Goal: Task Accomplishment & Management: Complete application form

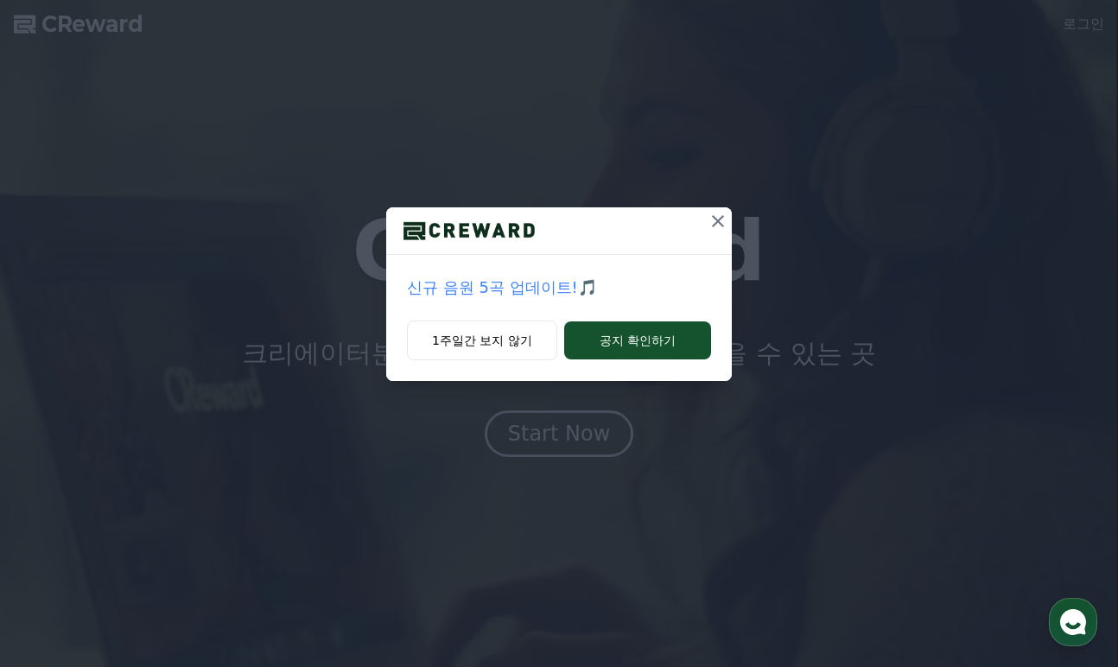
click at [723, 219] on icon at bounding box center [718, 221] width 21 height 21
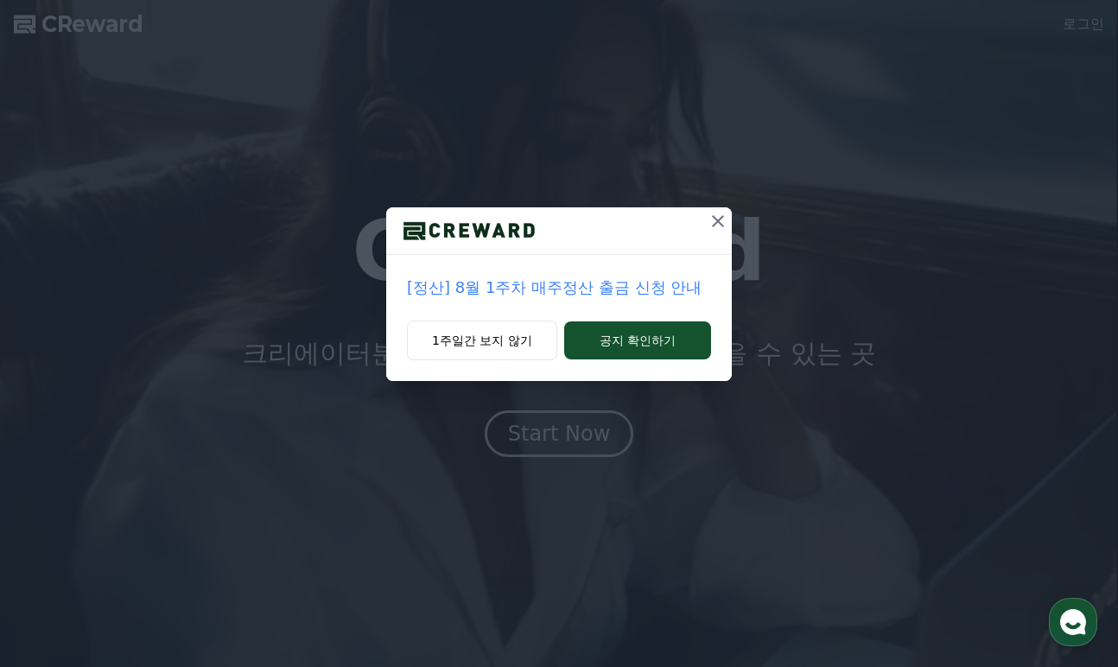
click at [722, 219] on icon at bounding box center [718, 221] width 21 height 21
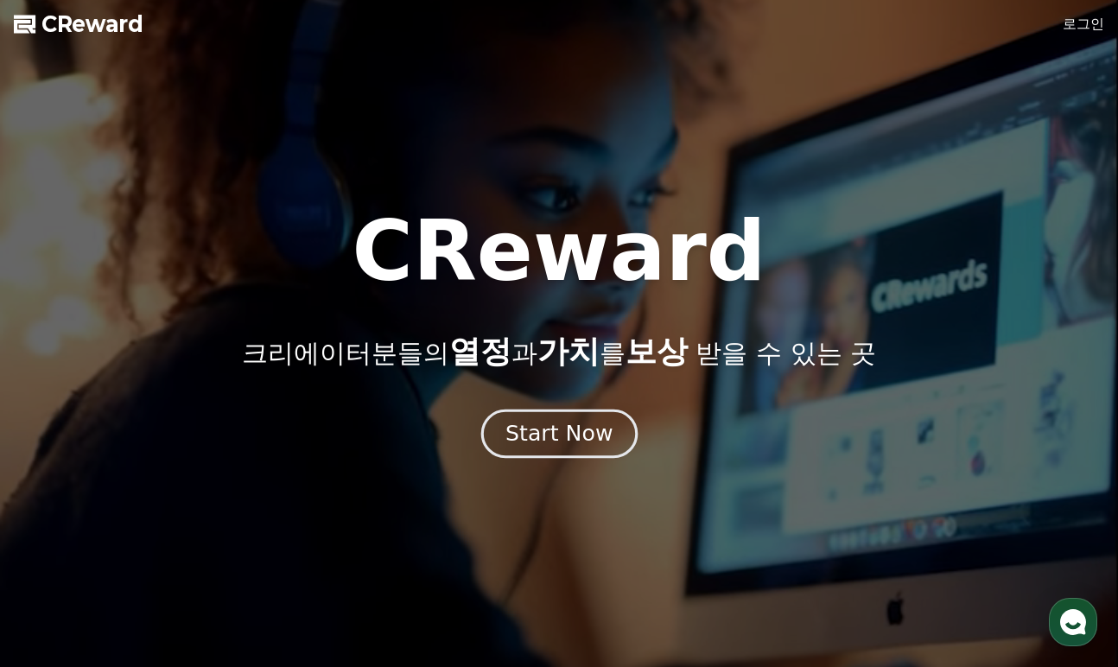
click at [573, 440] on div "Start Now" at bounding box center [558, 433] width 107 height 29
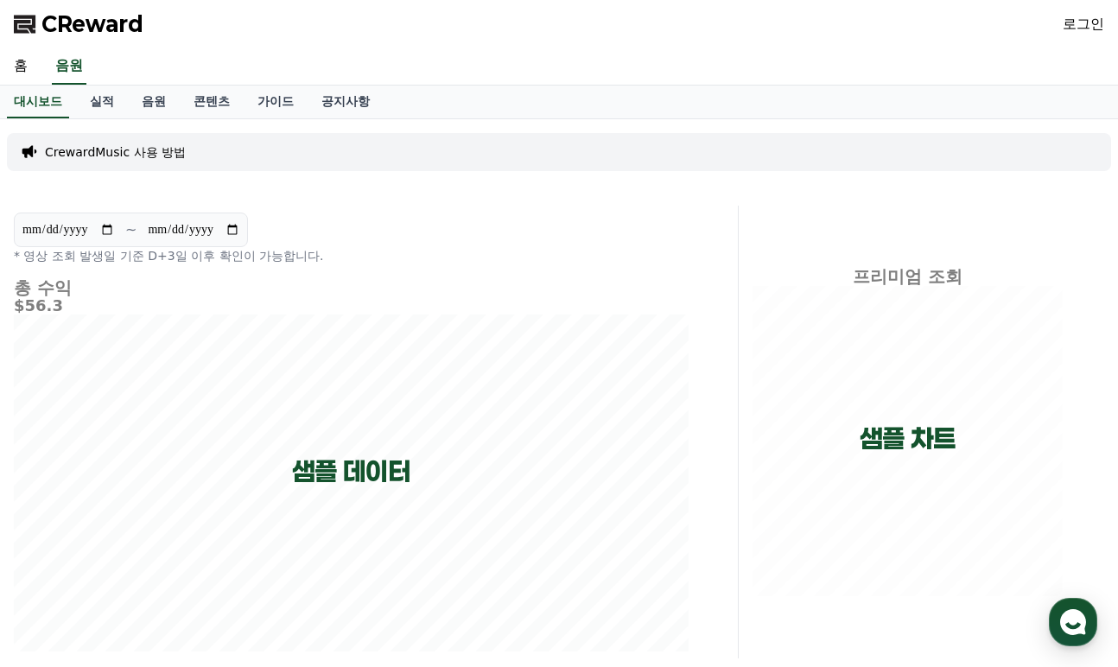
click at [81, 19] on span "CReward" at bounding box center [92, 24] width 102 height 28
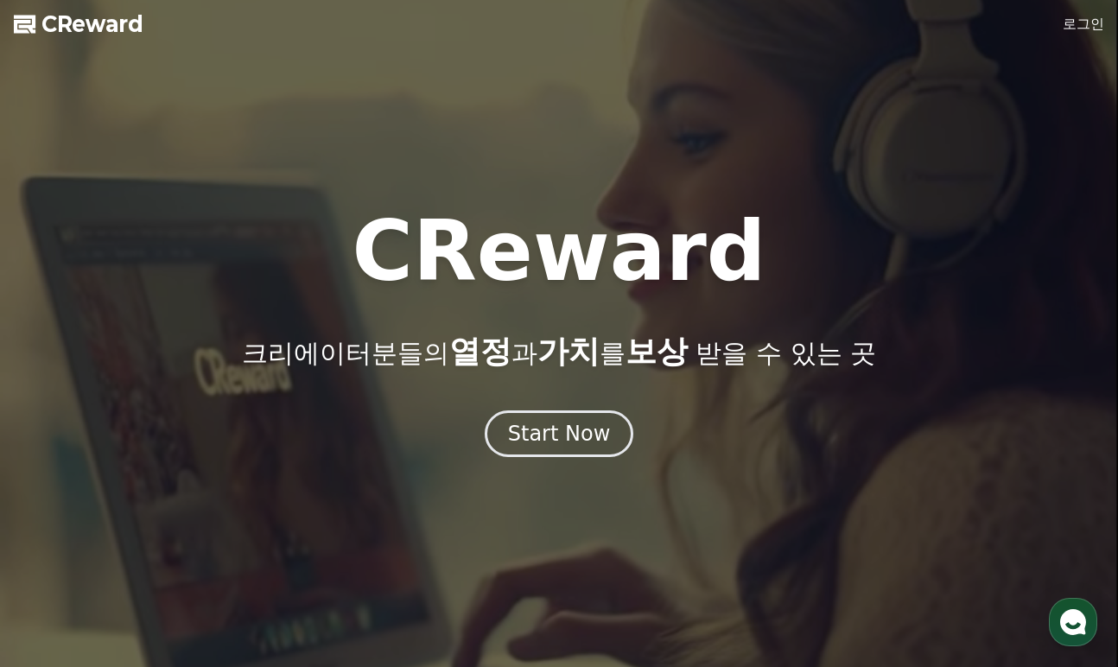
click at [1083, 35] on div at bounding box center [559, 333] width 1118 height 667
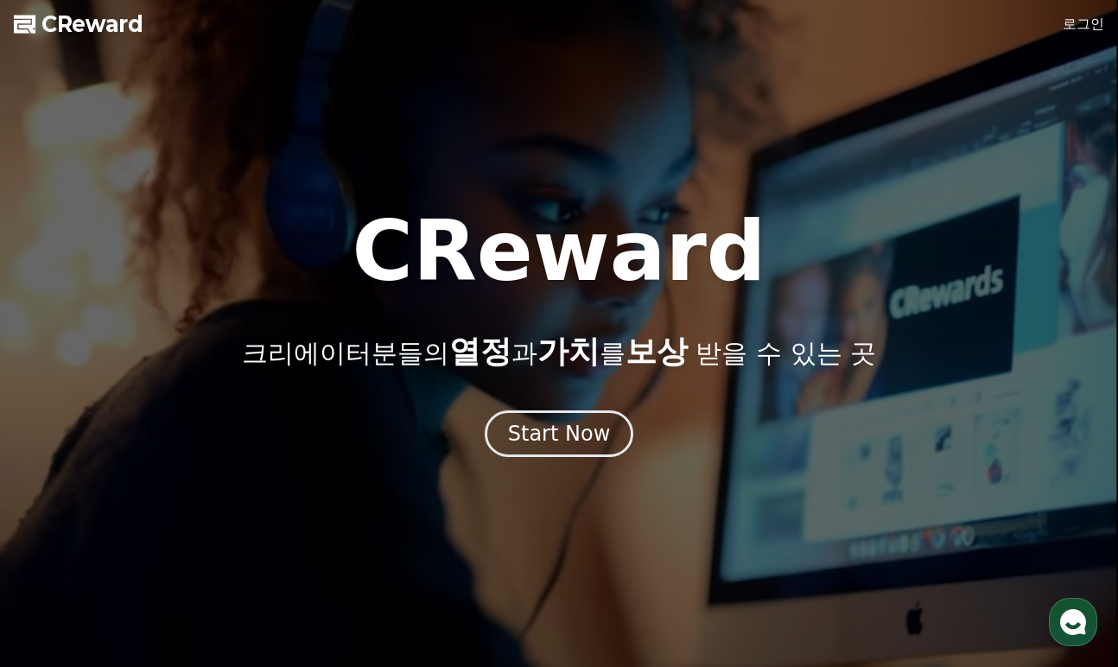
click at [1085, 22] on link "로그인" at bounding box center [1083, 24] width 41 height 21
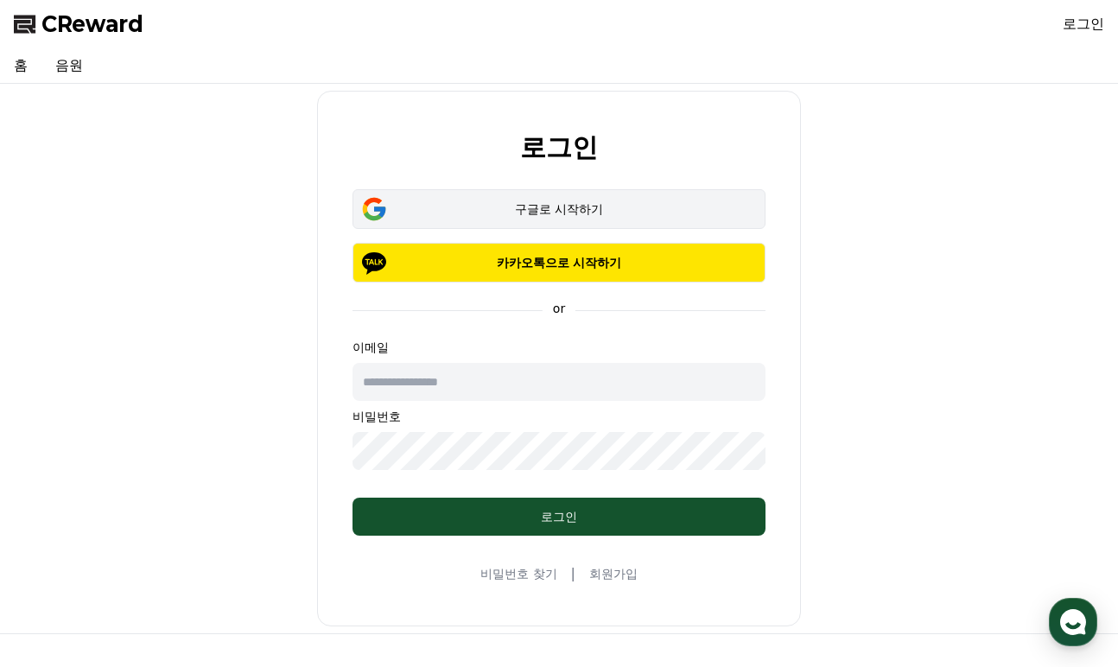
click at [536, 193] on button "구글로 시작하기" at bounding box center [558, 209] width 413 height 40
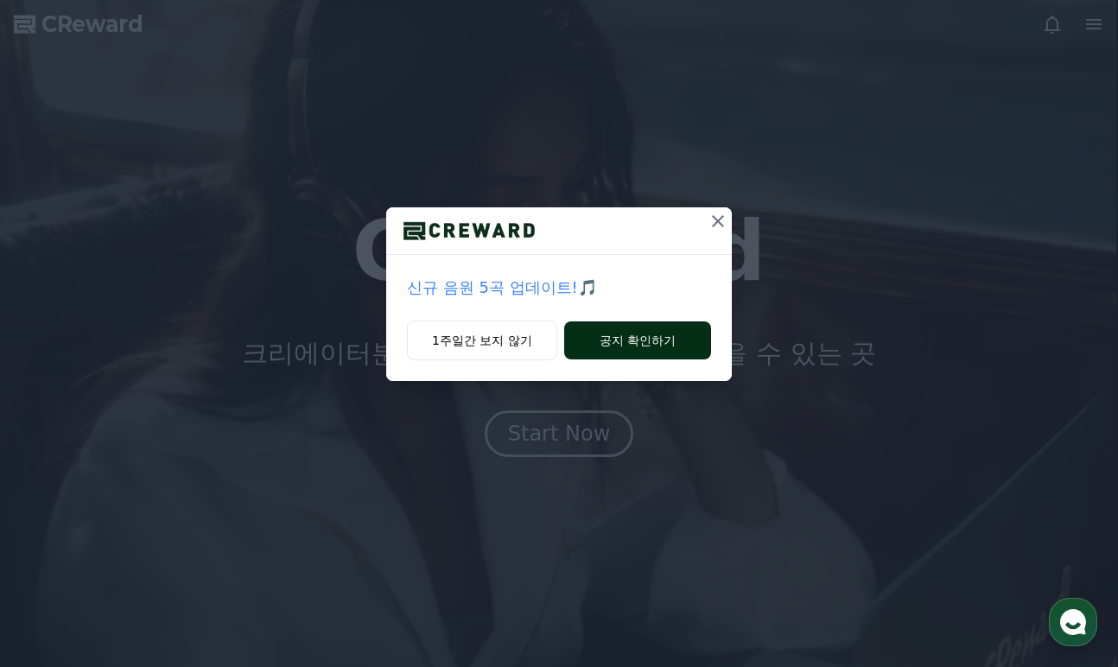
click at [624, 344] on button "공지 확인하기" at bounding box center [637, 340] width 147 height 38
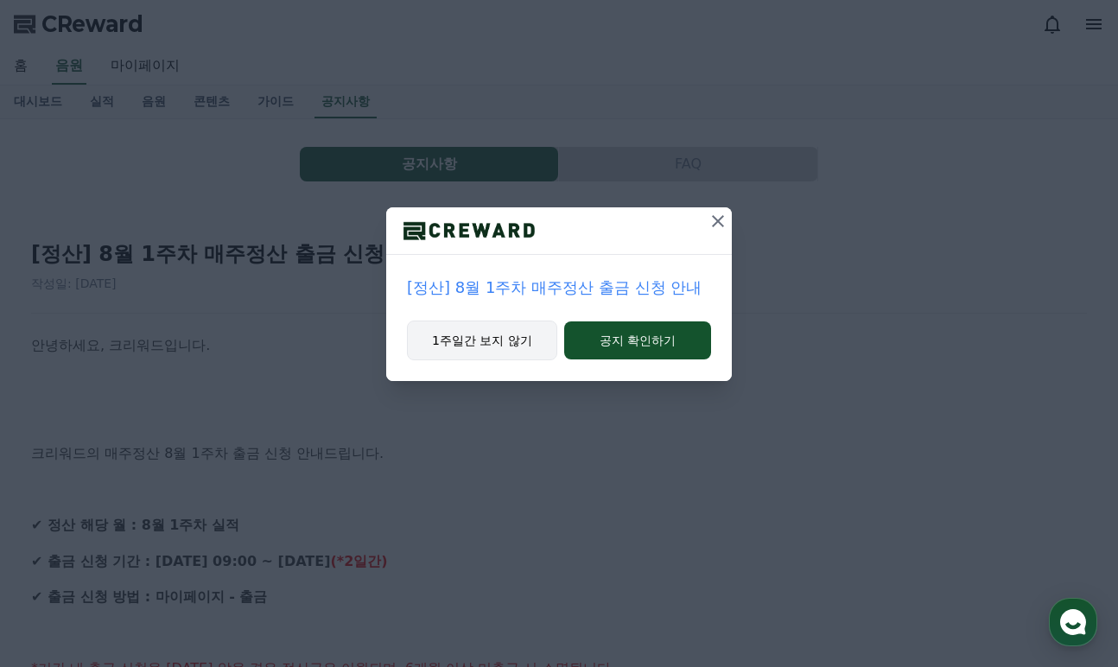
click at [517, 337] on button "1주일간 보지 않기" at bounding box center [482, 341] width 150 height 40
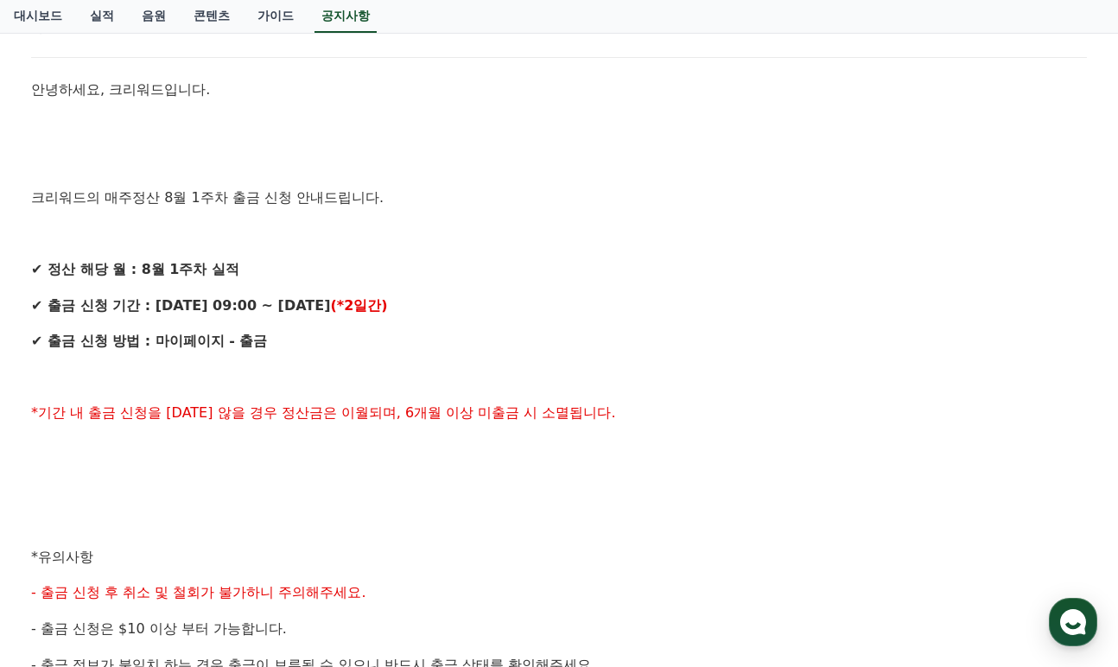
scroll to position [259, 0]
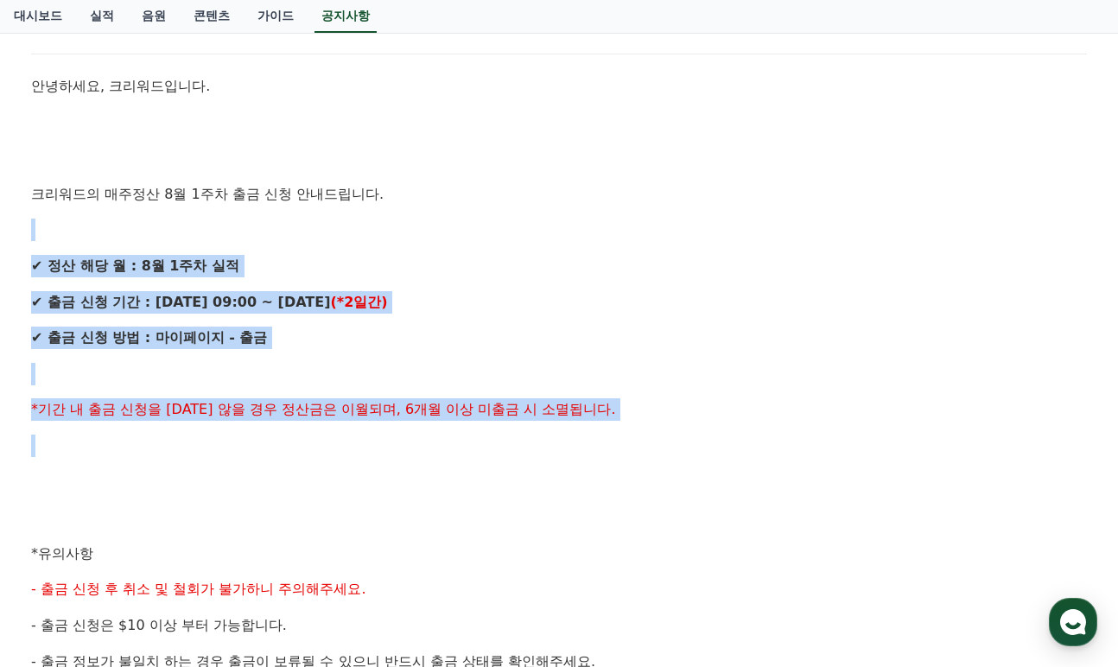
drag, startPoint x: 446, startPoint y: 350, endPoint x: 488, endPoint y: 452, distance: 110.4
click at [488, 452] on div "안녕하세요, 크리워드입니다. 크리워드의 매주정산 8월 1주차 출금 신청 안내드립니다. ✔ 정산 해당 월 : 8월 1주차 실적 ✔ 출금 신청 기…" at bounding box center [559, 571] width 1056 height 993
click at [488, 452] on p at bounding box center [559, 446] width 1056 height 22
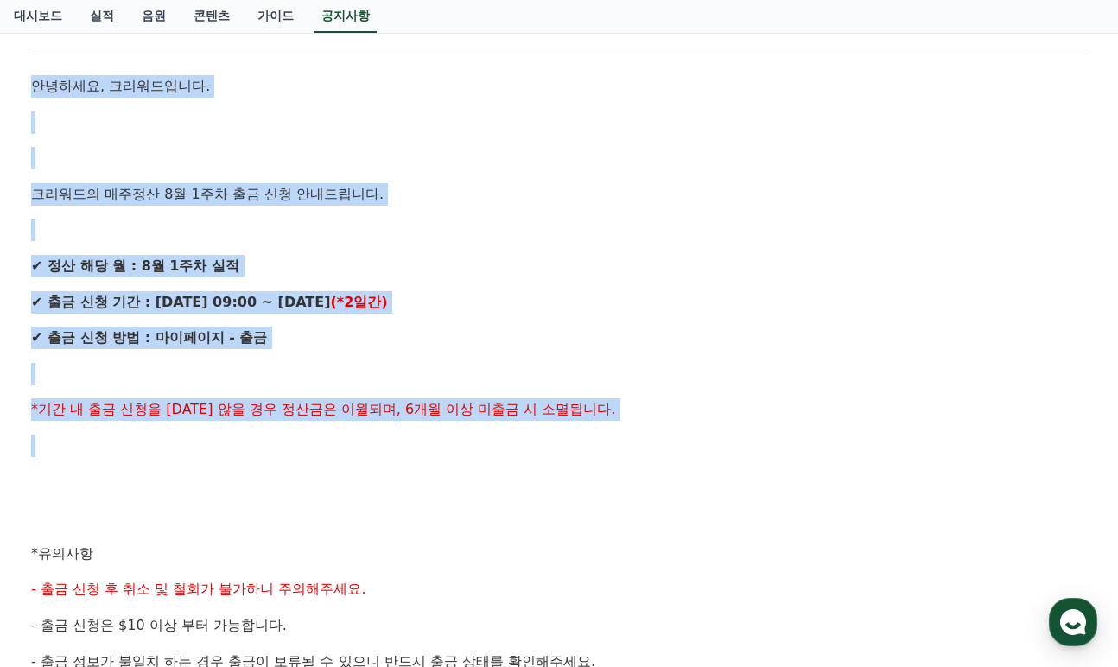
drag, startPoint x: 708, startPoint y: 429, endPoint x: 541, endPoint y: 26, distance: 436.6
click at [541, 26] on div "CReward 홈 음원 마이페이지 대시보드 실적 음원 콘텐츠 가이드 공지사항 공지사항 FAQ [정산] 8월 1주차 매주정산 출금 신청 안내 작…" at bounding box center [559, 553] width 1118 height 1625
click at [561, 151] on p at bounding box center [559, 158] width 1056 height 22
drag, startPoint x: 589, startPoint y: 130, endPoint x: 727, endPoint y: 439, distance: 338.4
click at [727, 439] on div "안녕하세요, 크리워드입니다. 크리워드의 매주정산 8월 1주차 출금 신청 안내드립니다. ✔ 정산 해당 월 : 8월 1주차 실적 ✔ 출금 신청 기…" at bounding box center [559, 571] width 1056 height 993
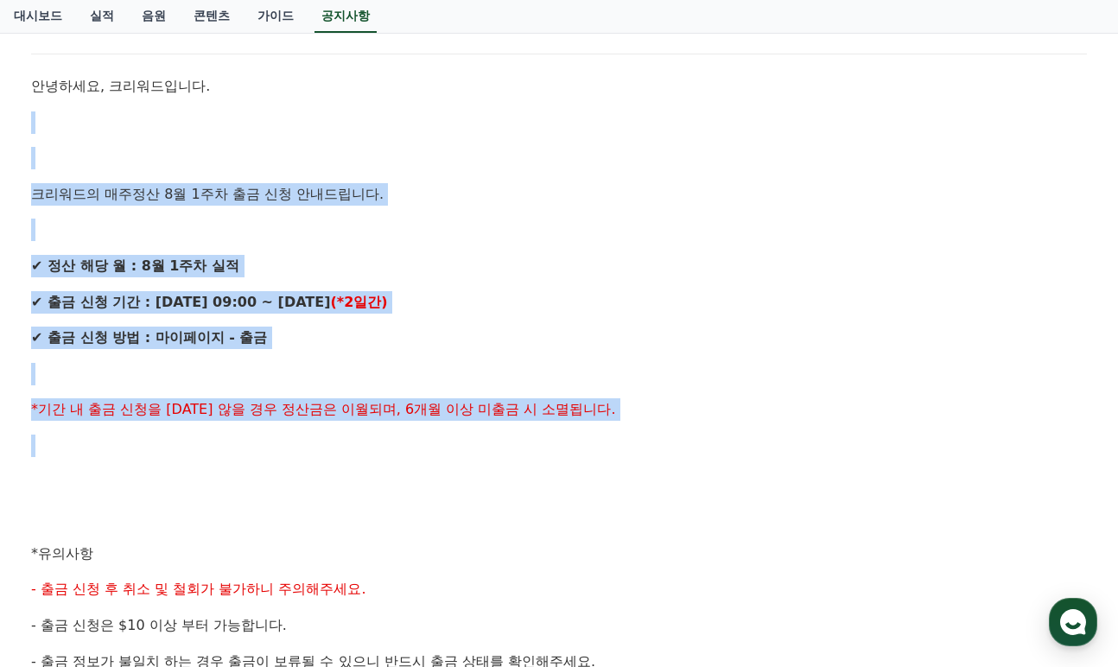
click at [727, 439] on p at bounding box center [559, 446] width 1056 height 22
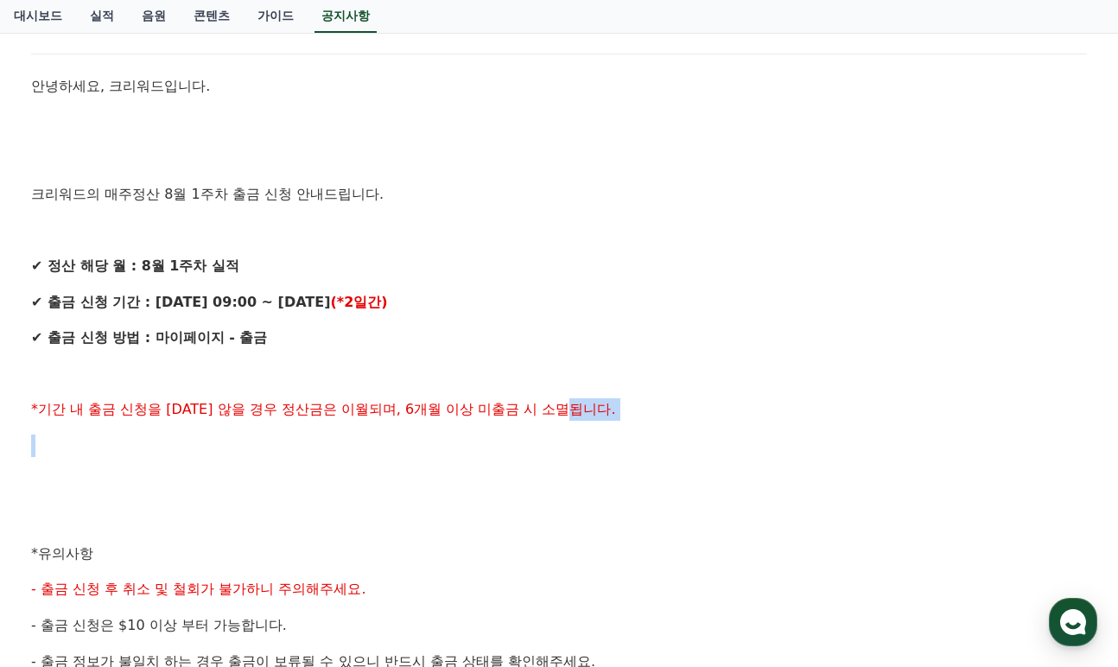
drag, startPoint x: 630, startPoint y: 405, endPoint x: 639, endPoint y: 426, distance: 22.8
click at [639, 426] on div "안녕하세요, 크리워드입니다. 크리워드의 매주정산 8월 1주차 출금 신청 안내드립니다. ✔ 정산 해당 월 : 8월 1주차 실적 ✔ 출금 신청 기…" at bounding box center [559, 571] width 1056 height 993
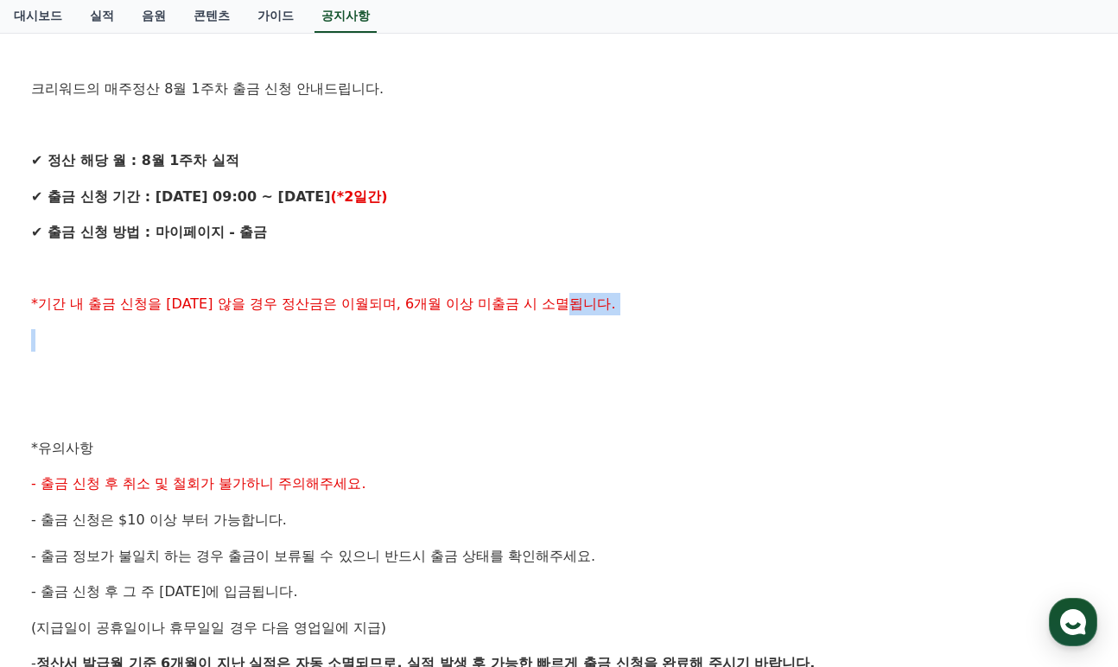
scroll to position [518, 0]
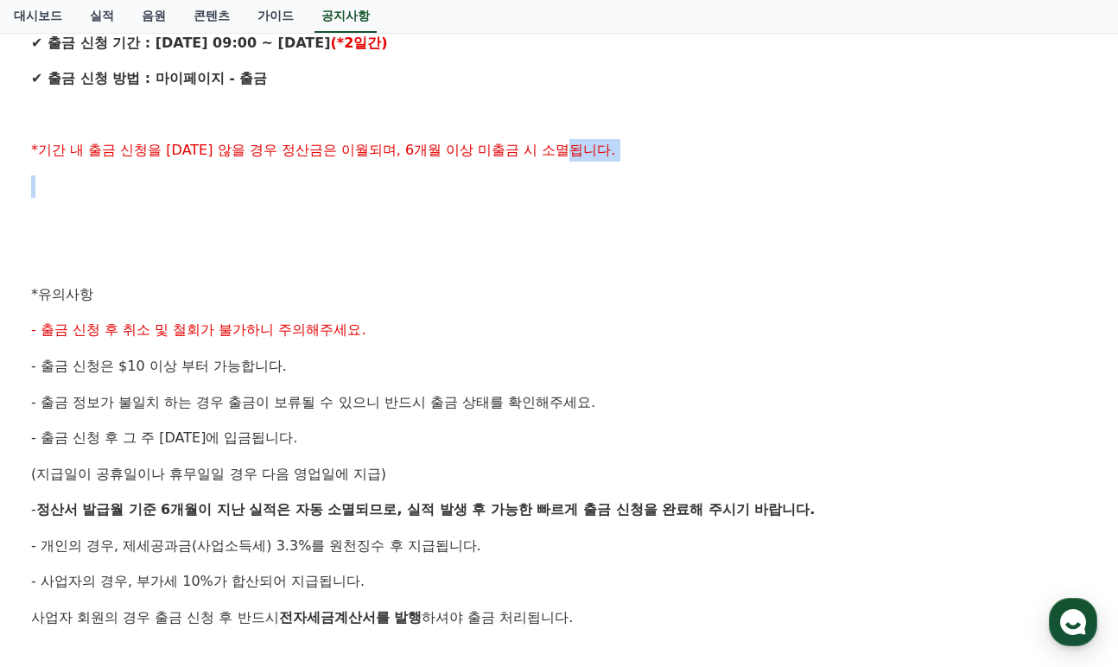
click at [597, 481] on div "안녕하세요, 크리워드입니다. 크리워드의 매주정산 8월 1주차 출금 신청 안내드립니다. ✔ 정산 해당 월 : 8월 1주차 실적 ✔ 출금 신청 기…" at bounding box center [559, 312] width 1056 height 993
click at [597, 481] on p "(지급일이 공휴일이나 휴무일일 경우 다음 영업일에 지급)" at bounding box center [559, 474] width 1056 height 22
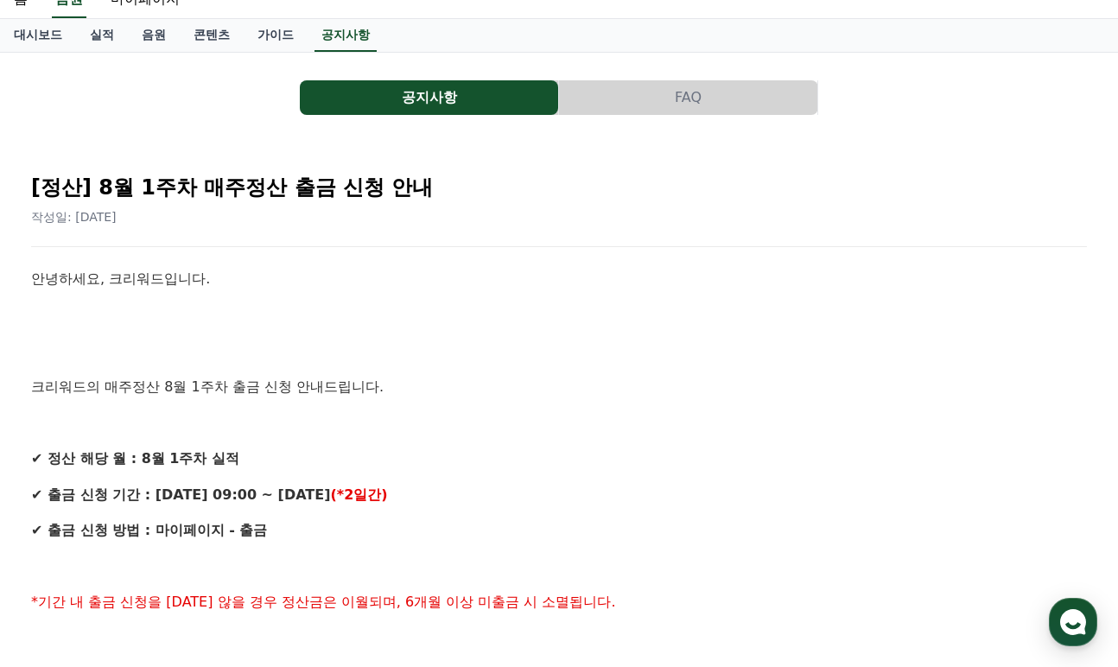
scroll to position [0, 0]
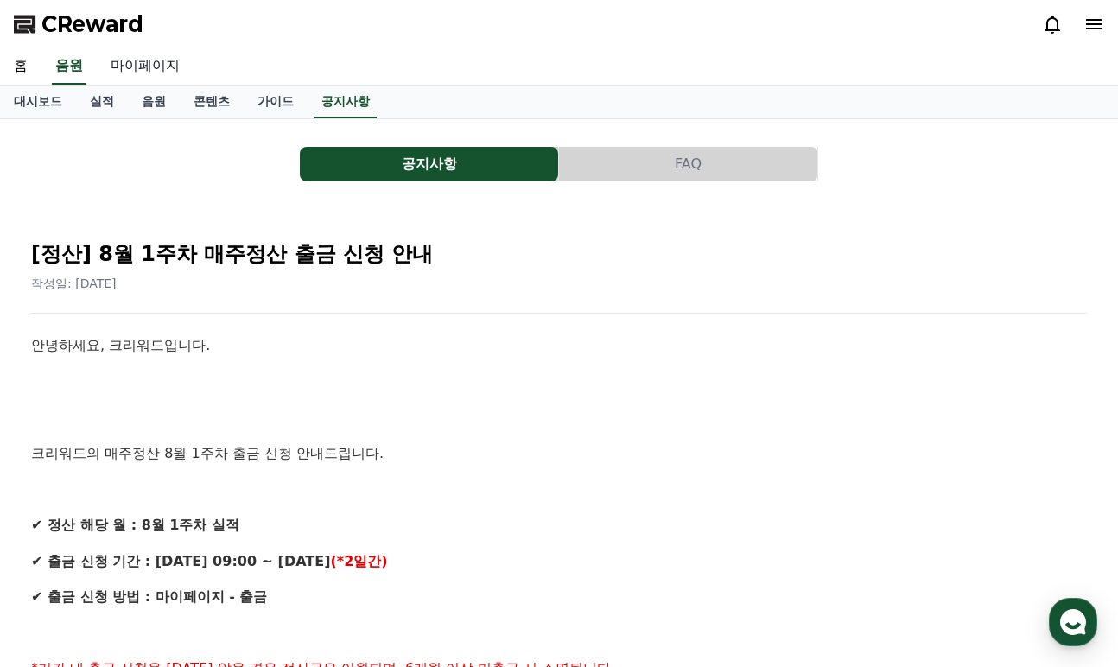
click at [143, 68] on link "마이페이지" at bounding box center [145, 66] width 97 height 36
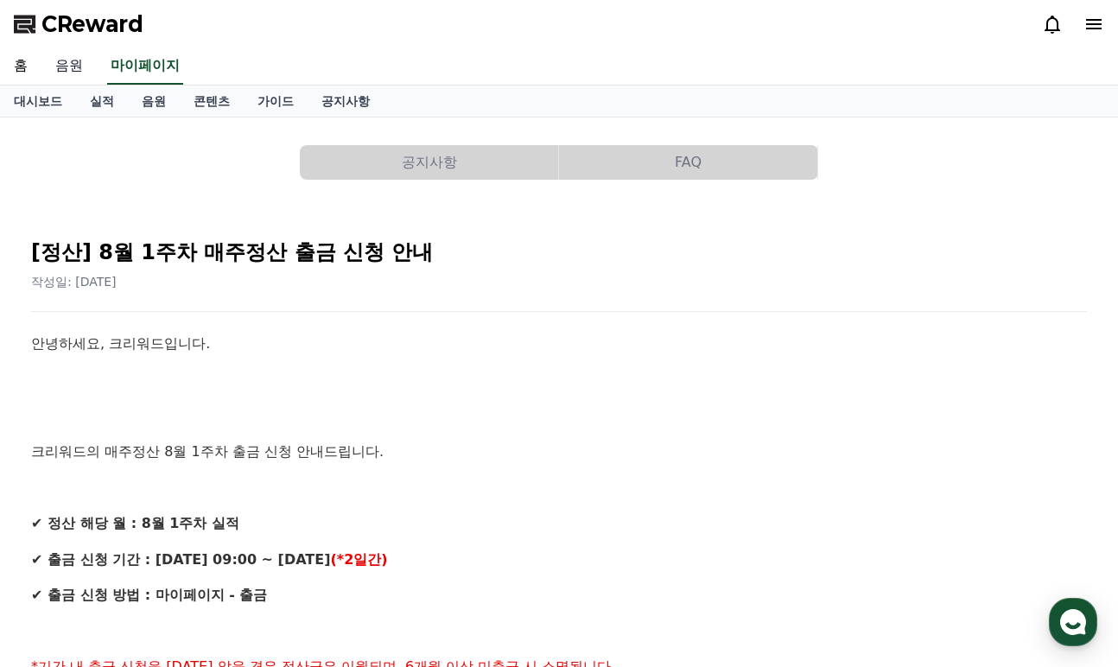
select select "**********"
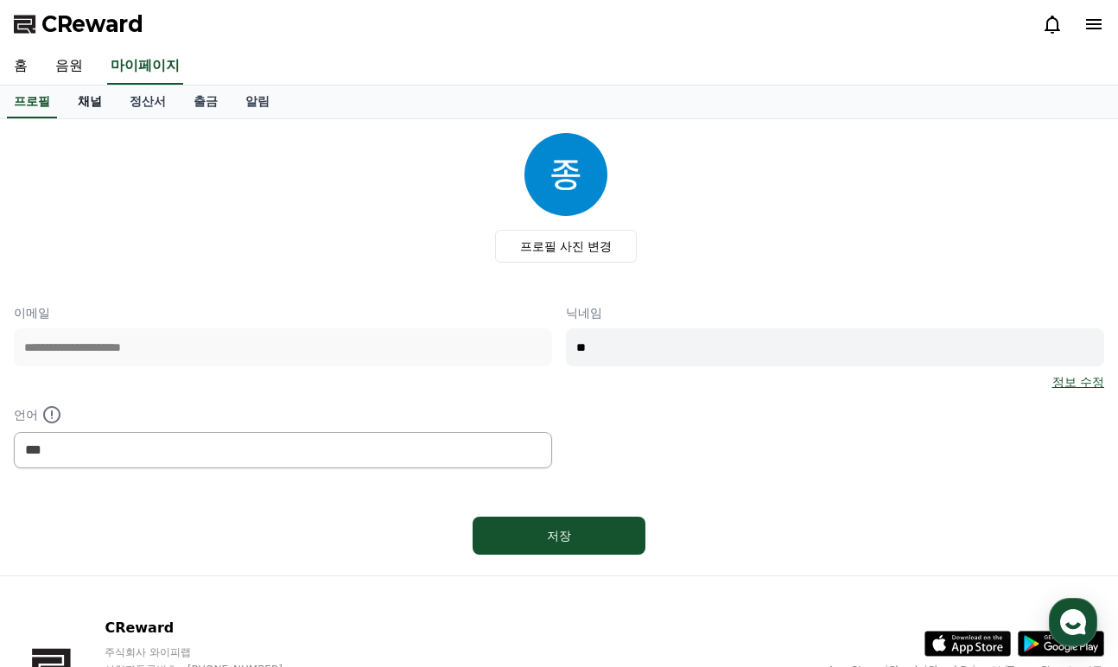
click at [89, 106] on link "채널" at bounding box center [90, 102] width 52 height 33
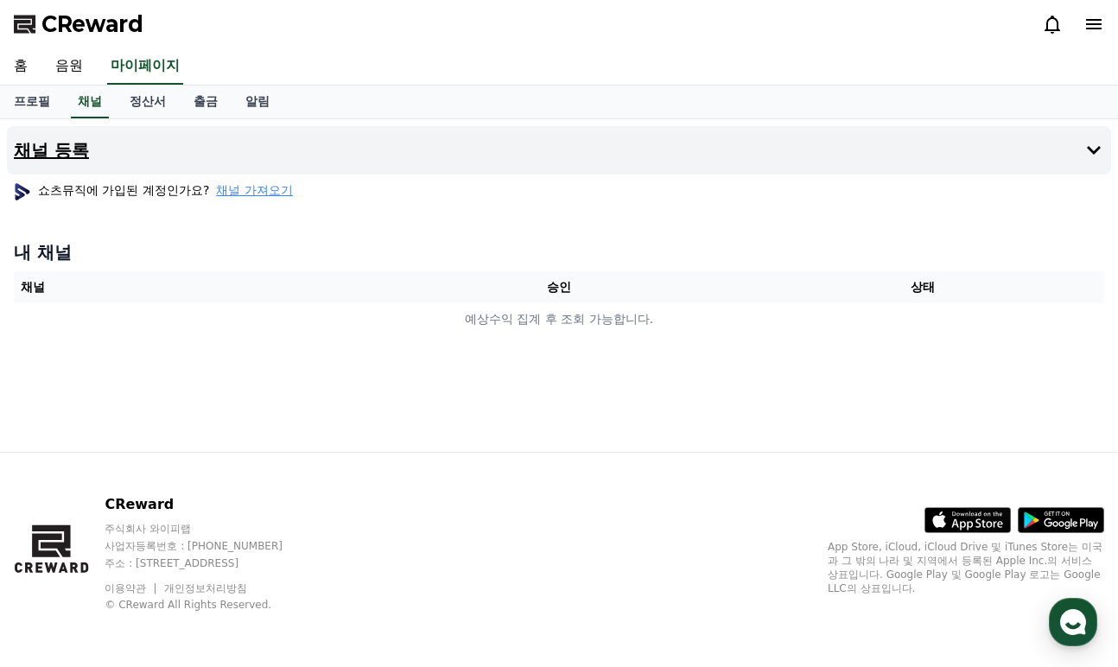
click at [72, 143] on h4 "채널 등록" at bounding box center [51, 150] width 75 height 19
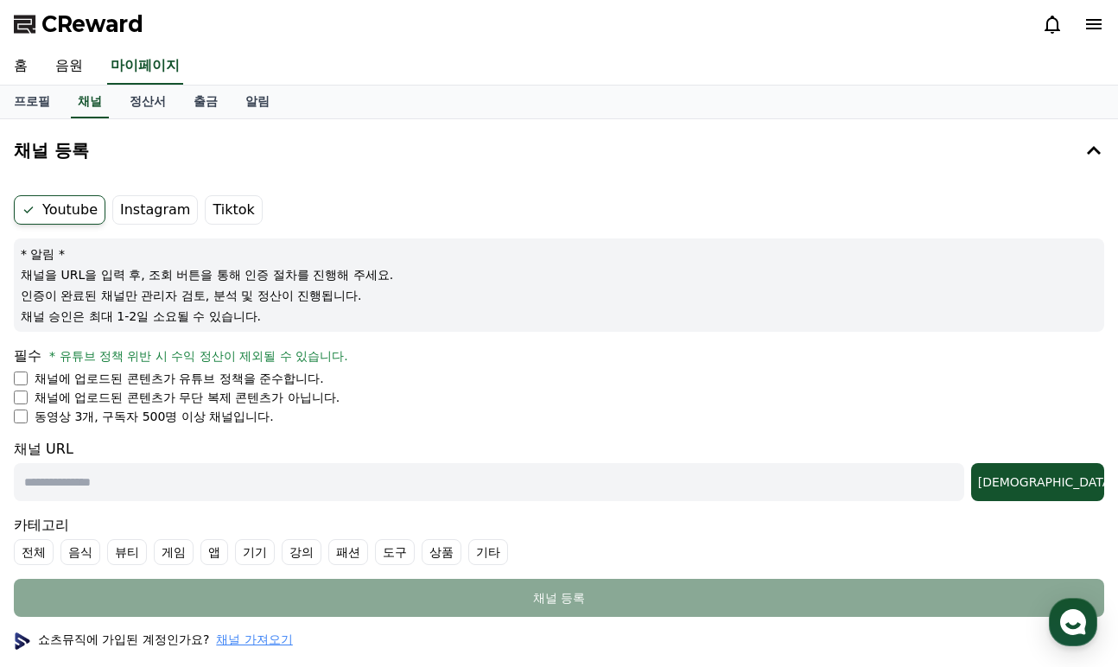
click at [151, 486] on input "text" at bounding box center [489, 482] width 950 height 38
paste input "**********"
type input "**********"
click at [542, 387] on ul "채널에 업로드된 콘텐츠가 유튜브 정책을 준수합니다. 채널에 업로드된 콘텐츠가 무단 복제 콘텐츠가 아닙니다. 동영상 3개, 구독자 500명 이상…" at bounding box center [559, 397] width 1090 height 55
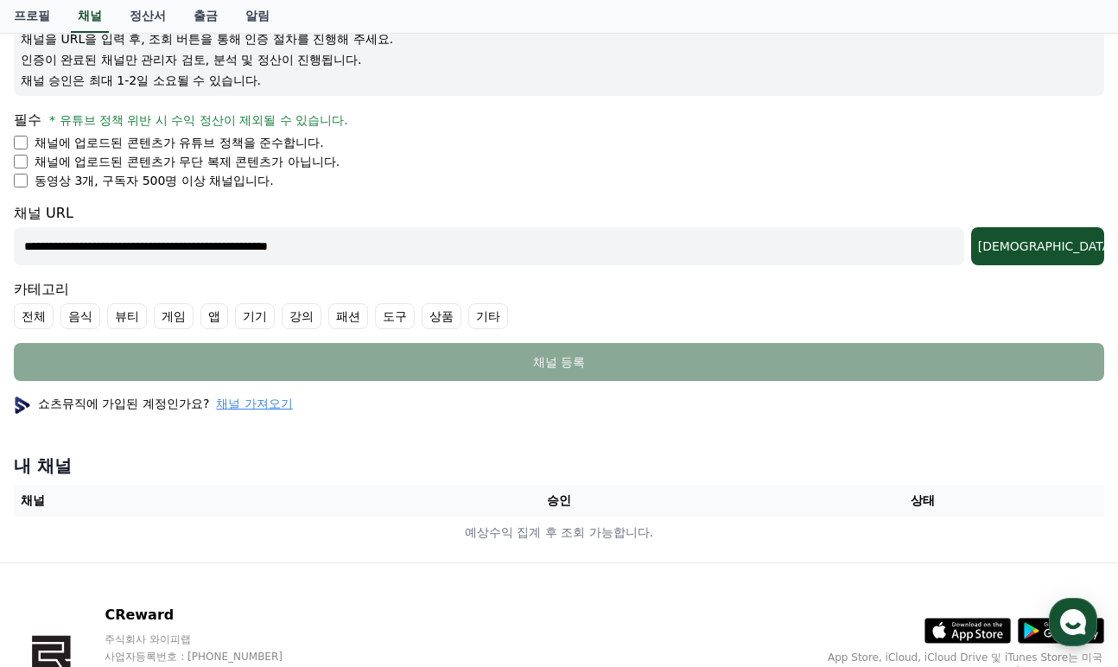
scroll to position [259, 0]
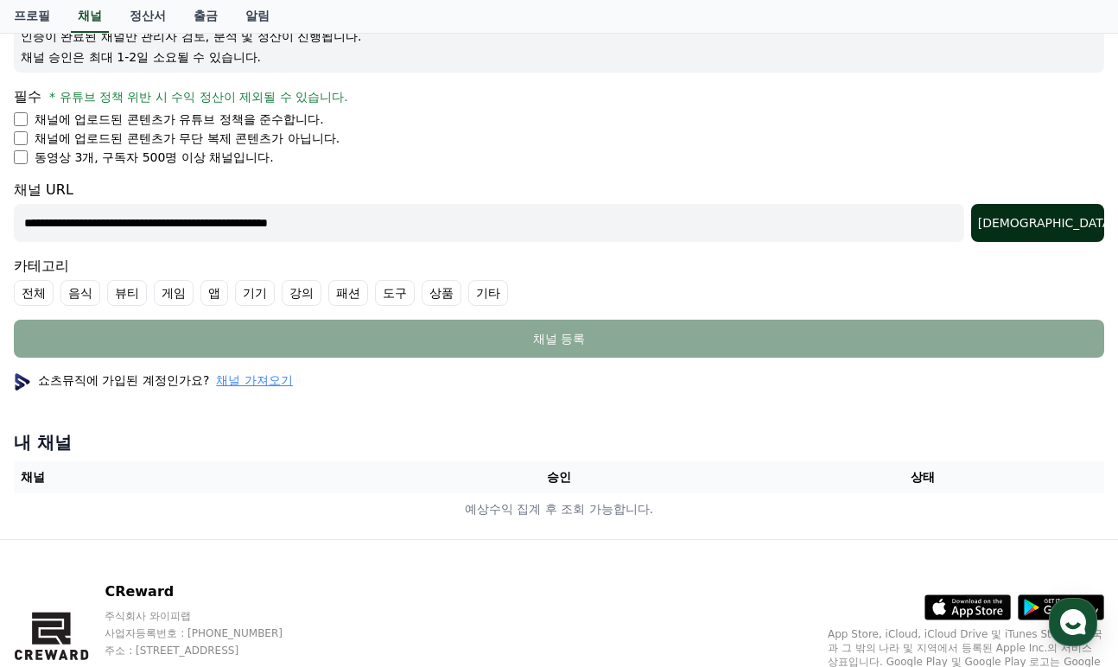
click at [1083, 230] on div "조회" at bounding box center [1037, 222] width 119 height 17
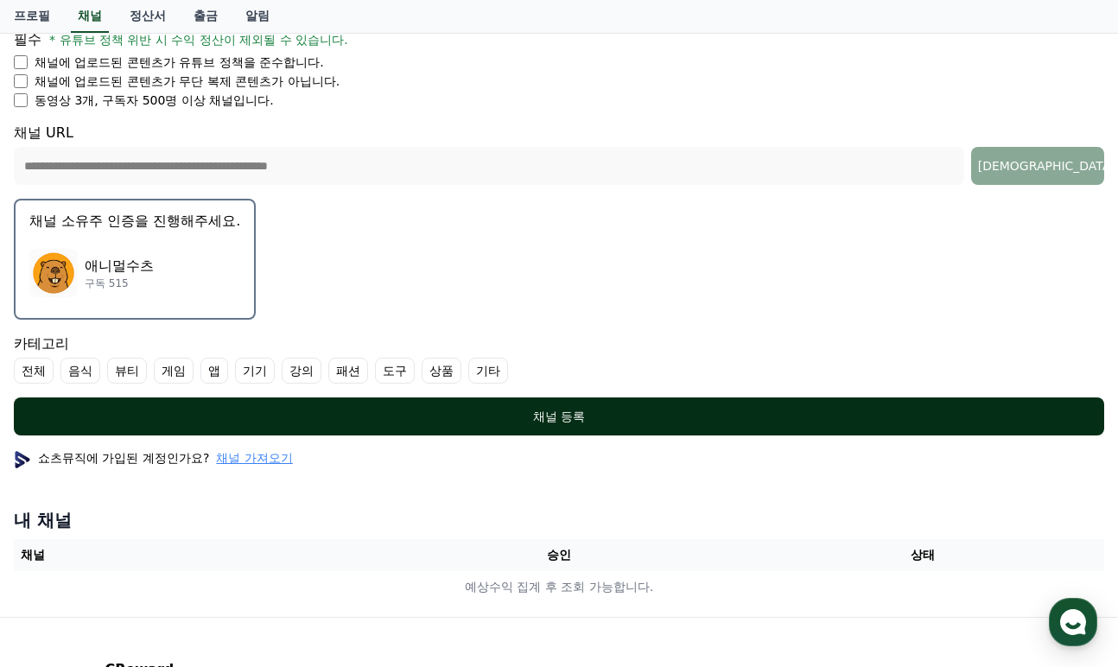
scroll to position [432, 0]
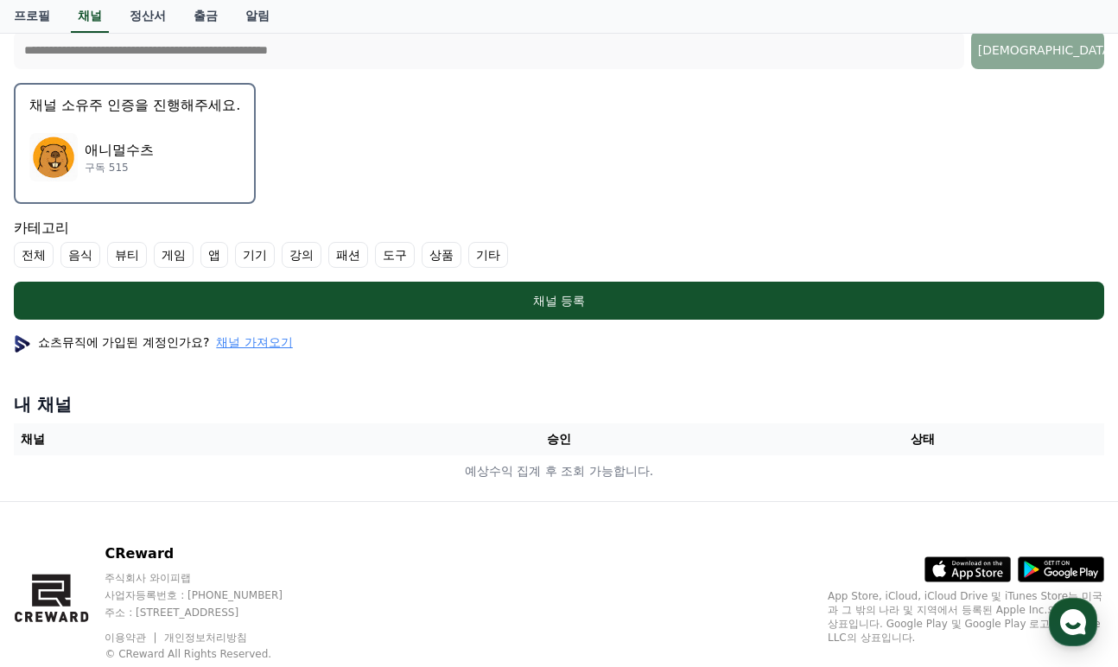
click at [491, 260] on label "기타" at bounding box center [488, 255] width 40 height 26
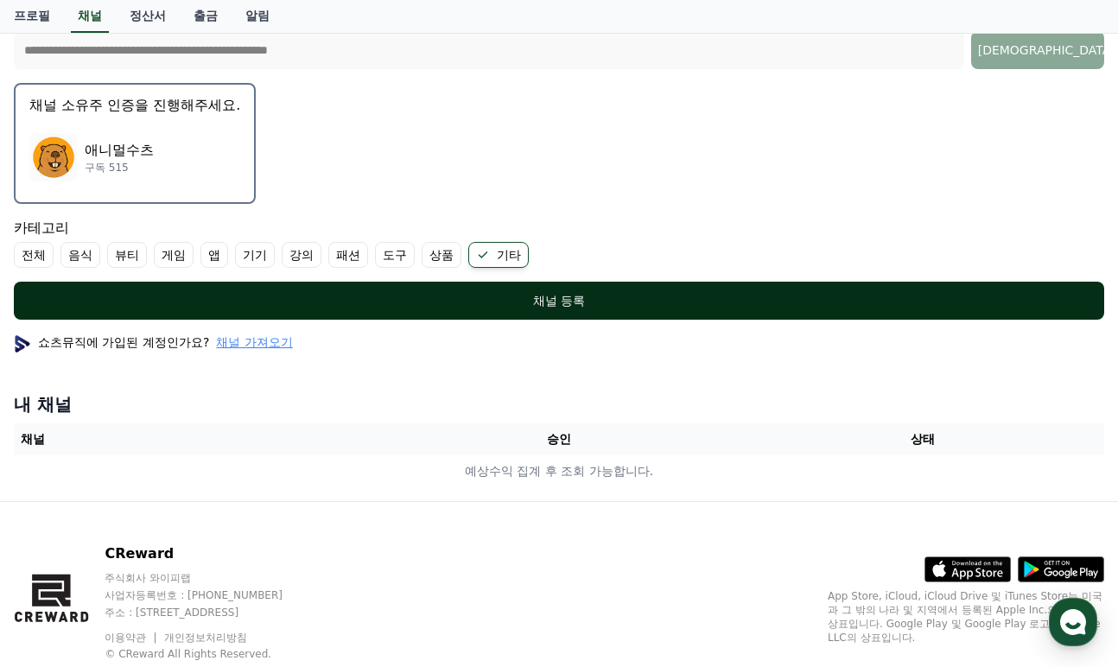
click at [270, 302] on div "채널 등록" at bounding box center [558, 300] width 1021 height 17
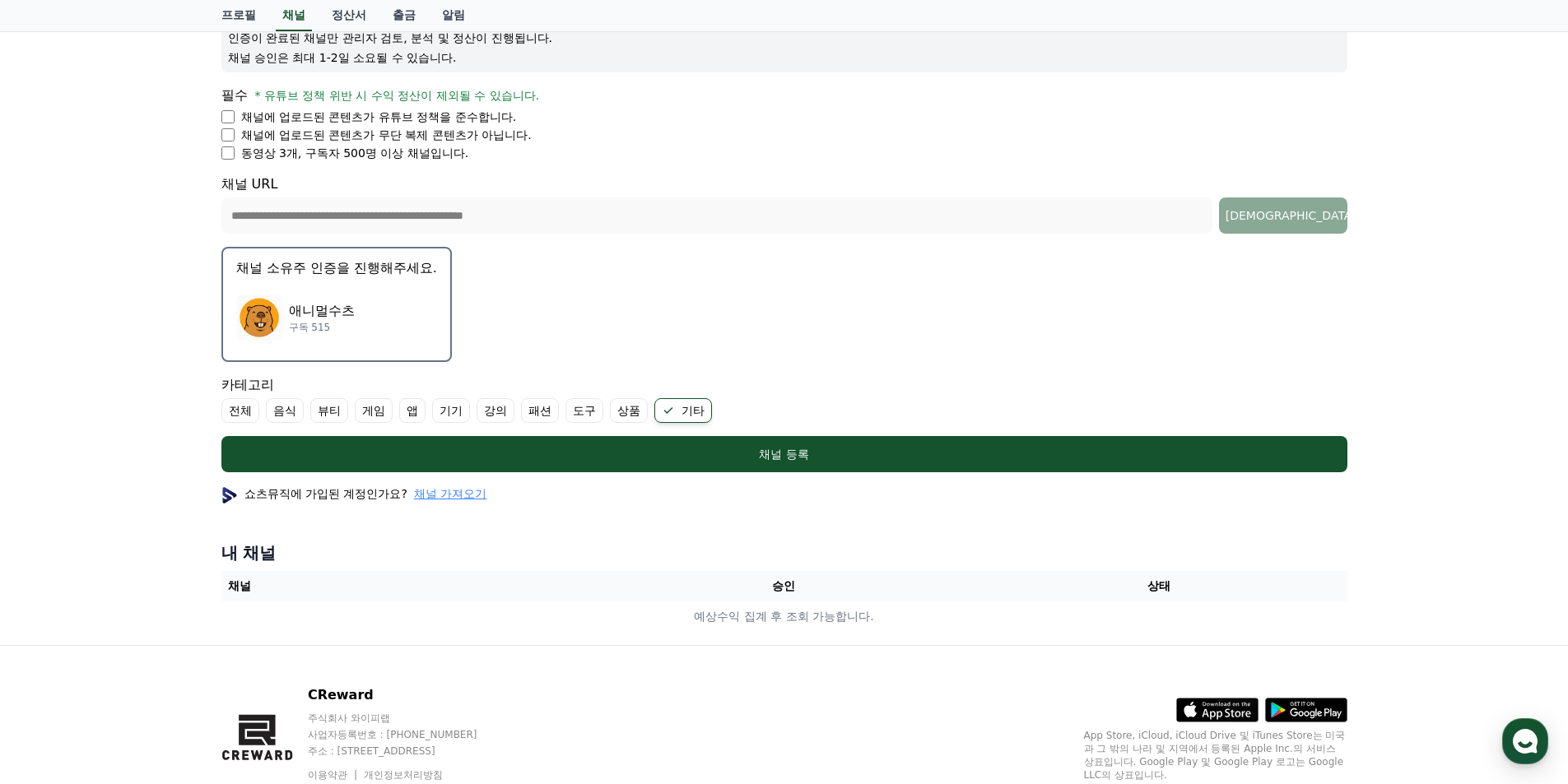
scroll to position [247, 0]
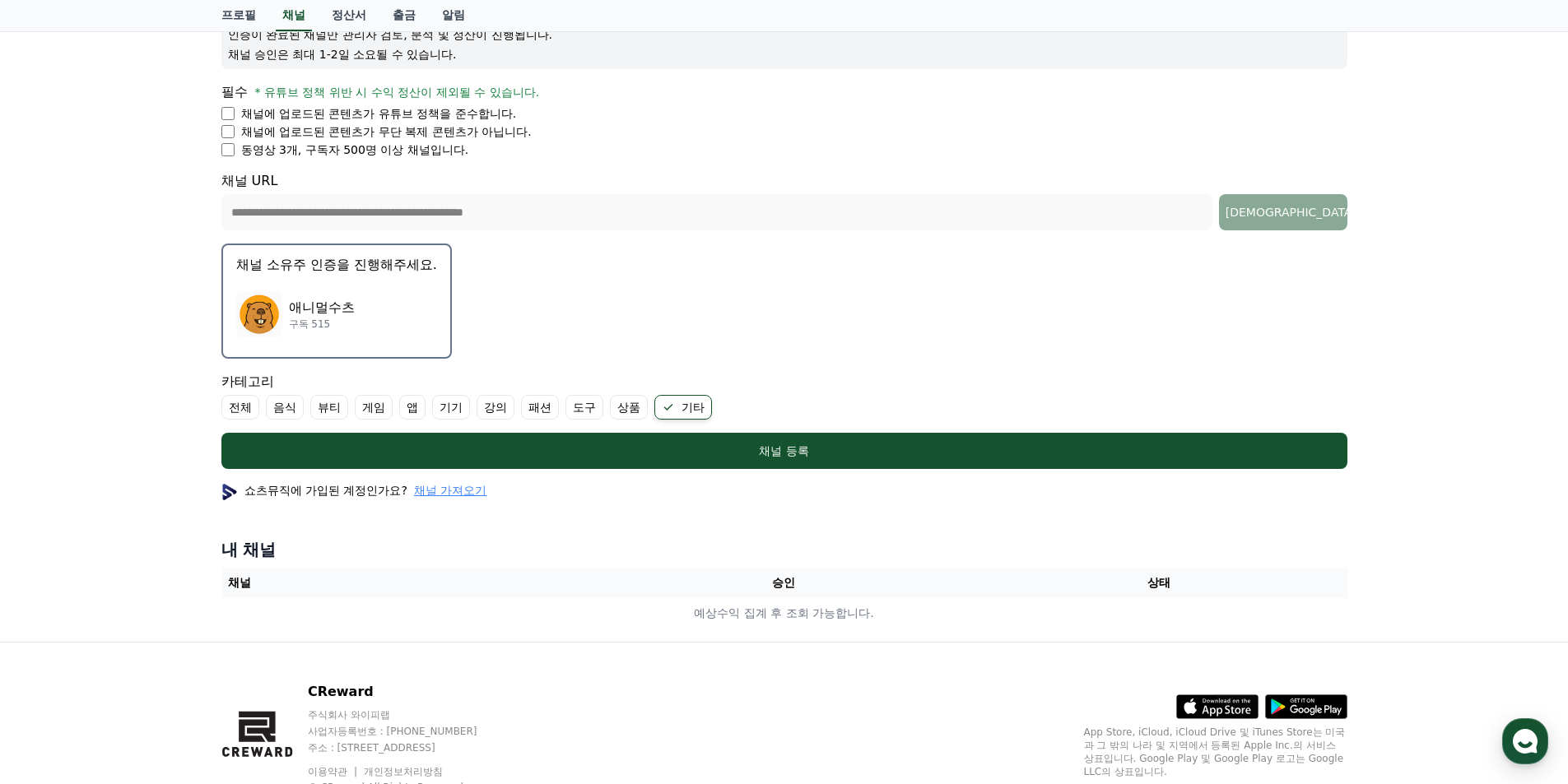
click at [455, 493] on span "채널 가져오기" at bounding box center [451, 490] width 72 height 16
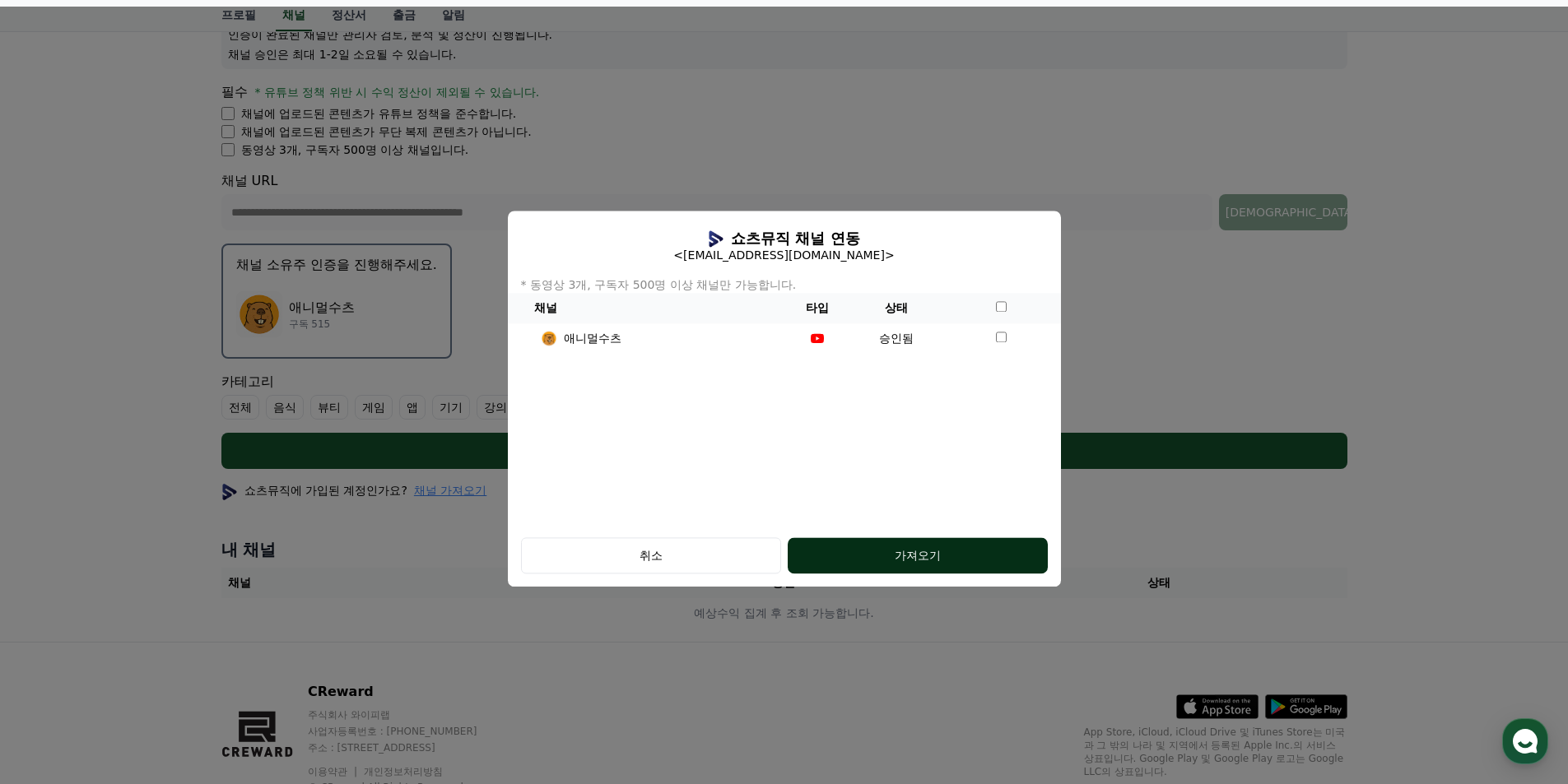
click at [948, 560] on div "가져오기" at bounding box center [917, 555] width 194 height 16
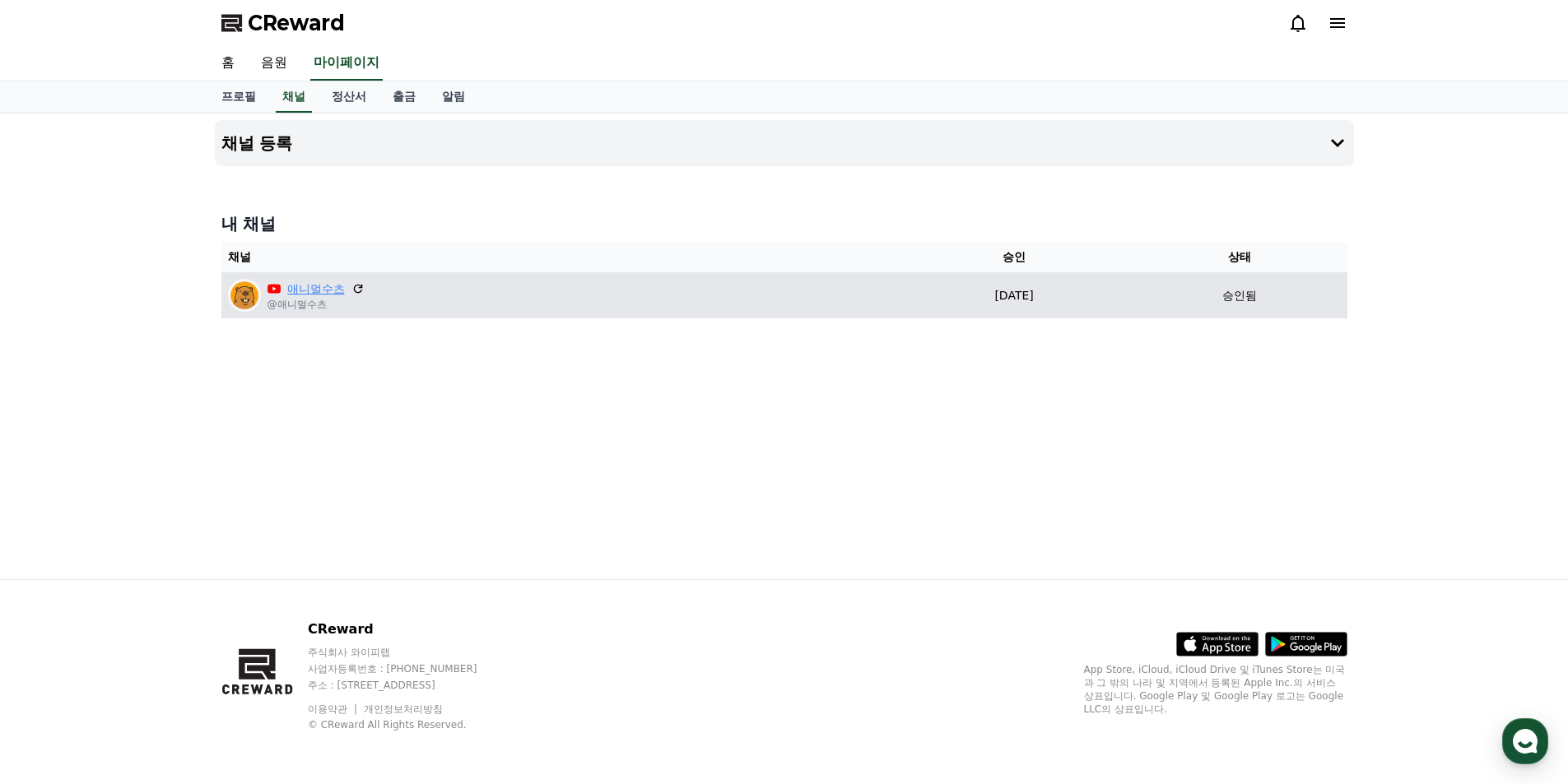
click at [311, 285] on link "애니멀수츠" at bounding box center [316, 290] width 57 height 17
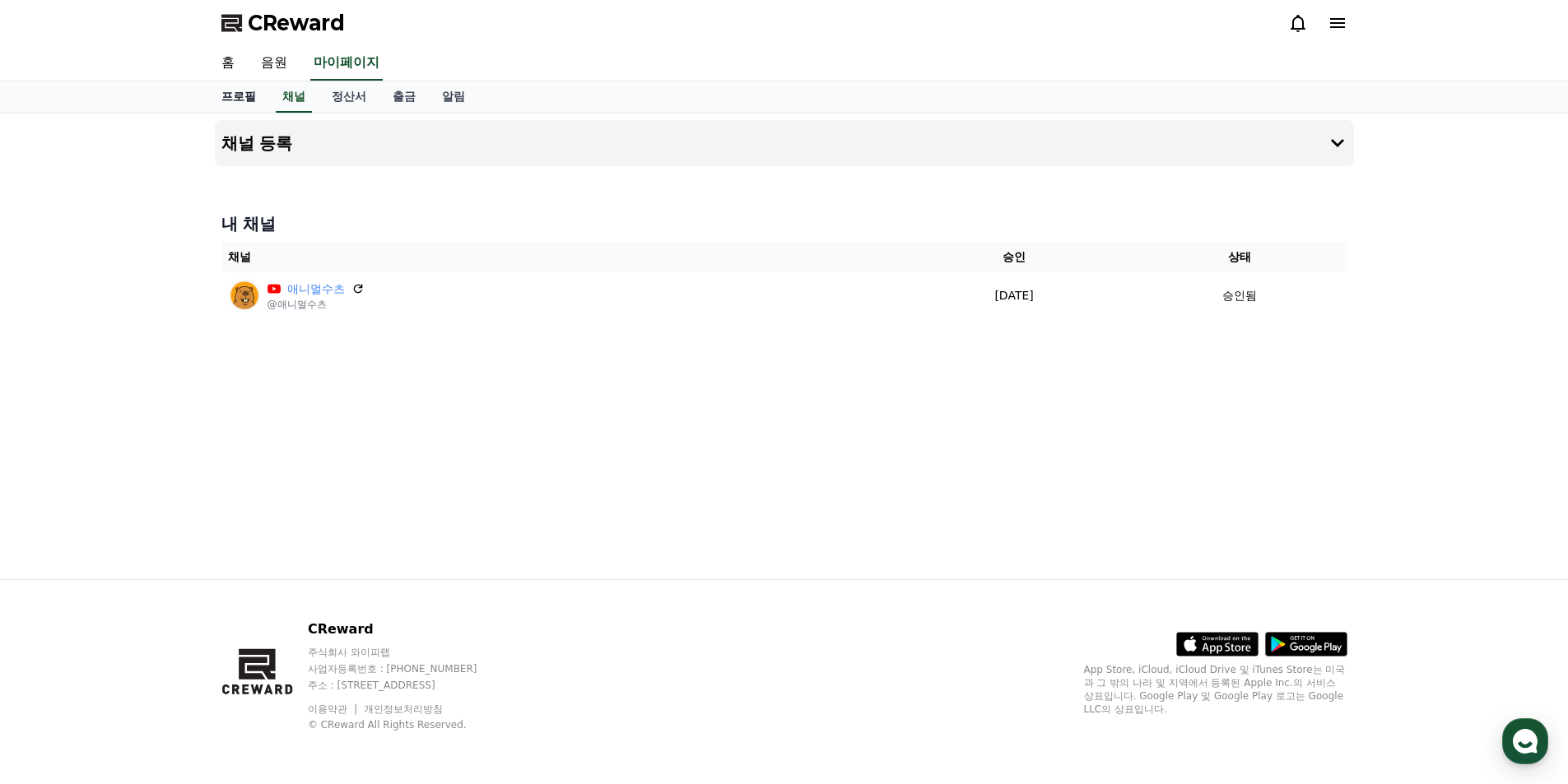
click at [241, 103] on link "프로필" at bounding box center [239, 97] width 61 height 31
select select "**********"
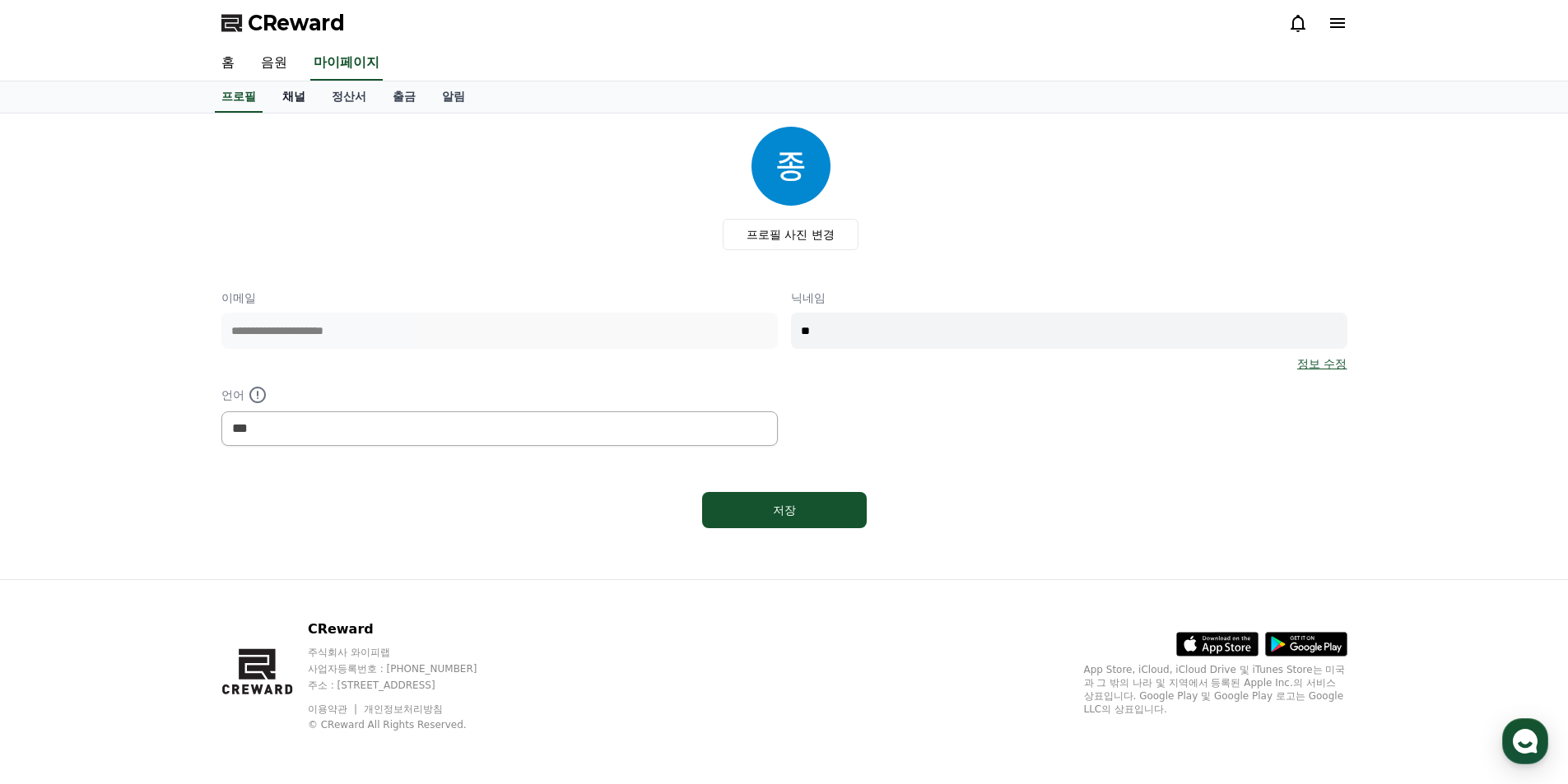
click at [292, 98] on link "채널" at bounding box center [294, 97] width 50 height 31
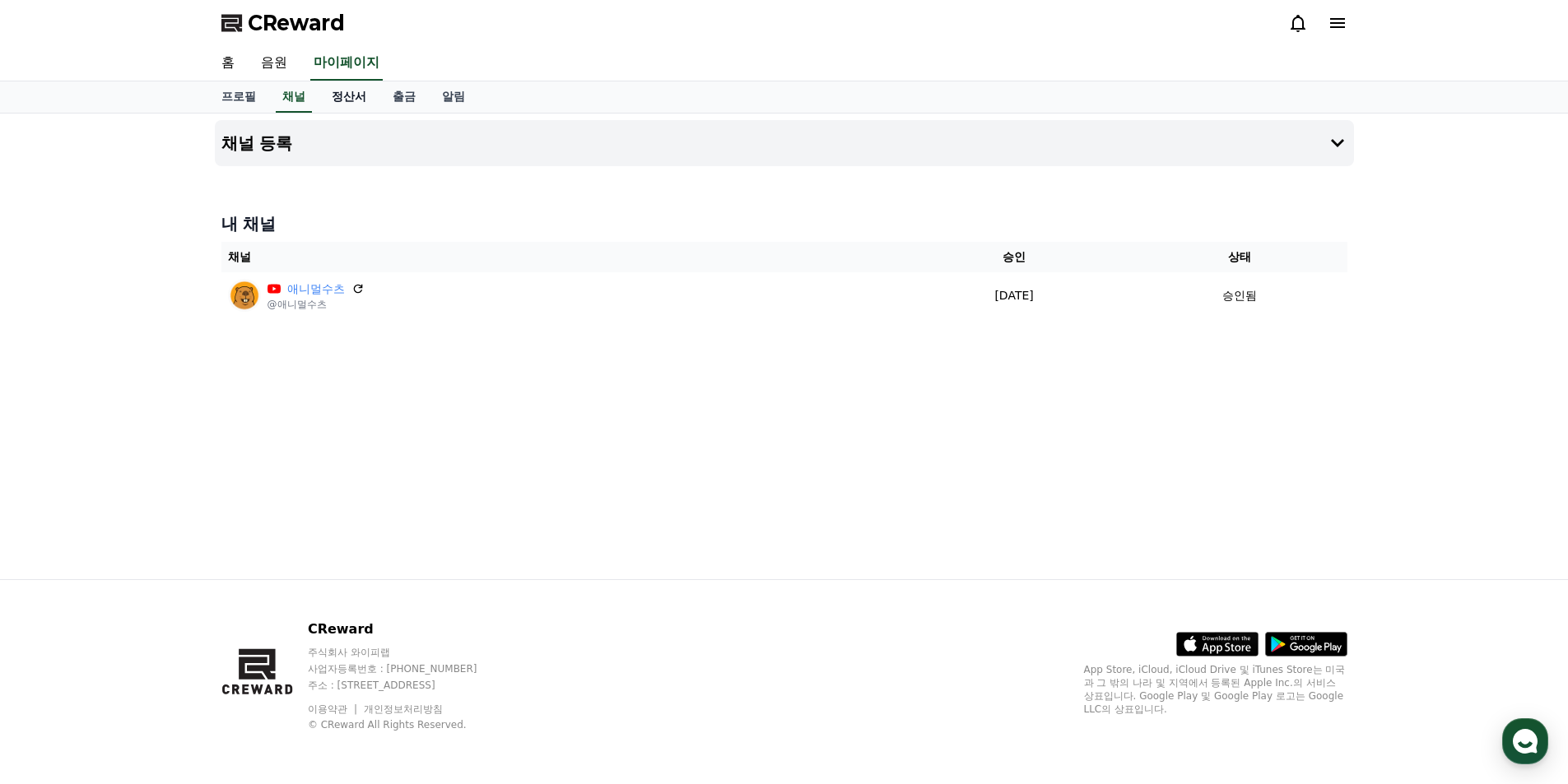
click at [347, 96] on link "정산서" at bounding box center [349, 97] width 61 height 31
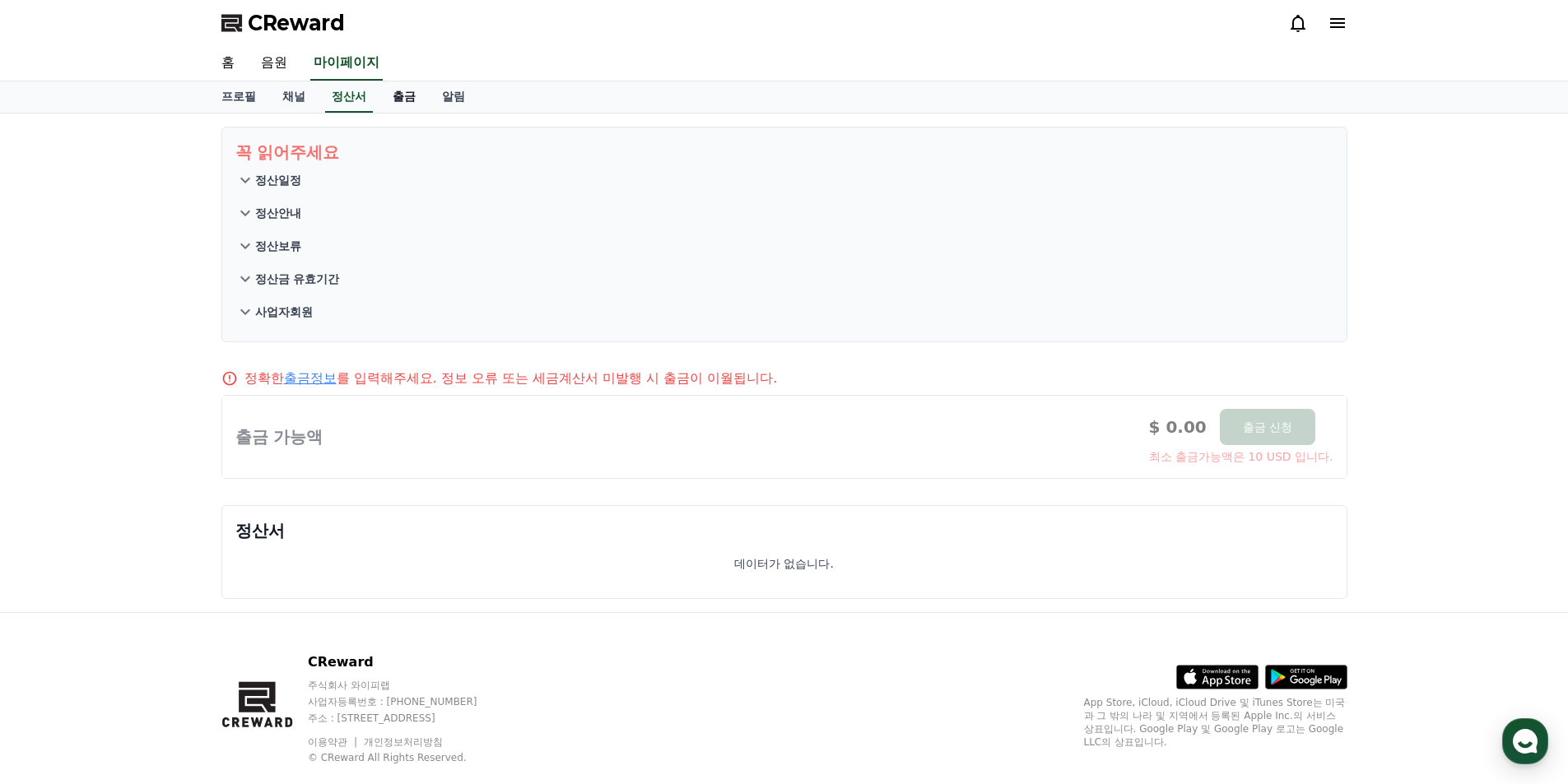
click at [408, 94] on link "출금" at bounding box center [404, 97] width 50 height 31
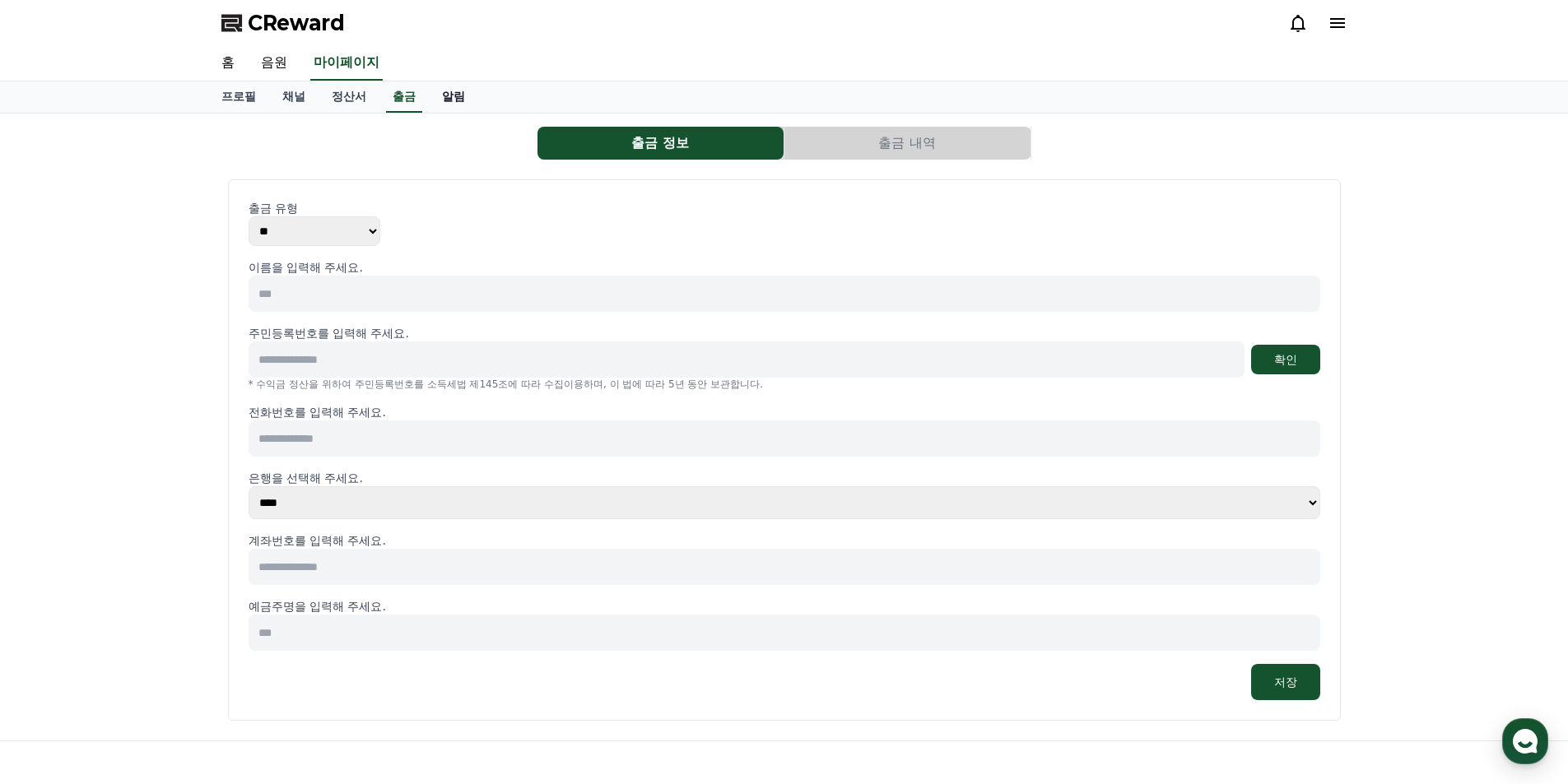
click at [453, 99] on link "알림" at bounding box center [453, 97] width 50 height 31
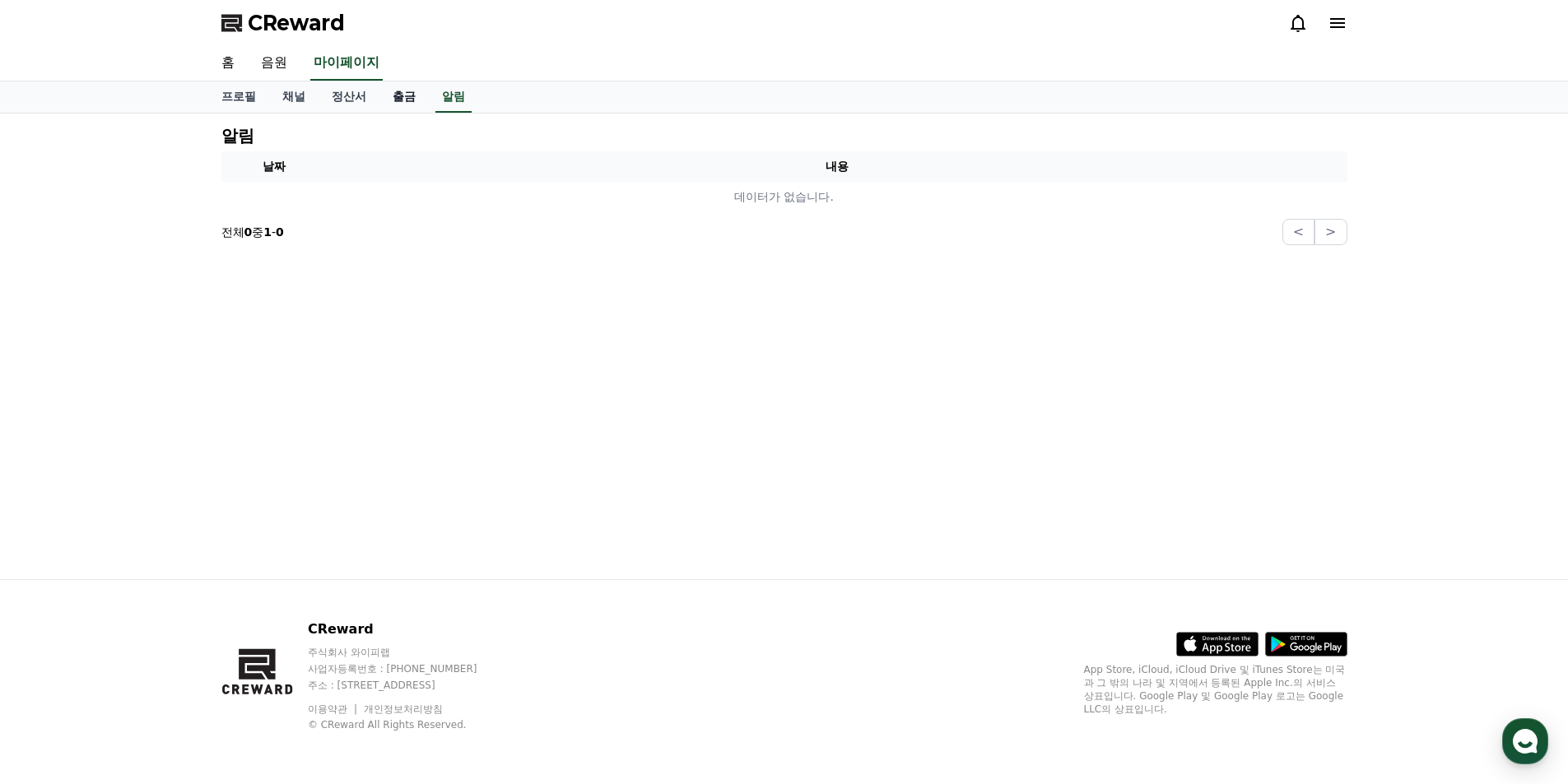
click at [392, 98] on link "출금" at bounding box center [404, 97] width 50 height 31
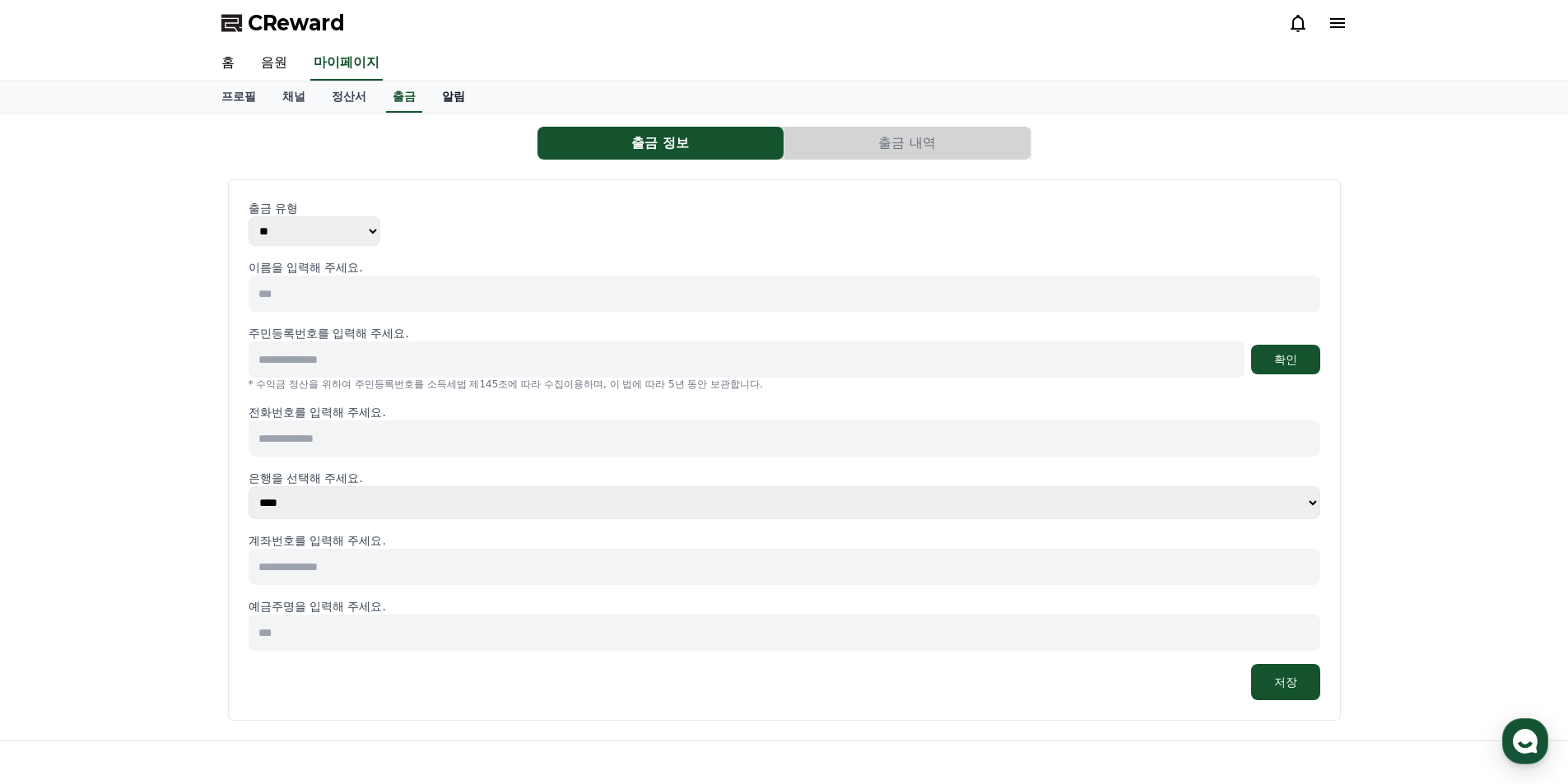
click at [469, 100] on link "알림" at bounding box center [453, 97] width 50 height 31
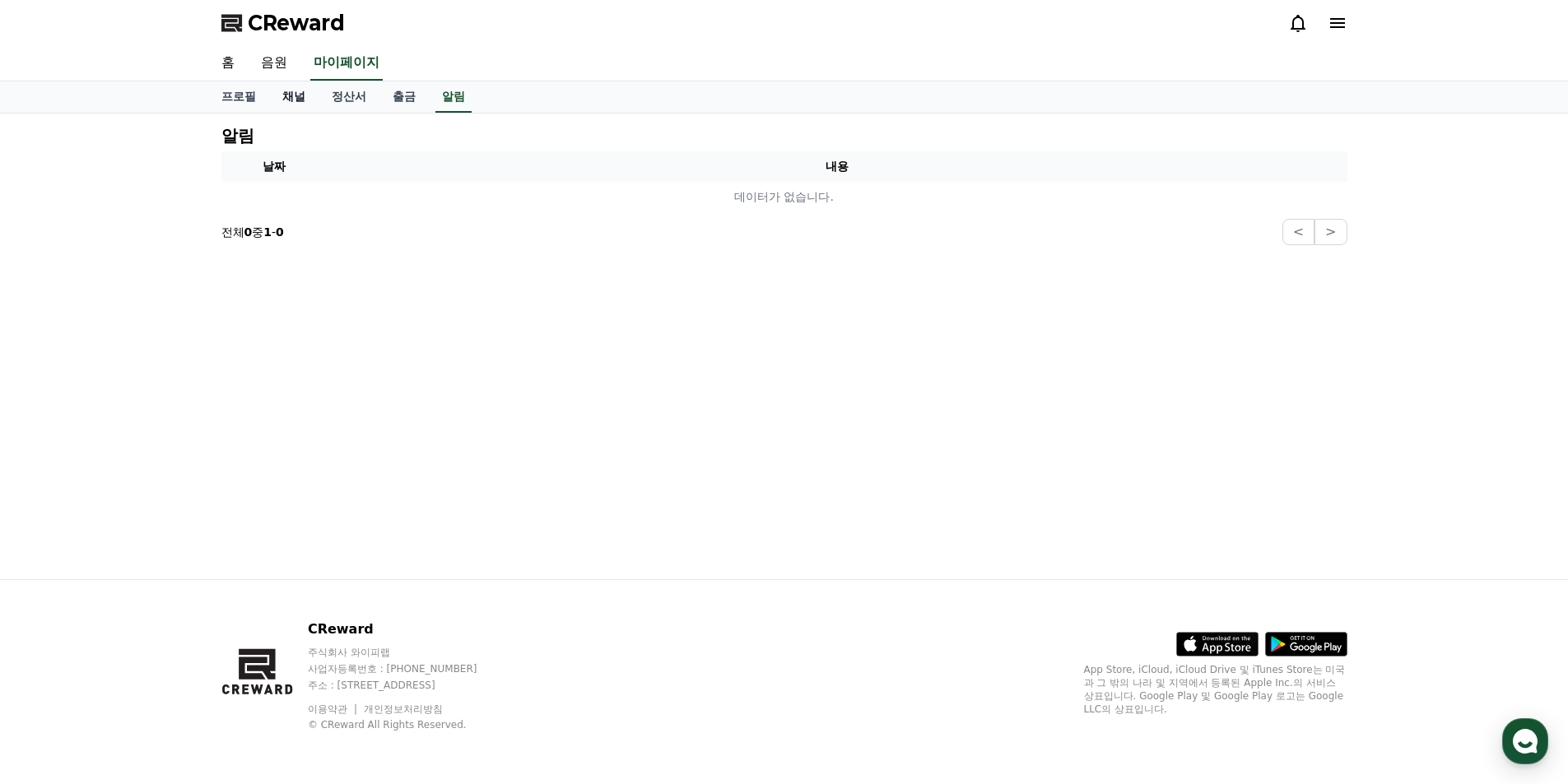
click at [308, 97] on link "채널" at bounding box center [294, 97] width 50 height 31
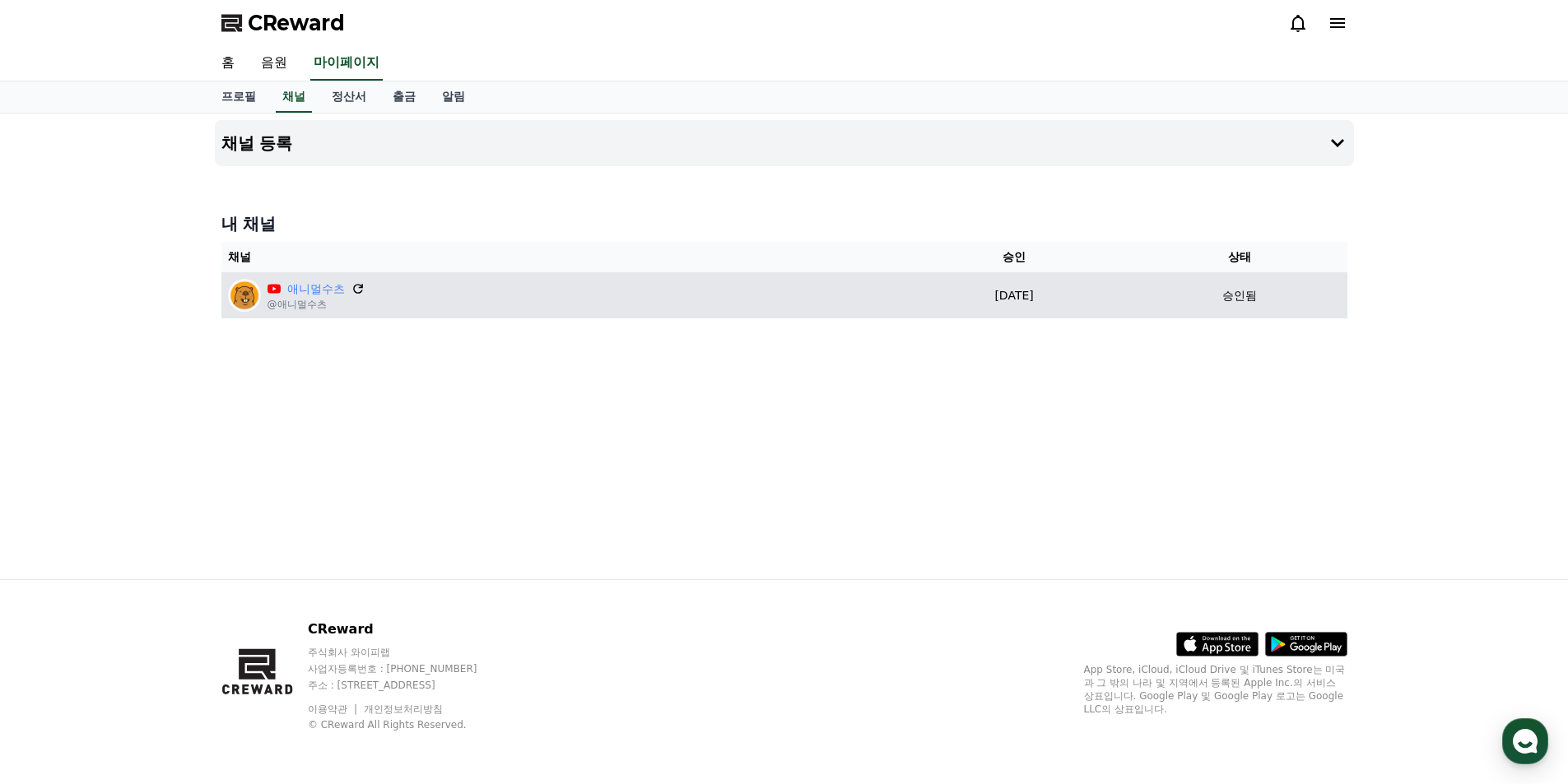
click at [361, 289] on icon at bounding box center [358, 289] width 15 height 15
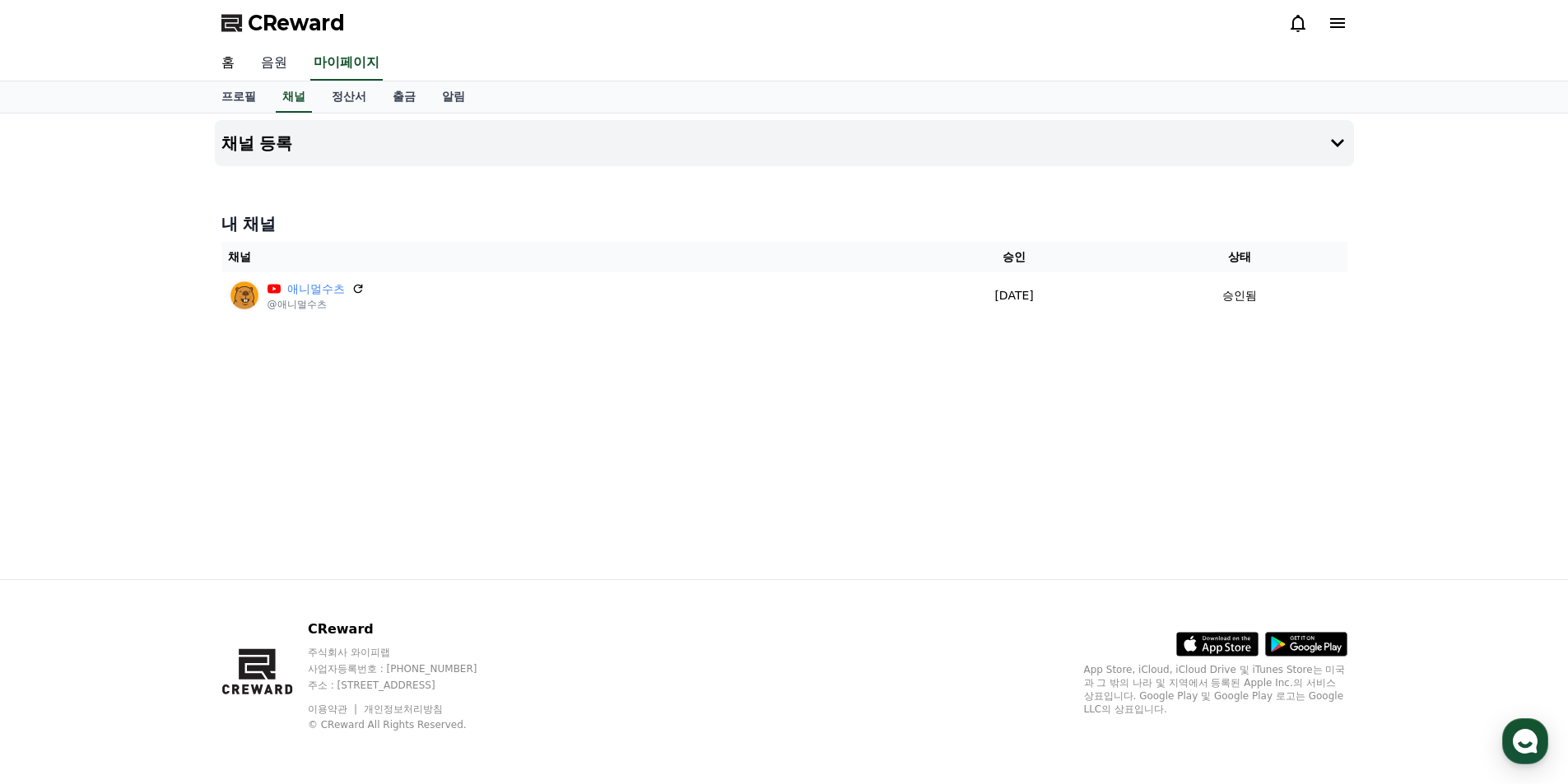
click at [290, 62] on link "음원" at bounding box center [273, 63] width 52 height 34
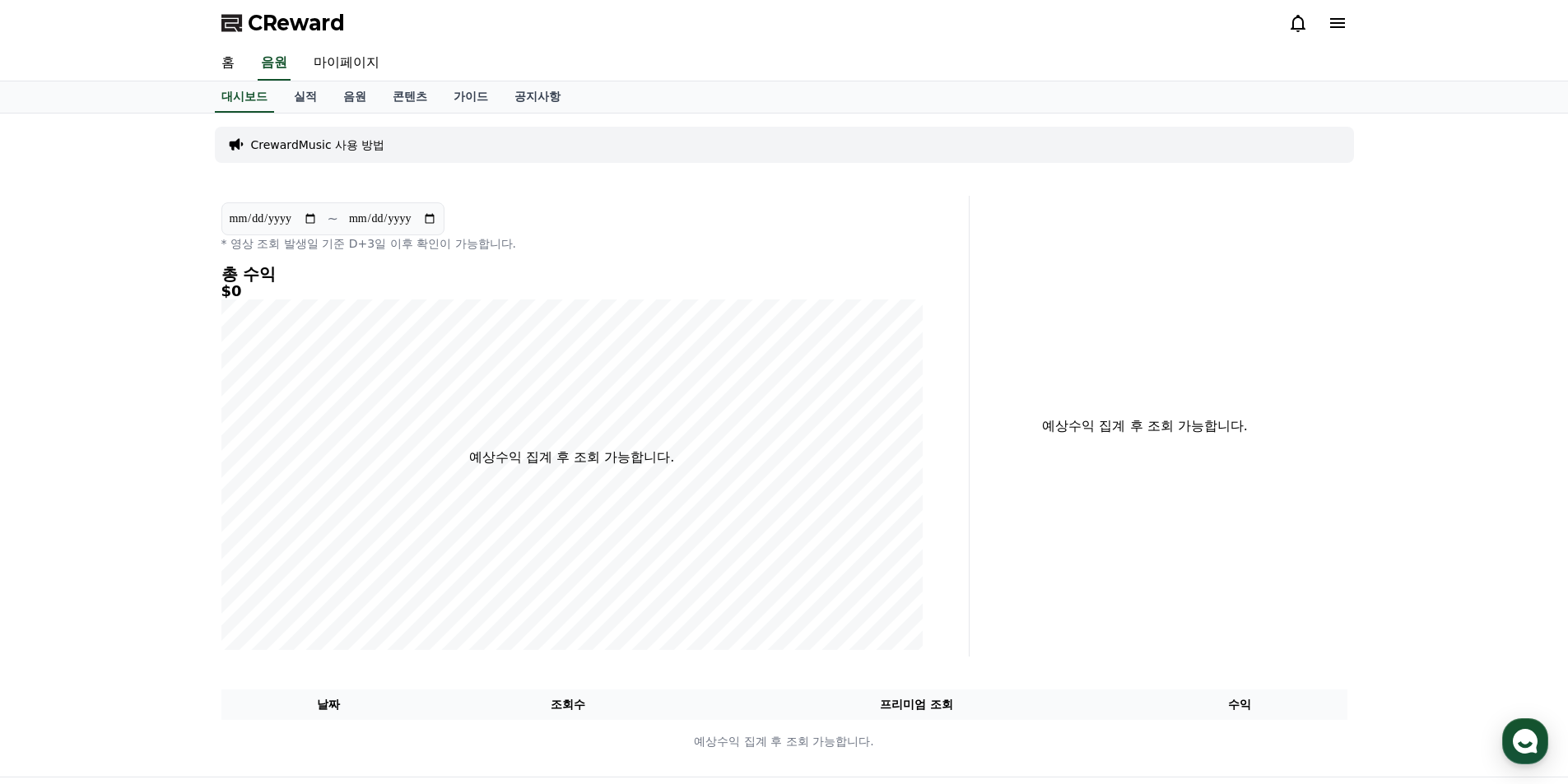
click at [295, 23] on span "CReward" at bounding box center [296, 23] width 97 height 27
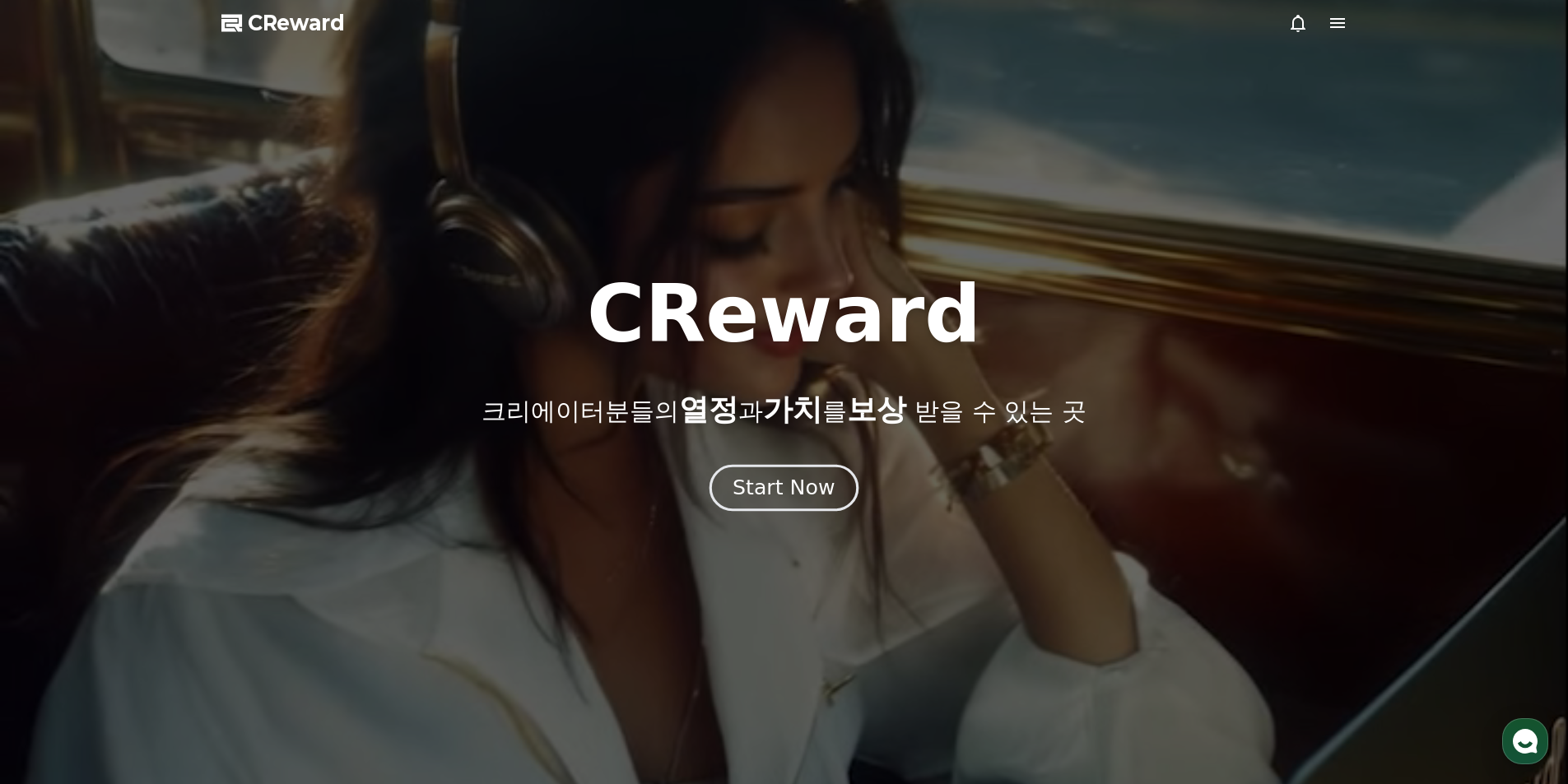
click at [802, 481] on div "Start Now" at bounding box center [783, 488] width 102 height 28
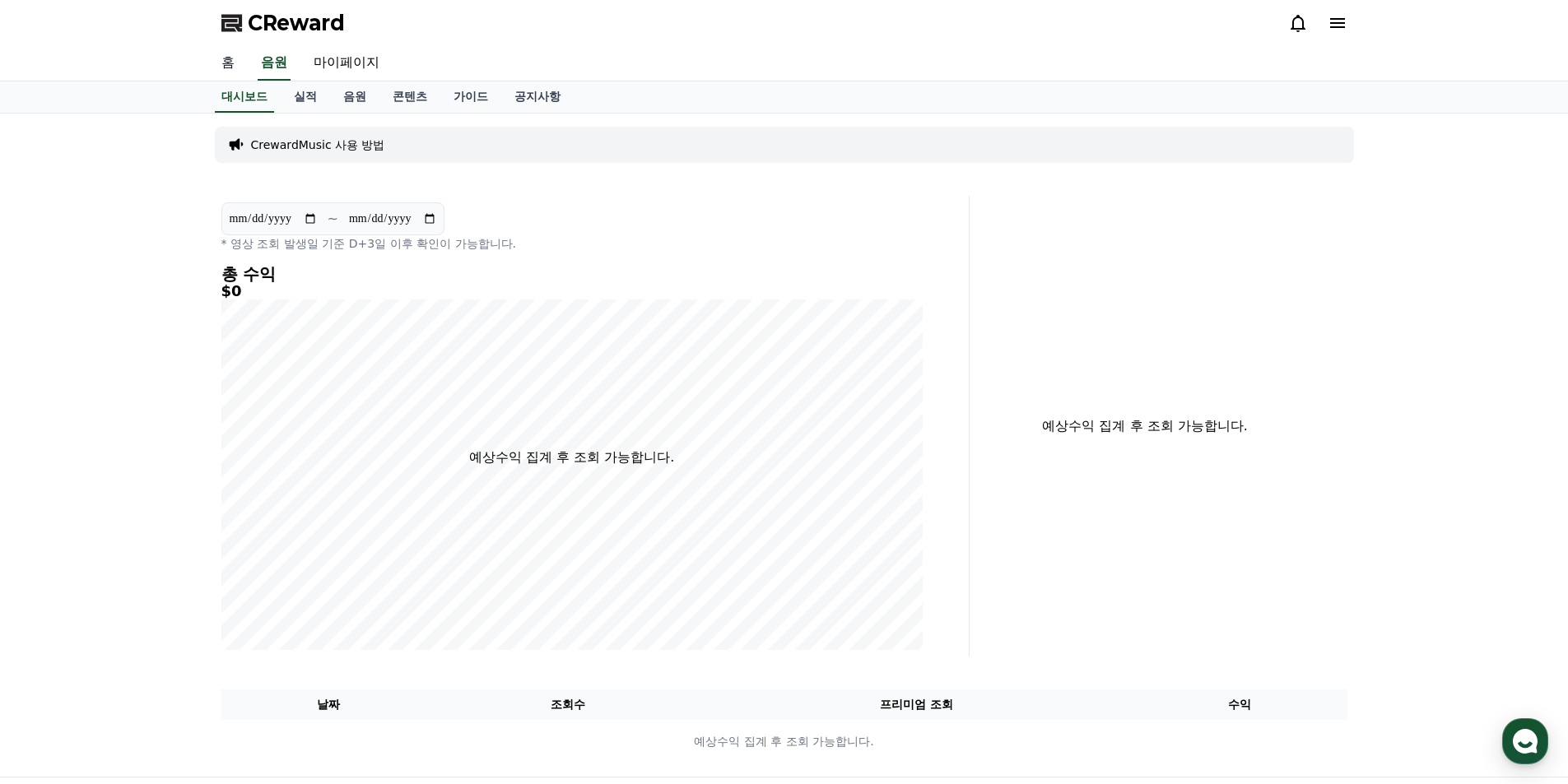
click at [240, 61] on link "홈" at bounding box center [228, 63] width 39 height 34
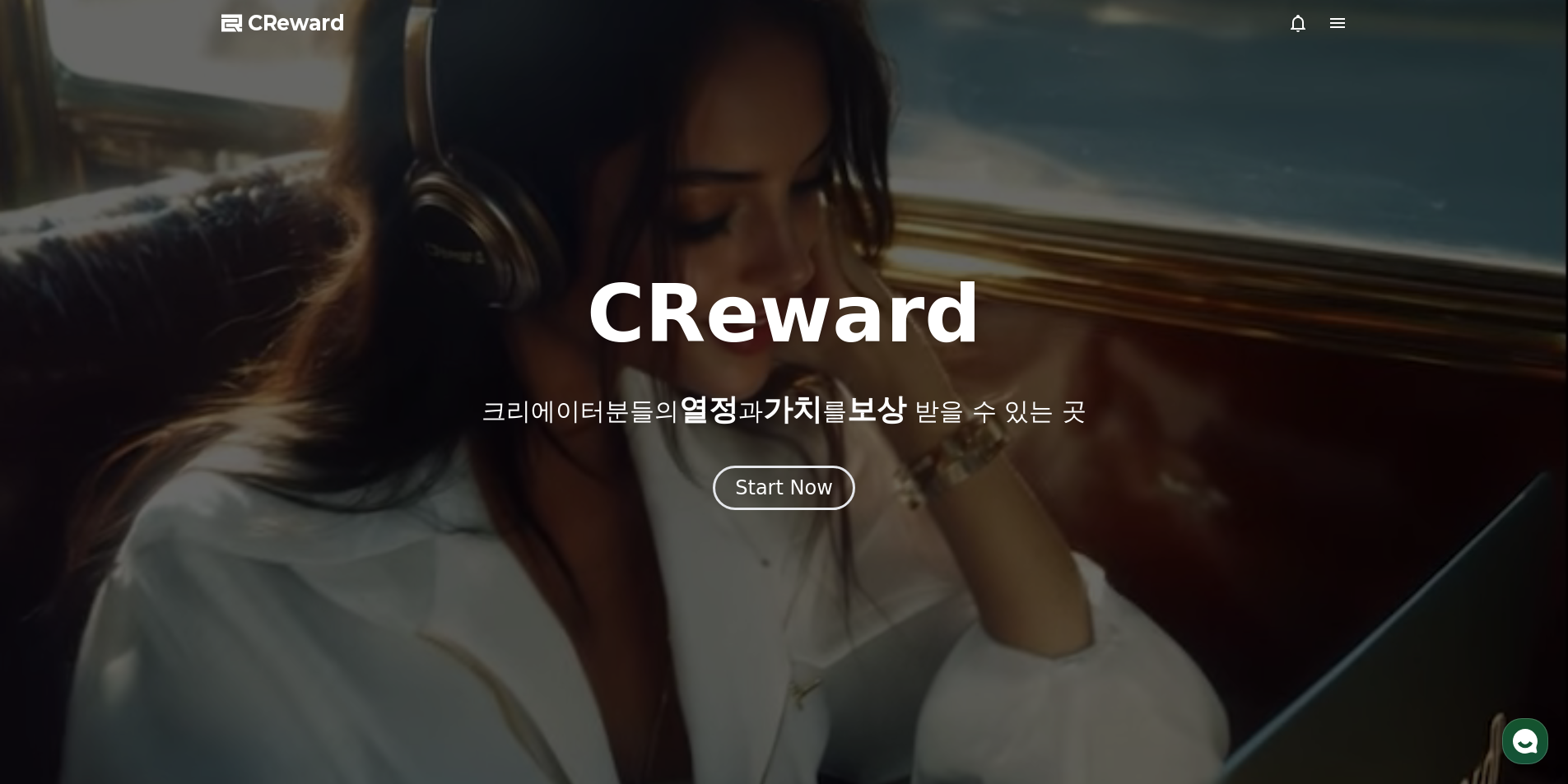
click at [1347, 30] on div at bounding box center [784, 392] width 1568 height 784
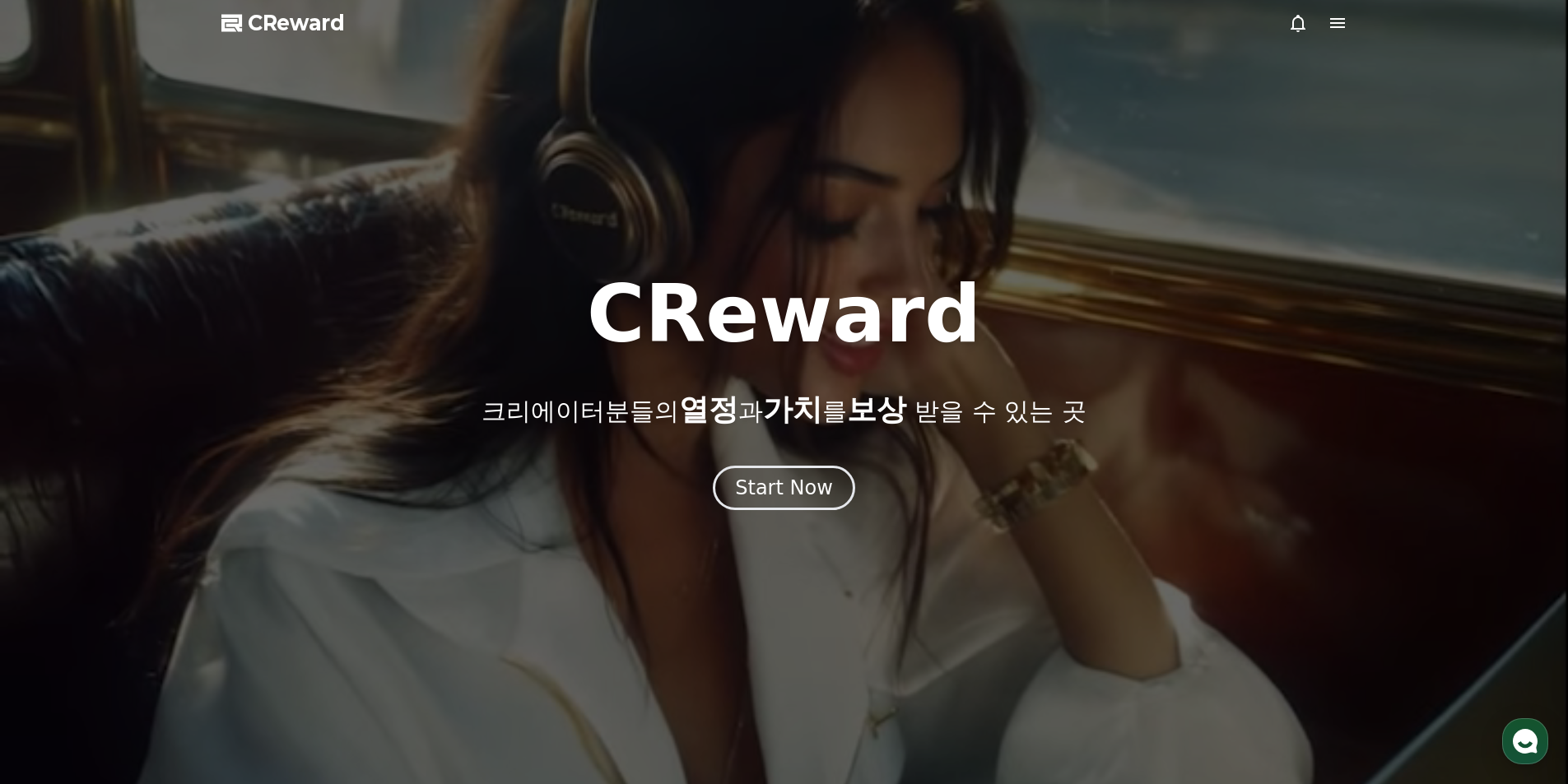
click at [1333, 21] on icon at bounding box center [1337, 23] width 20 height 20
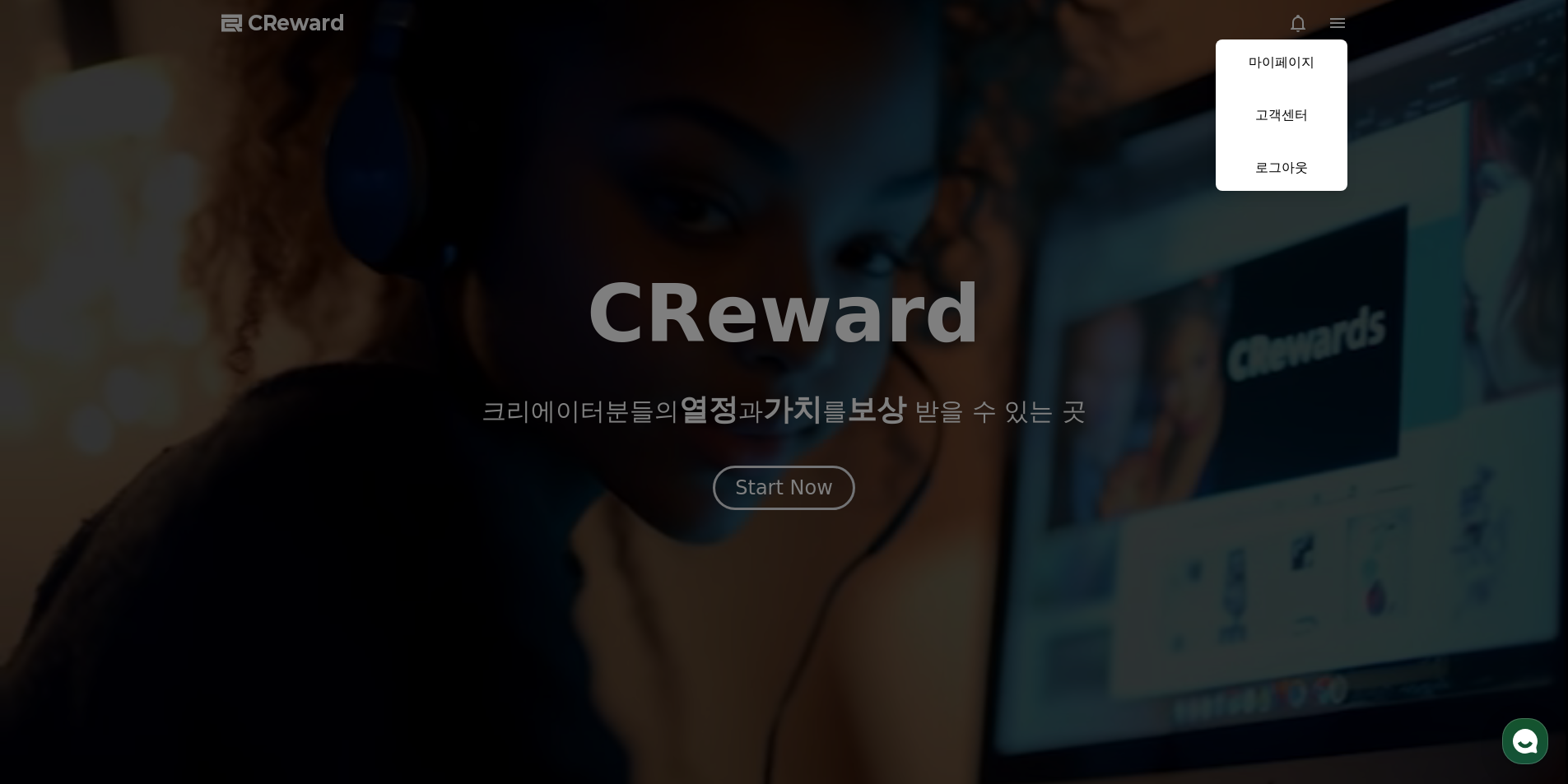
click at [687, 233] on button "close" at bounding box center [784, 392] width 1568 height 784
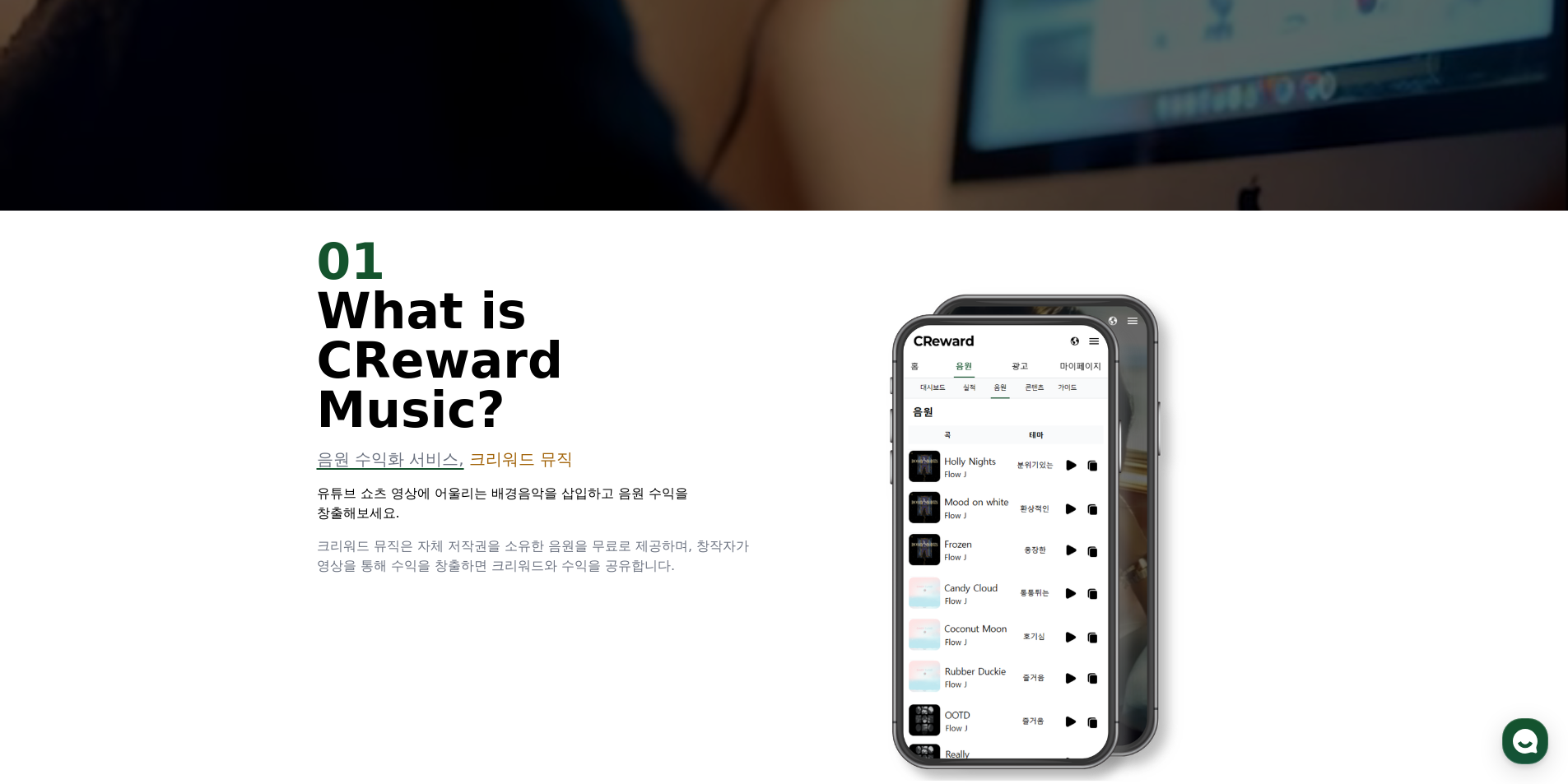
scroll to position [658, 0]
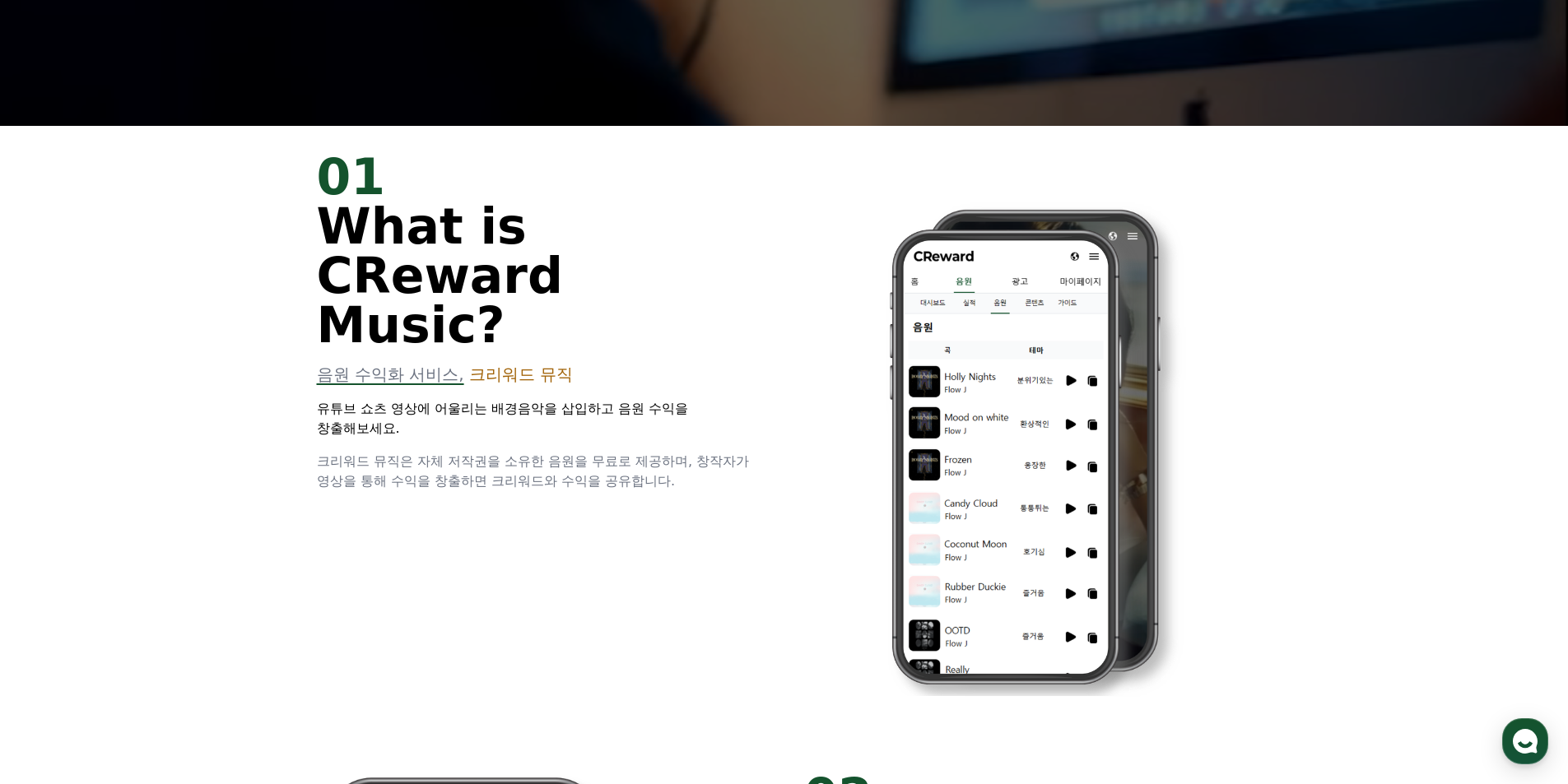
drag, startPoint x: 651, startPoint y: 369, endPoint x: 702, endPoint y: 477, distance: 119.4
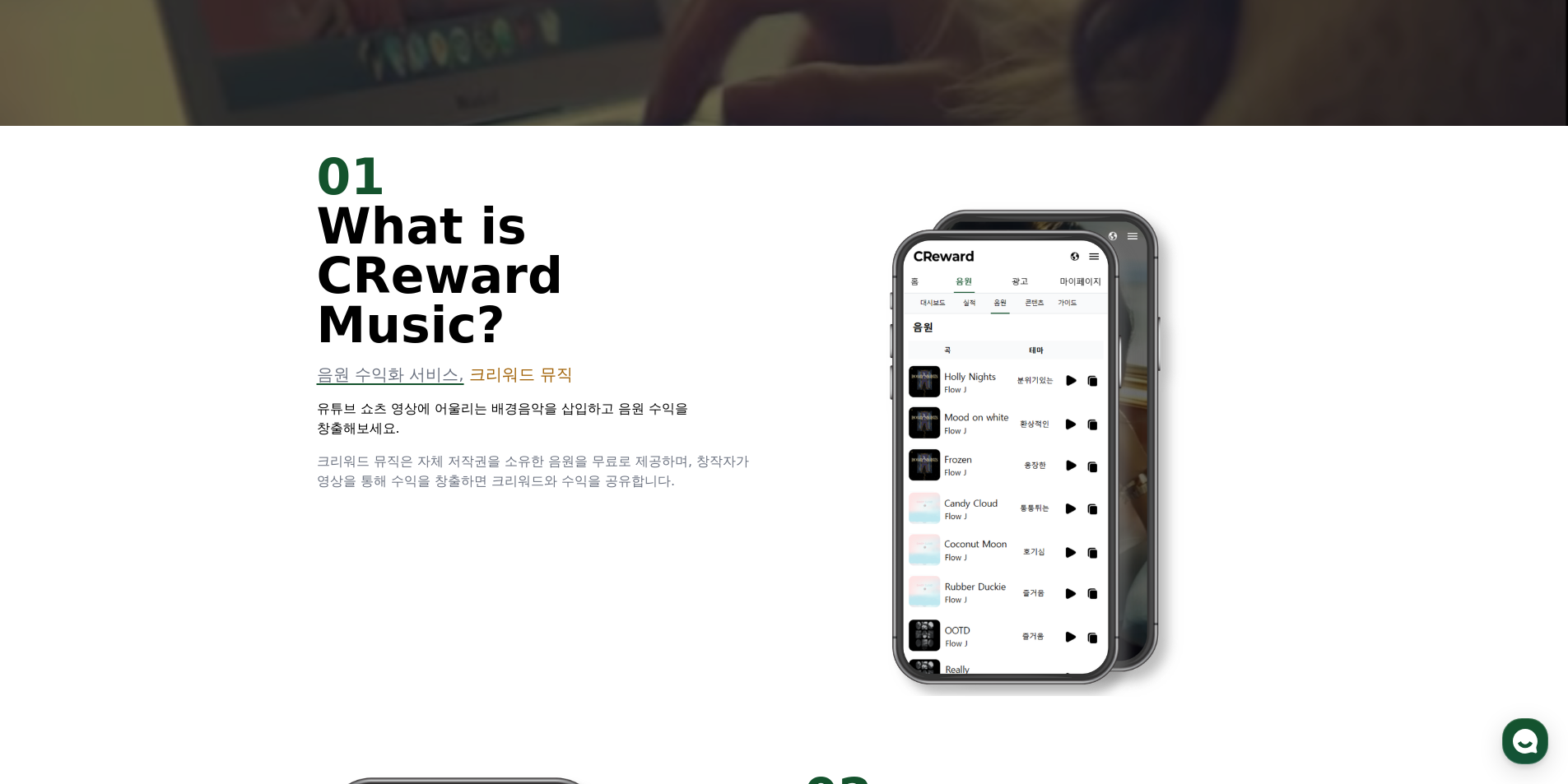
click at [702, 477] on div "01 What is CReward Music? 음원 수익화 서비스, 크리워드 뮤직 유튜브 쇼츠 영상에 어울리는 배경음악을 삽입하고 음원 수익을…" at bounding box center [784, 435] width 988 height 620
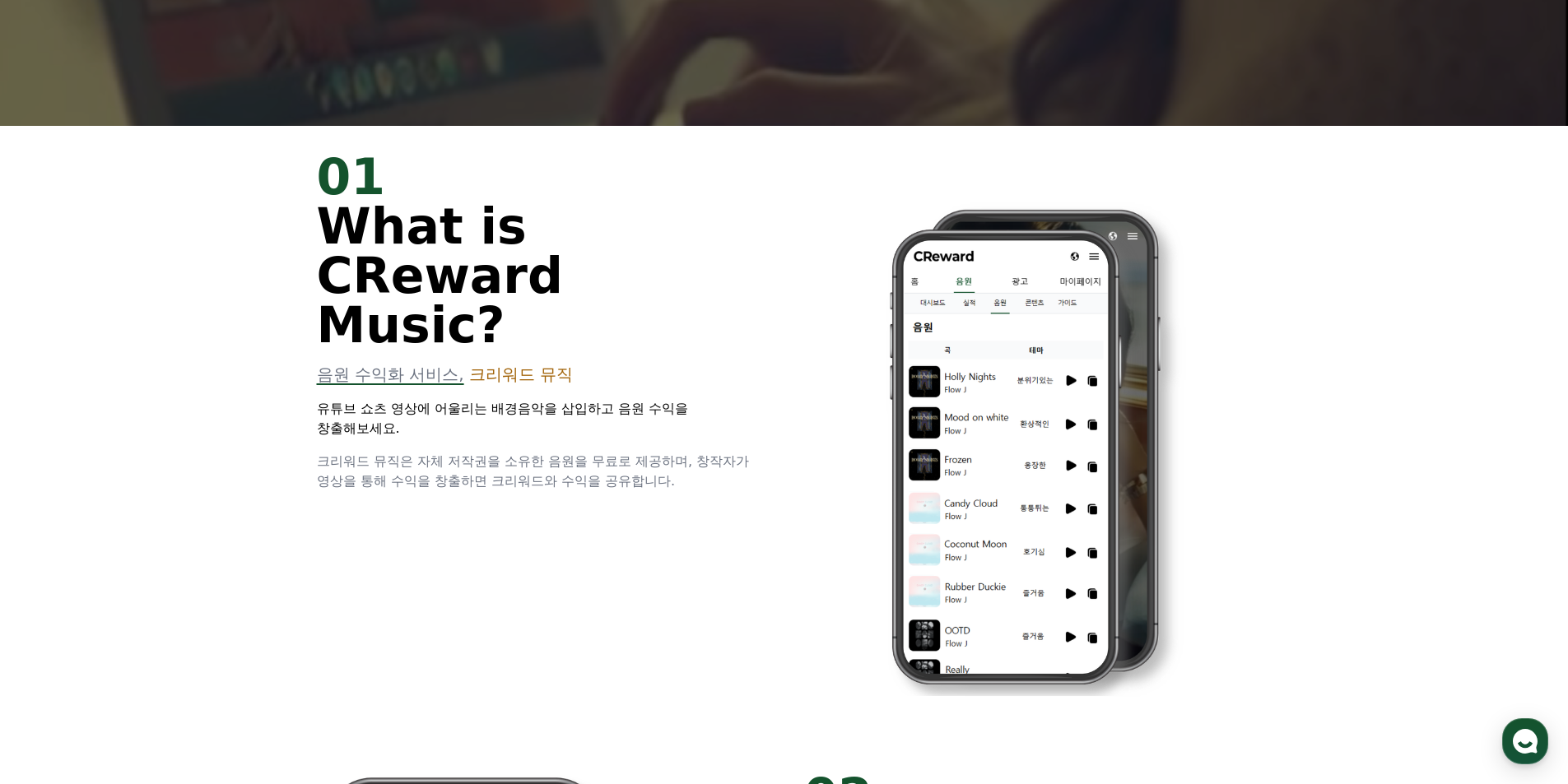
click at [702, 477] on div "01 What is CReward Music? 음원 수익화 서비스, 크리워드 뮤직 유튜브 쇼츠 영상에 어울리는 배경음악을 삽입하고 음원 수익을…" at bounding box center [784, 435] width 988 height 620
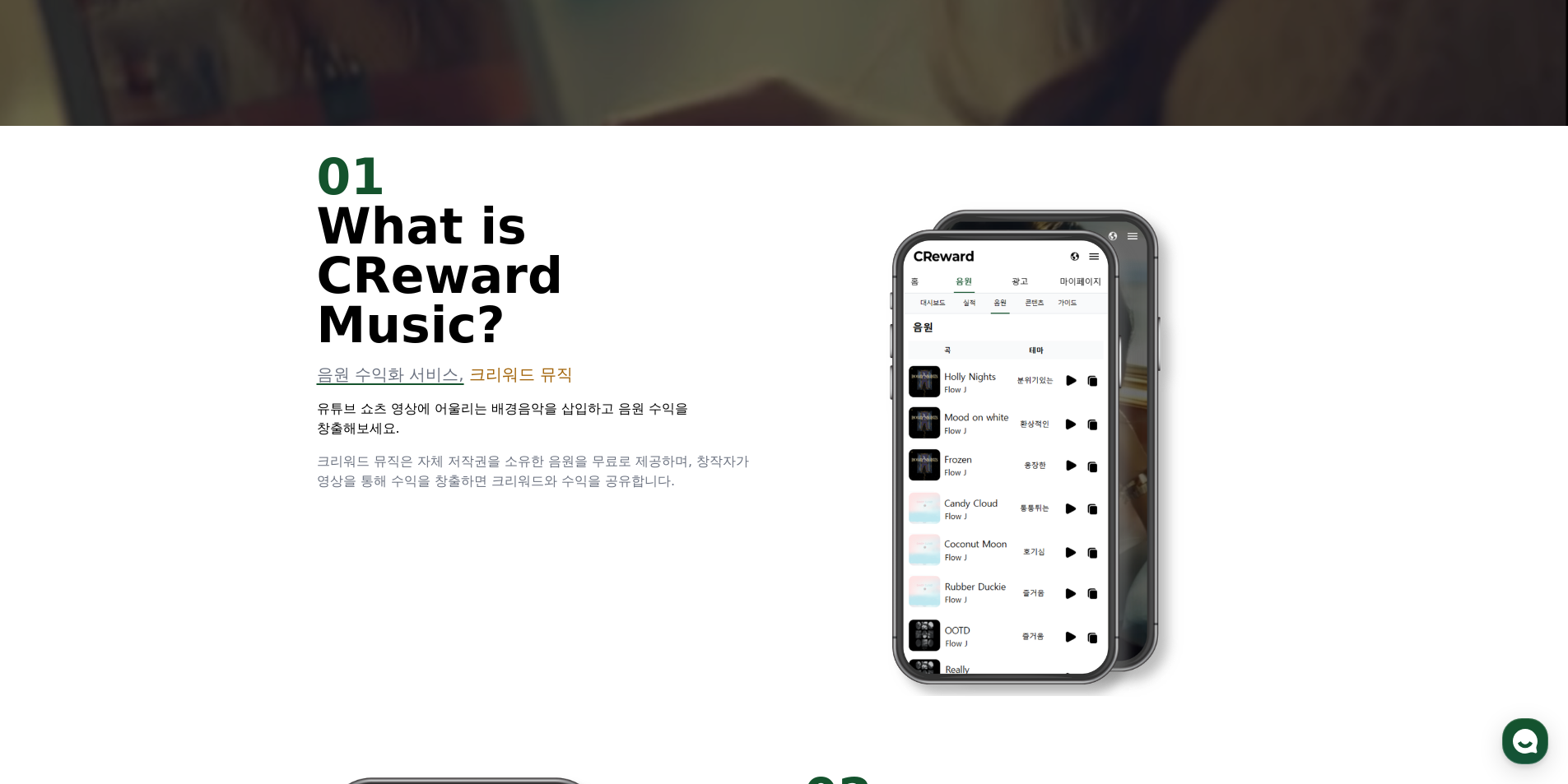
drag, startPoint x: 759, startPoint y: 432, endPoint x: 769, endPoint y: 299, distance: 133.4
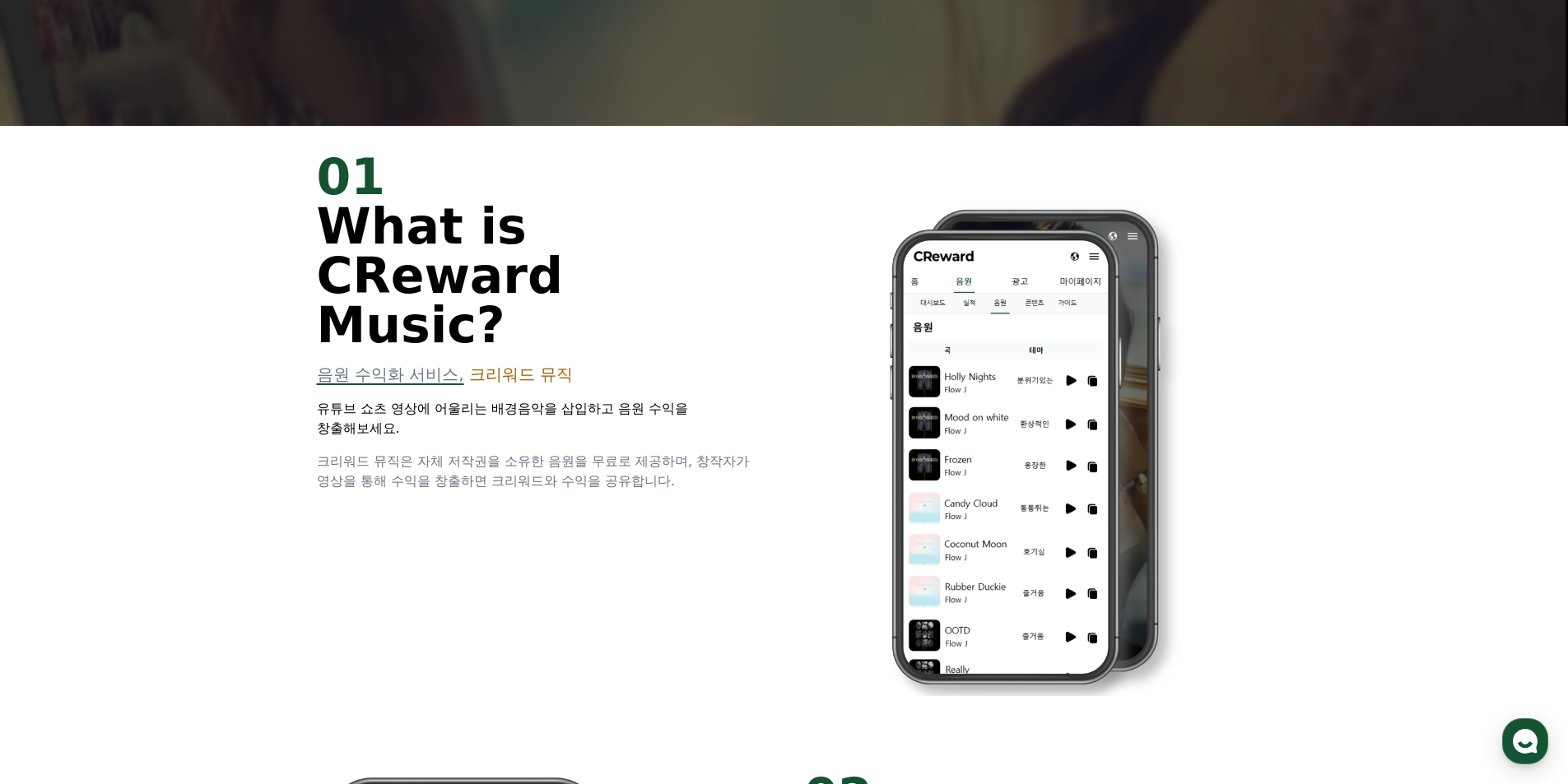
click at [769, 299] on div "01 What is CReward Music? 음원 수익화 서비스, 크리워드 뮤직 유튜브 쇼츠 영상에 어울리는 배경음악을 삽입하고 음원 수익을…" at bounding box center [784, 435] width 988 height 620
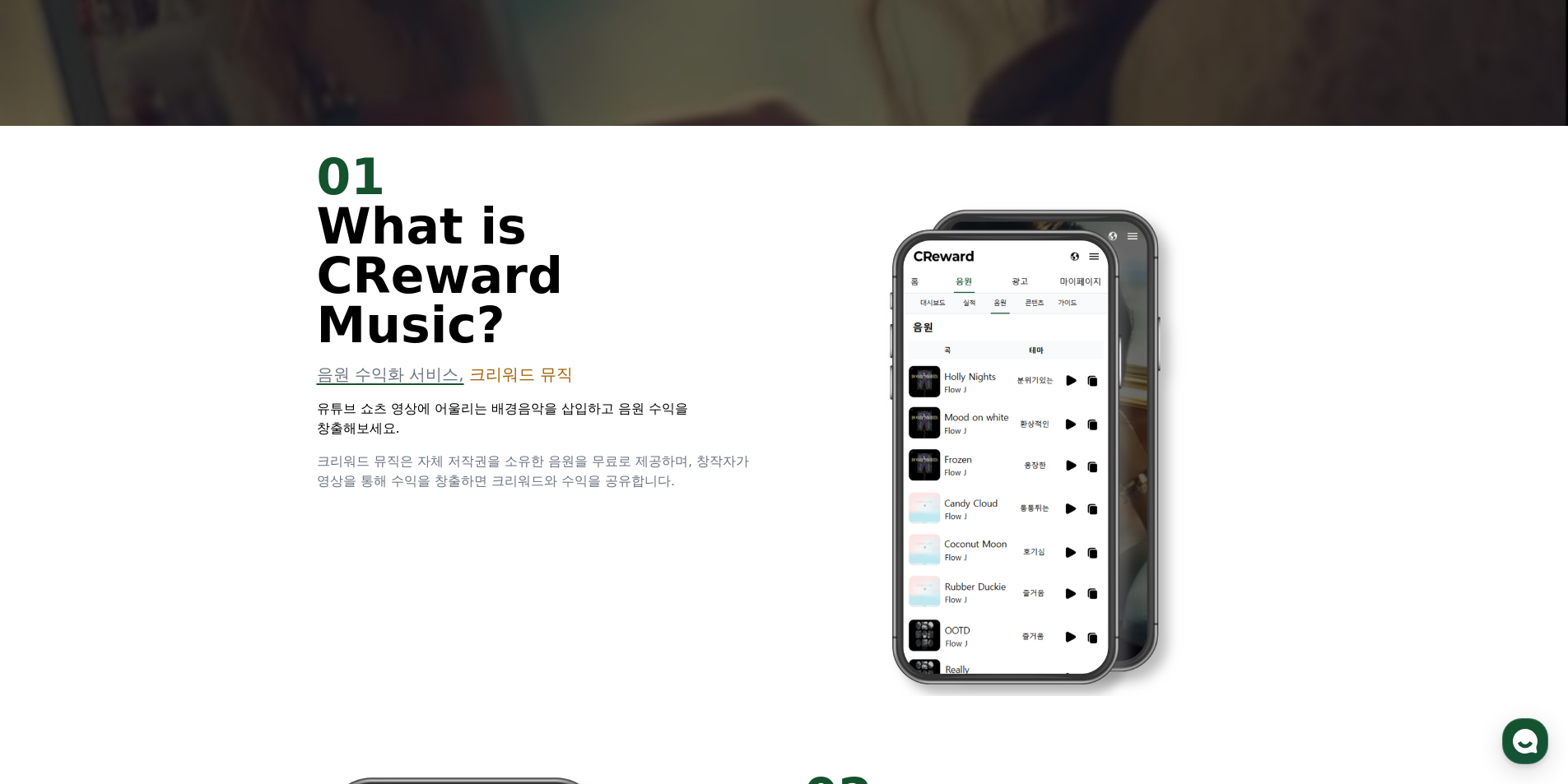
click at [769, 299] on div "01 What is CReward Music? 음원 수익화 서비스, 크리워드 뮤직 유튜브 쇼츠 영상에 어울리는 배경음악을 삽입하고 음원 수익을…" at bounding box center [784, 435] width 988 height 620
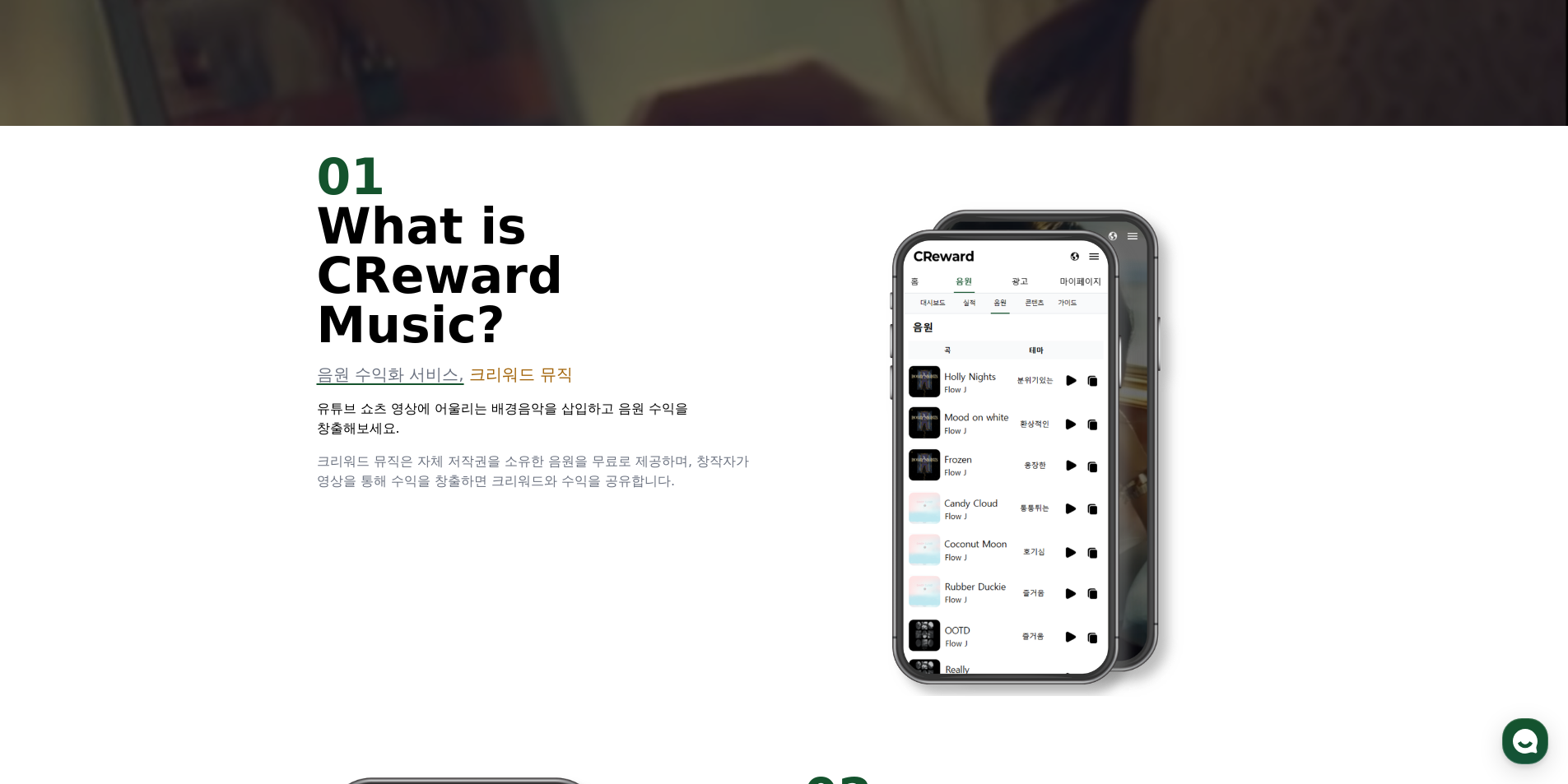
drag, startPoint x: 649, startPoint y: 157, endPoint x: 728, endPoint y: 469, distance: 321.8
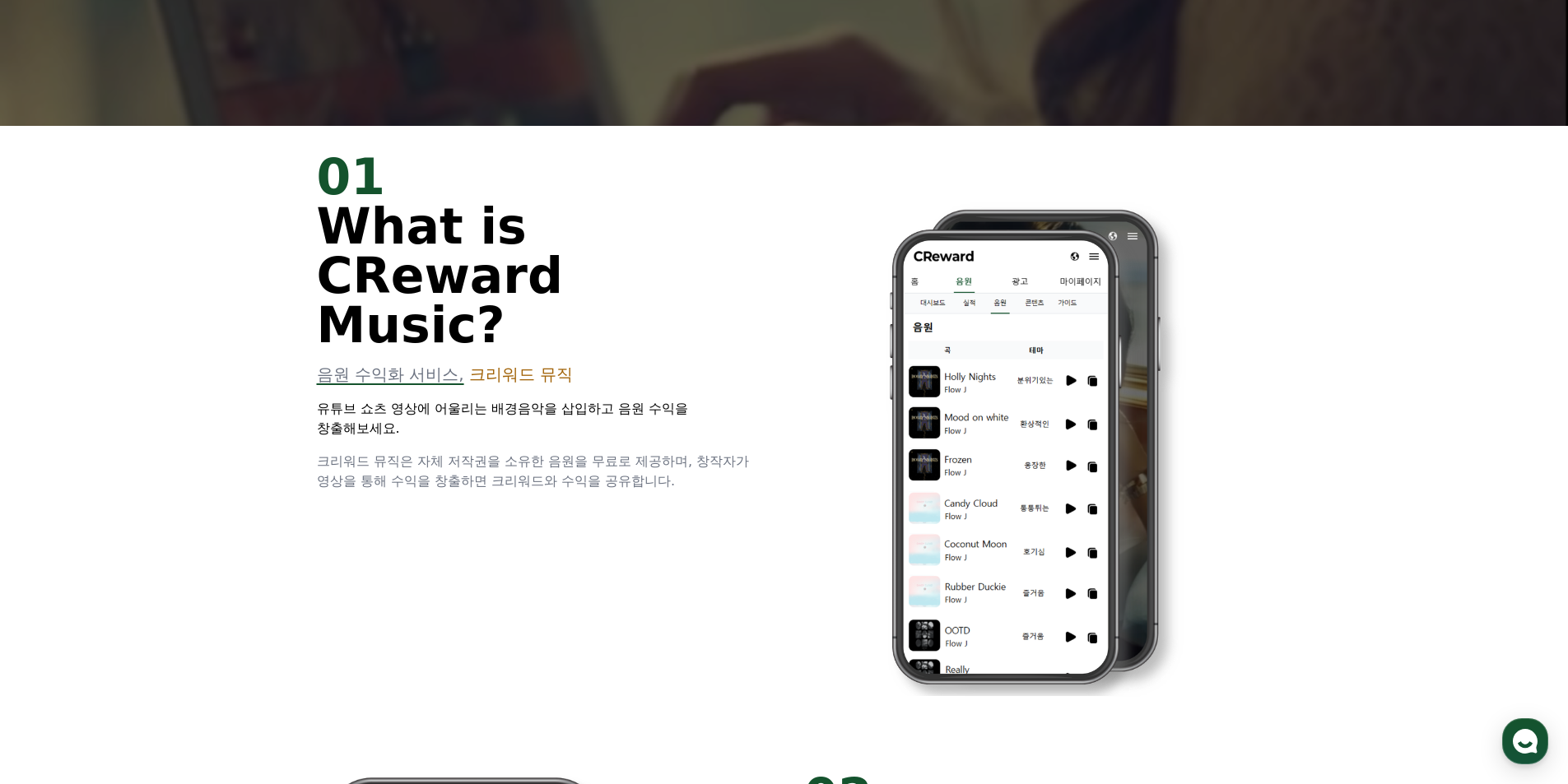
click at [728, 469] on div "01 What is CReward Music? 음원 수익화 서비스, 크리워드 뮤직 유튜브 쇼츠 영상에 어울리는 배경음악을 삽입하고 음원 수익을…" at bounding box center [784, 435] width 988 height 620
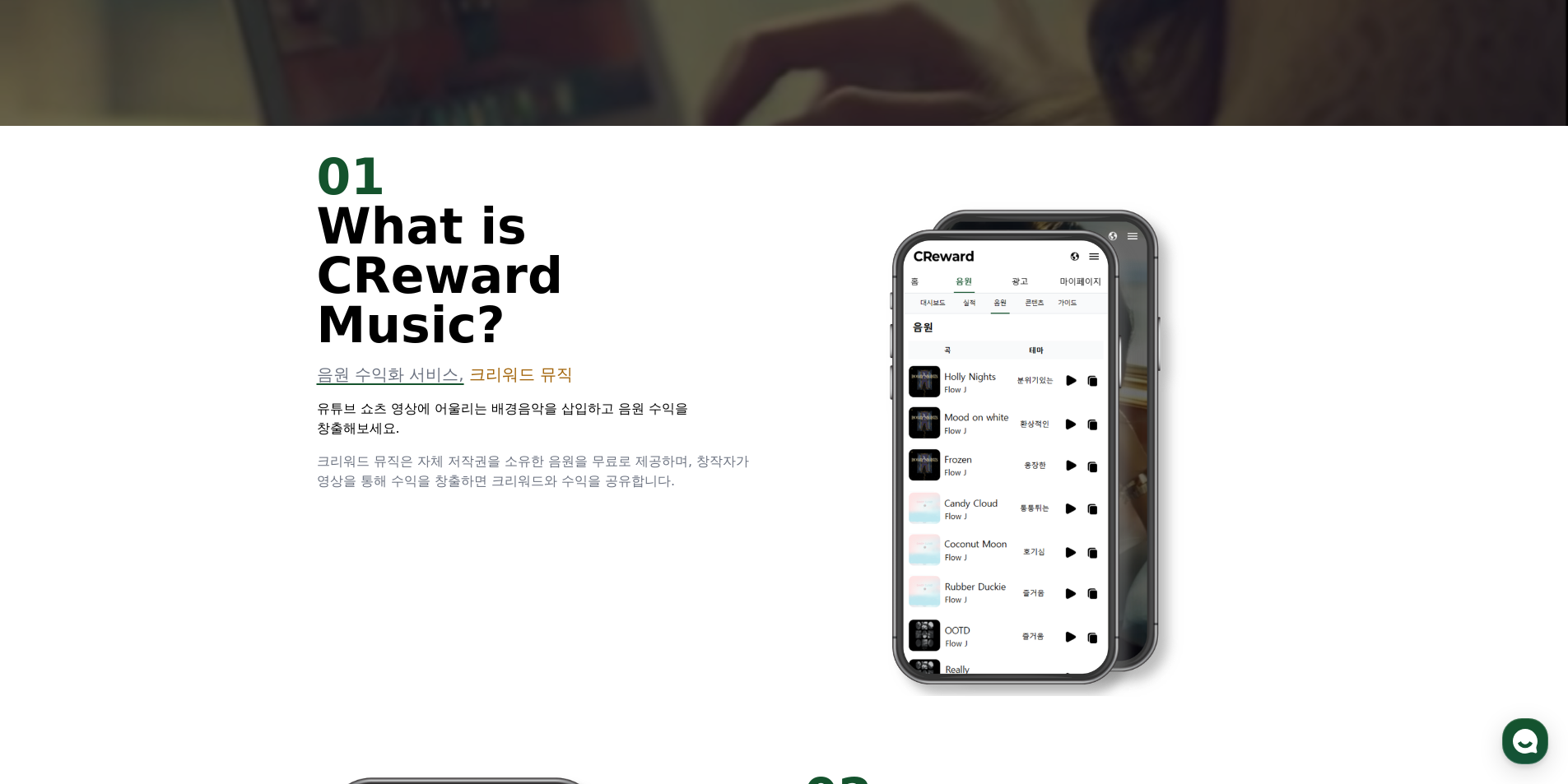
click at [728, 469] on div "01 What is CReward Music? 음원 수익화 서비스, 크리워드 뮤직 유튜브 쇼츠 영상에 어울리는 배경음악을 삽입하고 음원 수익을…" at bounding box center [784, 435] width 988 height 620
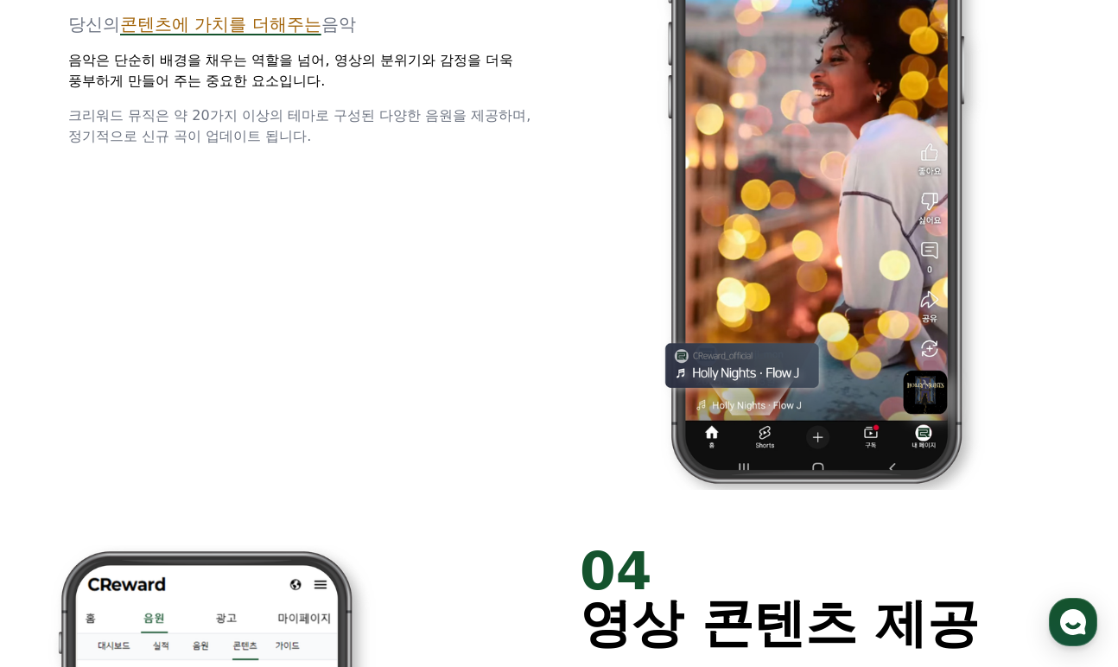
scroll to position [2506, 0]
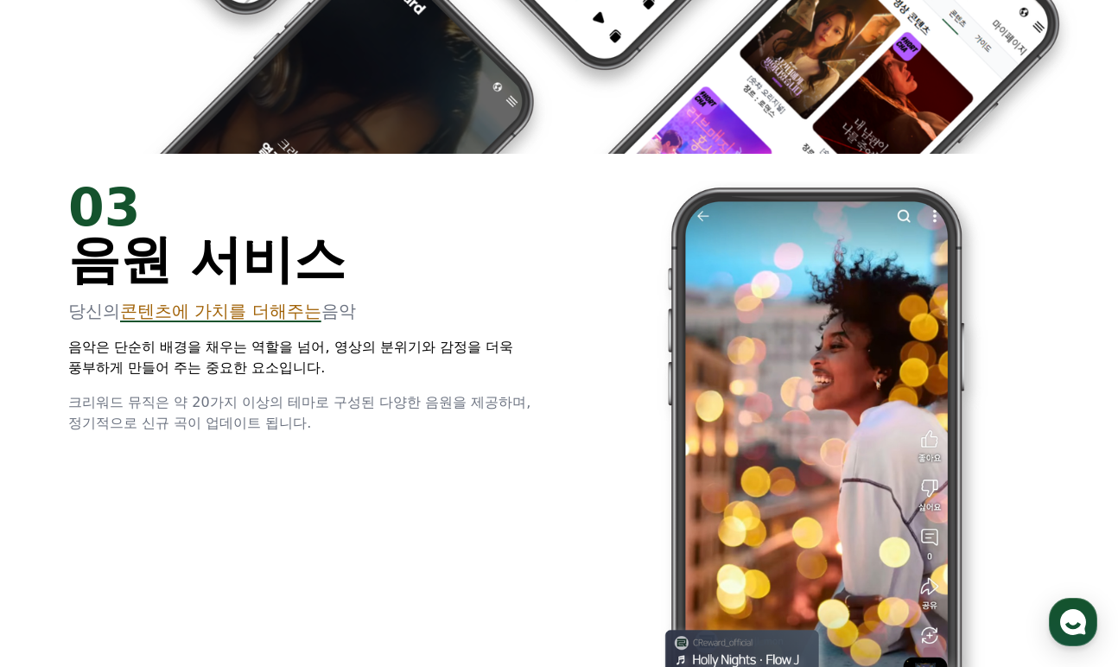
drag, startPoint x: 349, startPoint y: 448, endPoint x: 429, endPoint y: 448, distance: 79.5
click at [405, 450] on div "03 음원 서비스 당신의 콘텐츠에 가치를 더해주는 음악 음악은 단순히 배경을 채우는 역할을 넘어, 영상의 분위기와 감정을 더욱 풍부하게 만들어…" at bounding box center [559, 479] width 1037 height 651
click at [431, 448] on div "03 음원 서비스 당신의 콘텐츠에 가치를 더해주는 음악 음악은 단순히 배경을 채우는 역할을 넘어, 영상의 분위기와 감정을 더욱 풍부하게 만들어…" at bounding box center [559, 479] width 1037 height 651
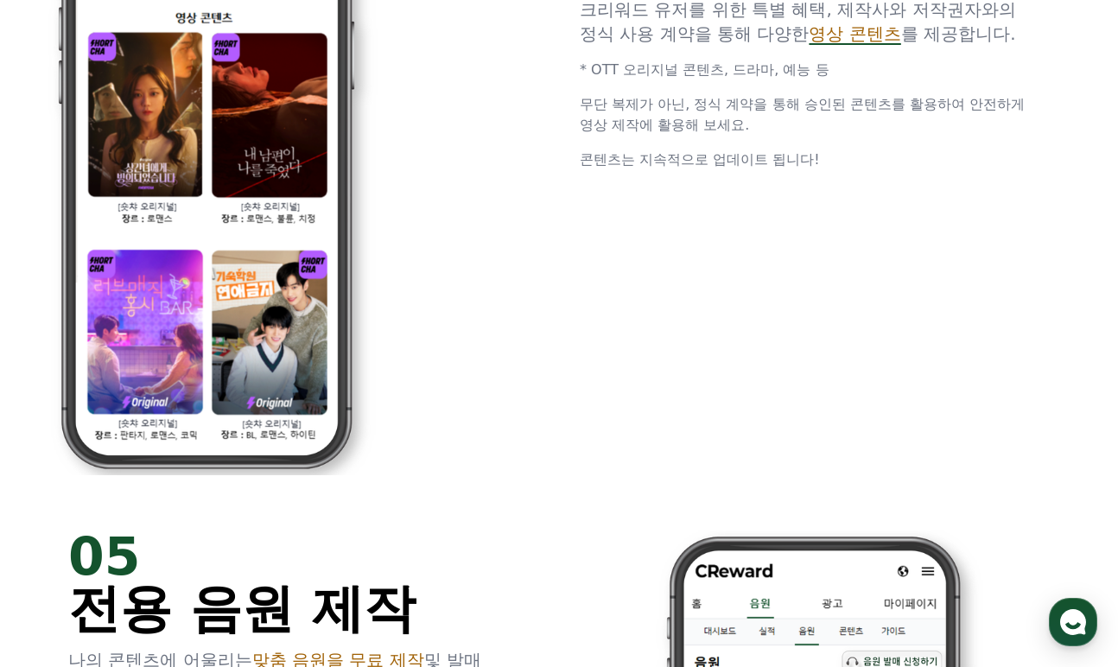
scroll to position [3715, 0]
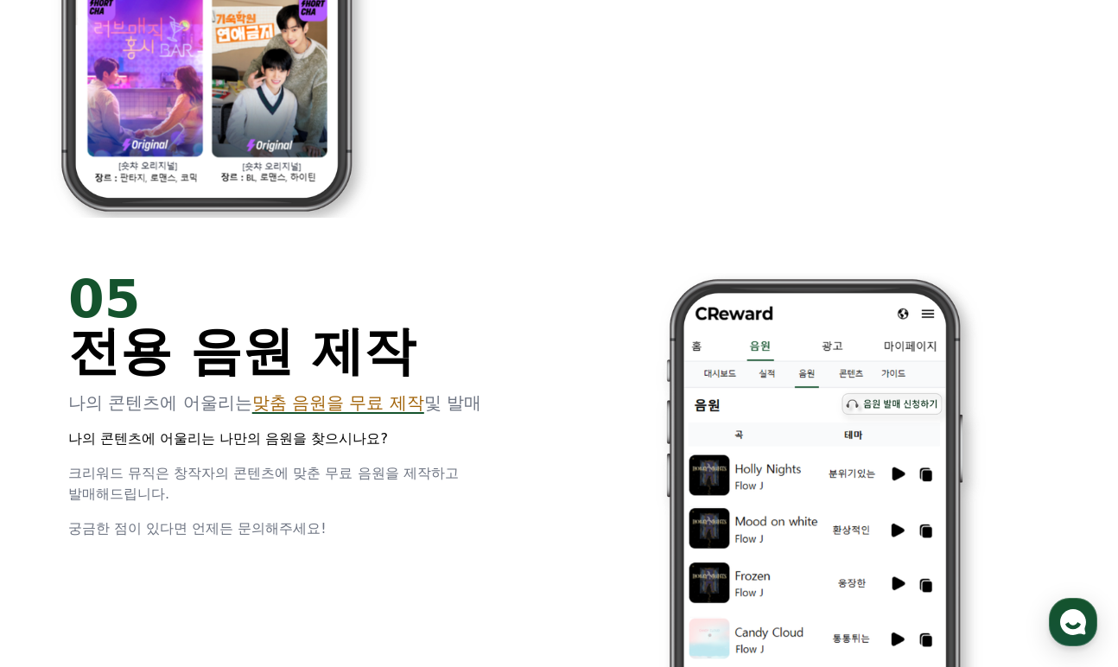
click at [320, 405] on span "맞춤 음원을 무료 제작" at bounding box center [338, 402] width 172 height 21
drag, startPoint x: 116, startPoint y: 433, endPoint x: 398, endPoint y: 474, distance: 285.5
click at [398, 474] on div "05 전용 음원 제작 나의 콘텐츠에 어울리는 맞춤 음원을 무료 제작 및 발매 나의 콘텐츠에 어울리는 나만의 음원을 찾으시나요? 크리워드 뮤직은…" at bounding box center [303, 406] width 470 height 266
click at [398, 474] on span "크리워드 뮤직은 창작자의 콘텐츠에 맞춘 무료 음원을 제작하고 발매해드립니다." at bounding box center [263, 483] width 391 height 37
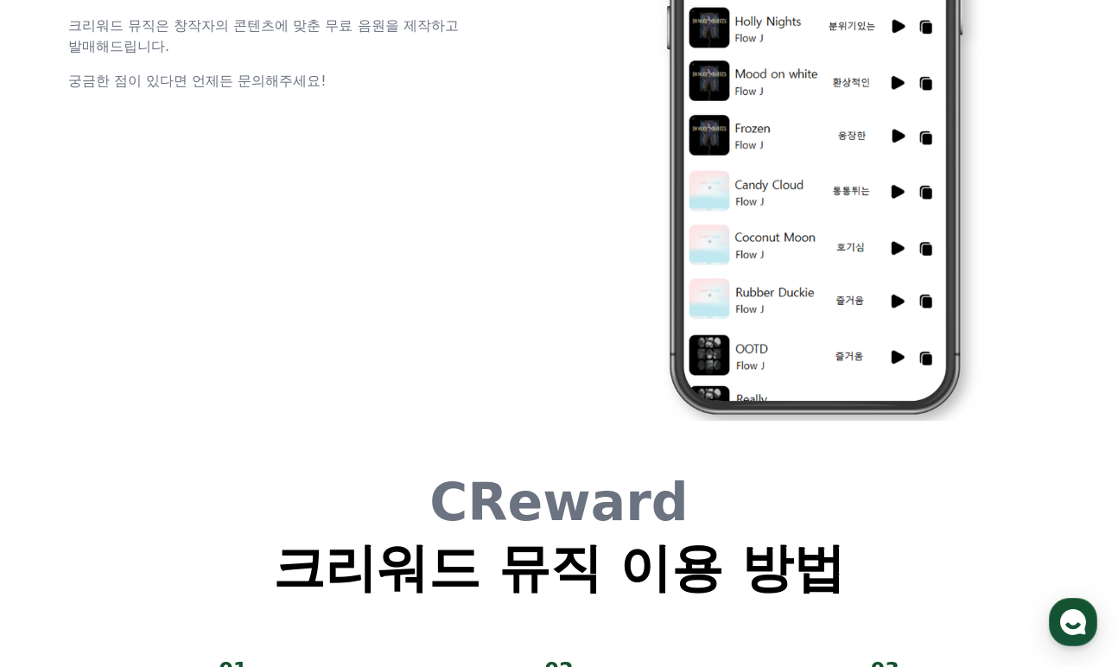
scroll to position [4320, 0]
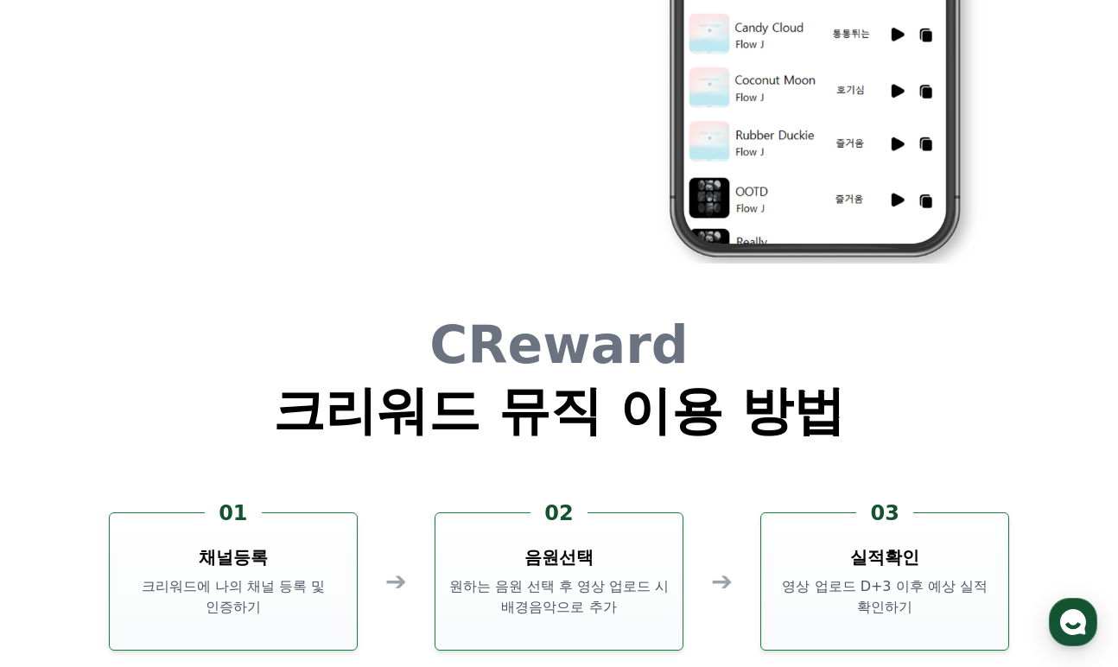
drag, startPoint x: 162, startPoint y: 572, endPoint x: 264, endPoint y: 611, distance: 109.1
click at [264, 611] on div "01 채널등록 크리워드에 나의 채널 등록 및 인증하기" at bounding box center [233, 581] width 249 height 138
click at [264, 611] on p "크리워드에 나의 채널 등록 및 인증하기" at bounding box center [233, 596] width 233 height 41
drag, startPoint x: 494, startPoint y: 549, endPoint x: 670, endPoint y: 628, distance: 192.6
click at [670, 628] on div "02 음원선택 원하는 음원 선택 후 영상 업로드 시 배경음악으로 추가" at bounding box center [559, 581] width 249 height 138
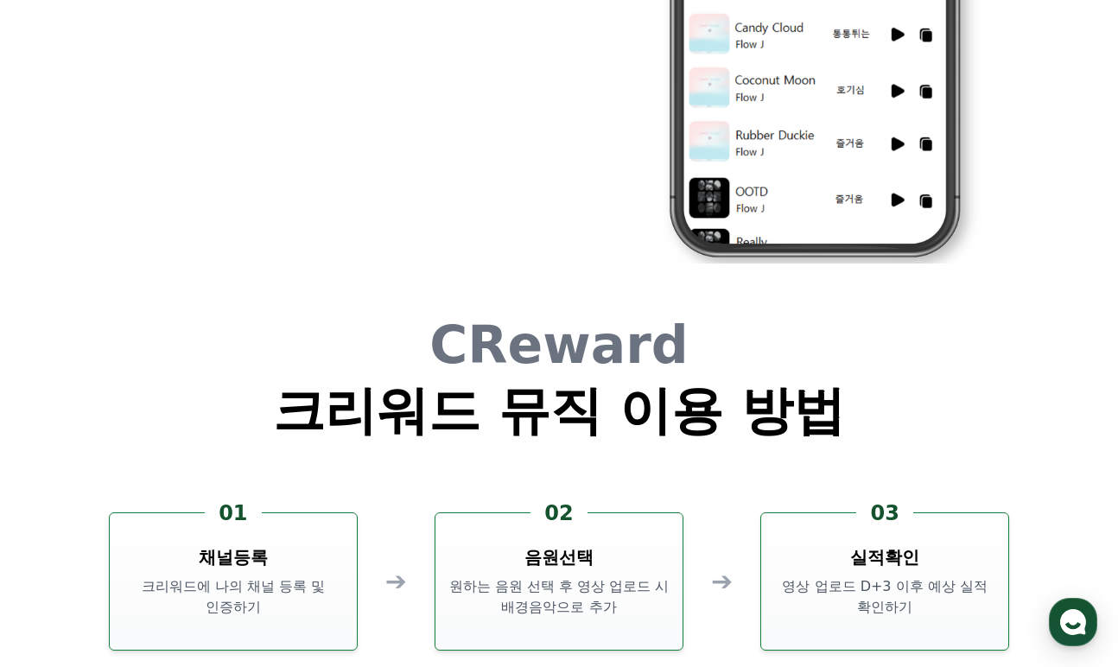
click at [670, 628] on div "02 음원선택 원하는 음원 선택 후 영상 업로드 시 배경음악으로 추가" at bounding box center [559, 581] width 249 height 138
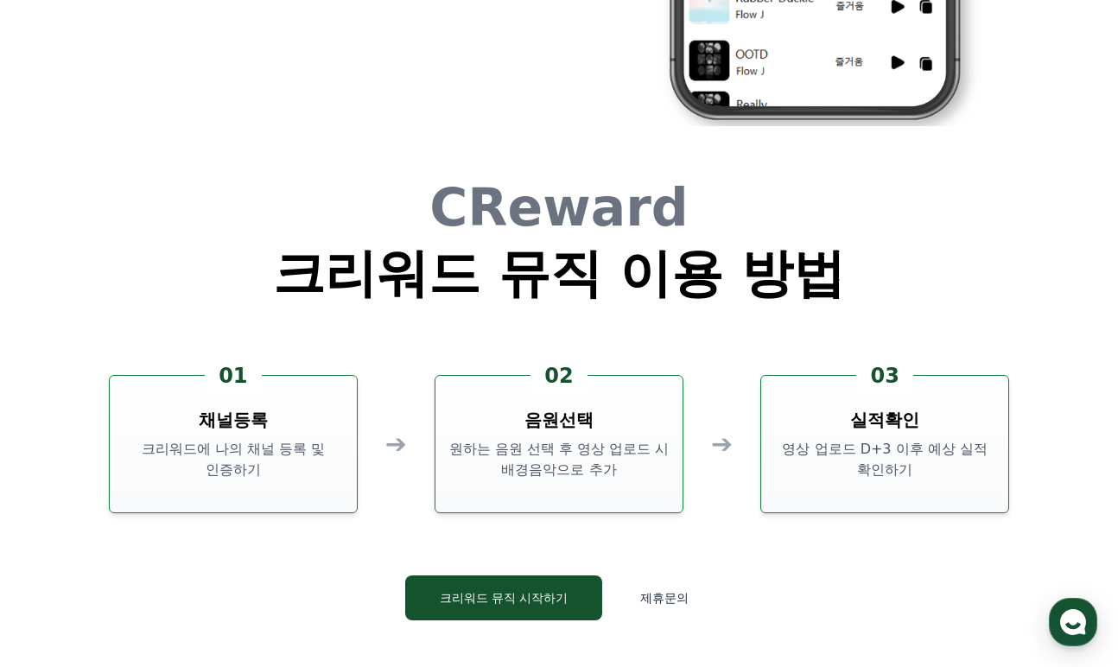
scroll to position [4493, 0]
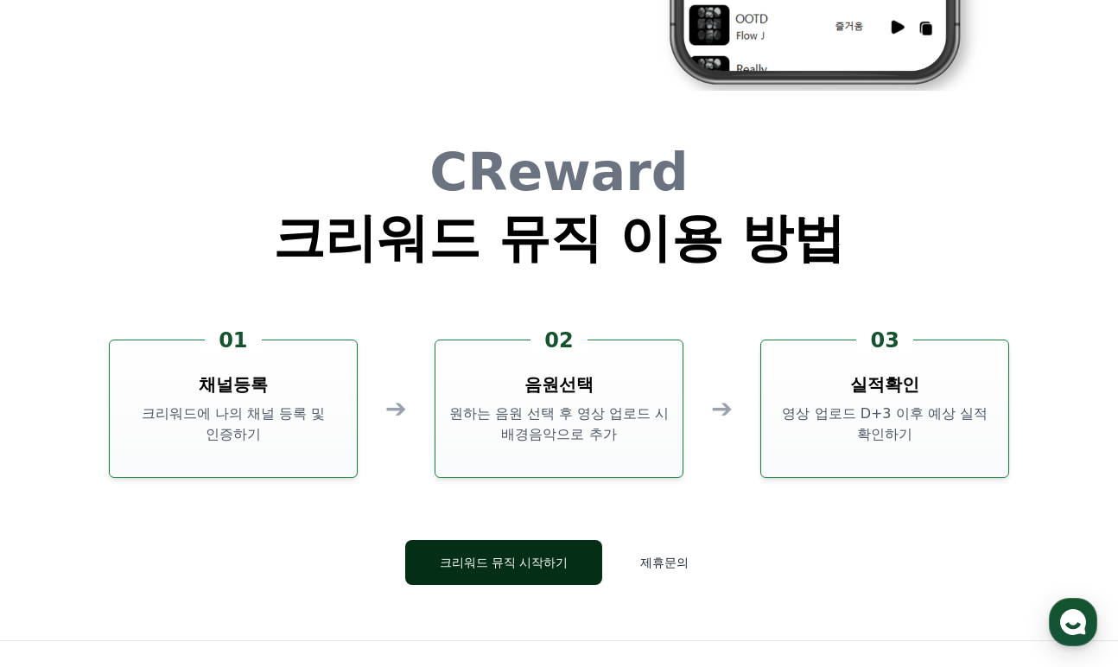
click at [501, 557] on button "크리워드 뮤직 시작하기" at bounding box center [504, 562] width 198 height 45
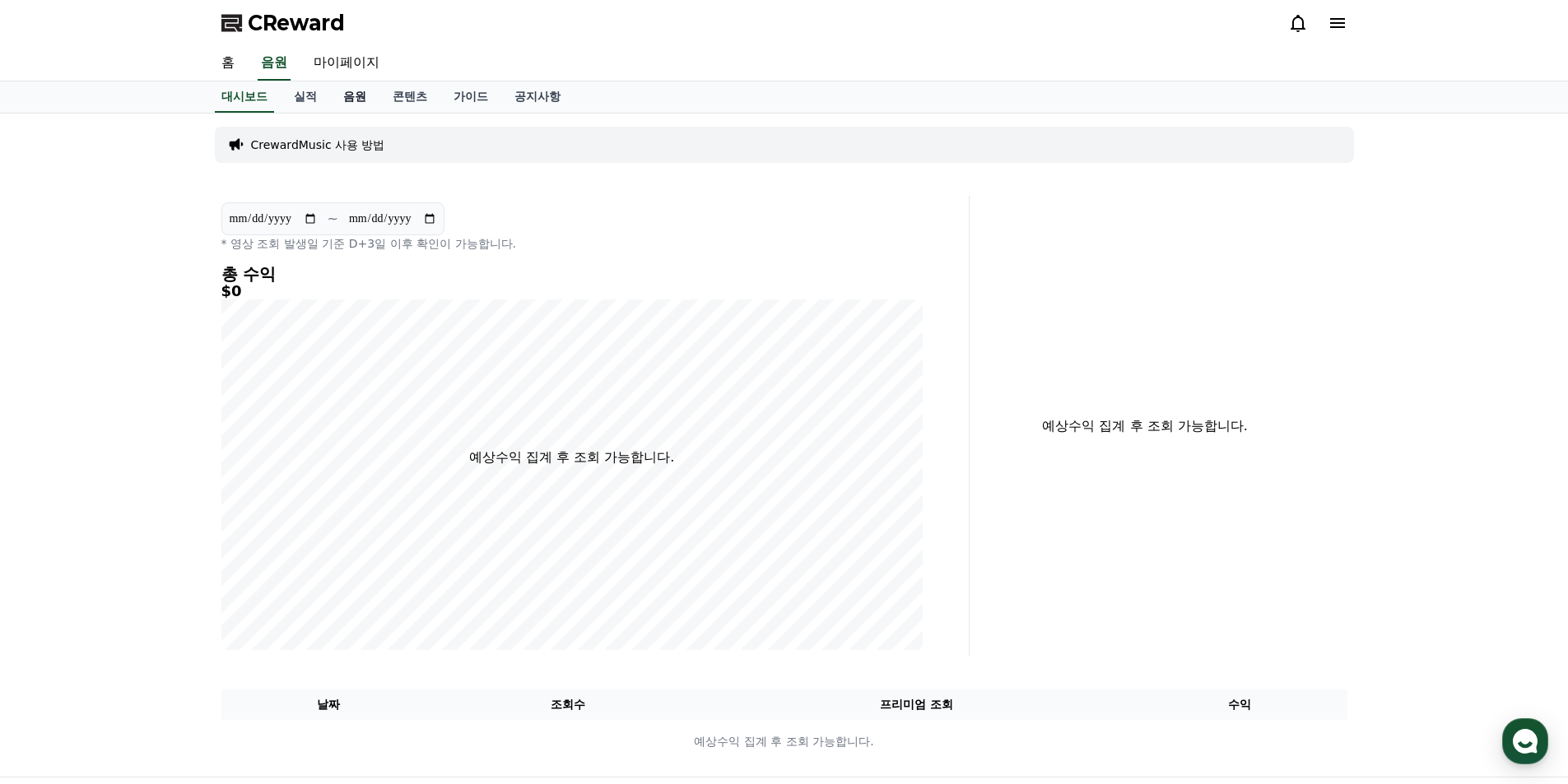
click at [349, 97] on link "음원" at bounding box center [354, 97] width 50 height 31
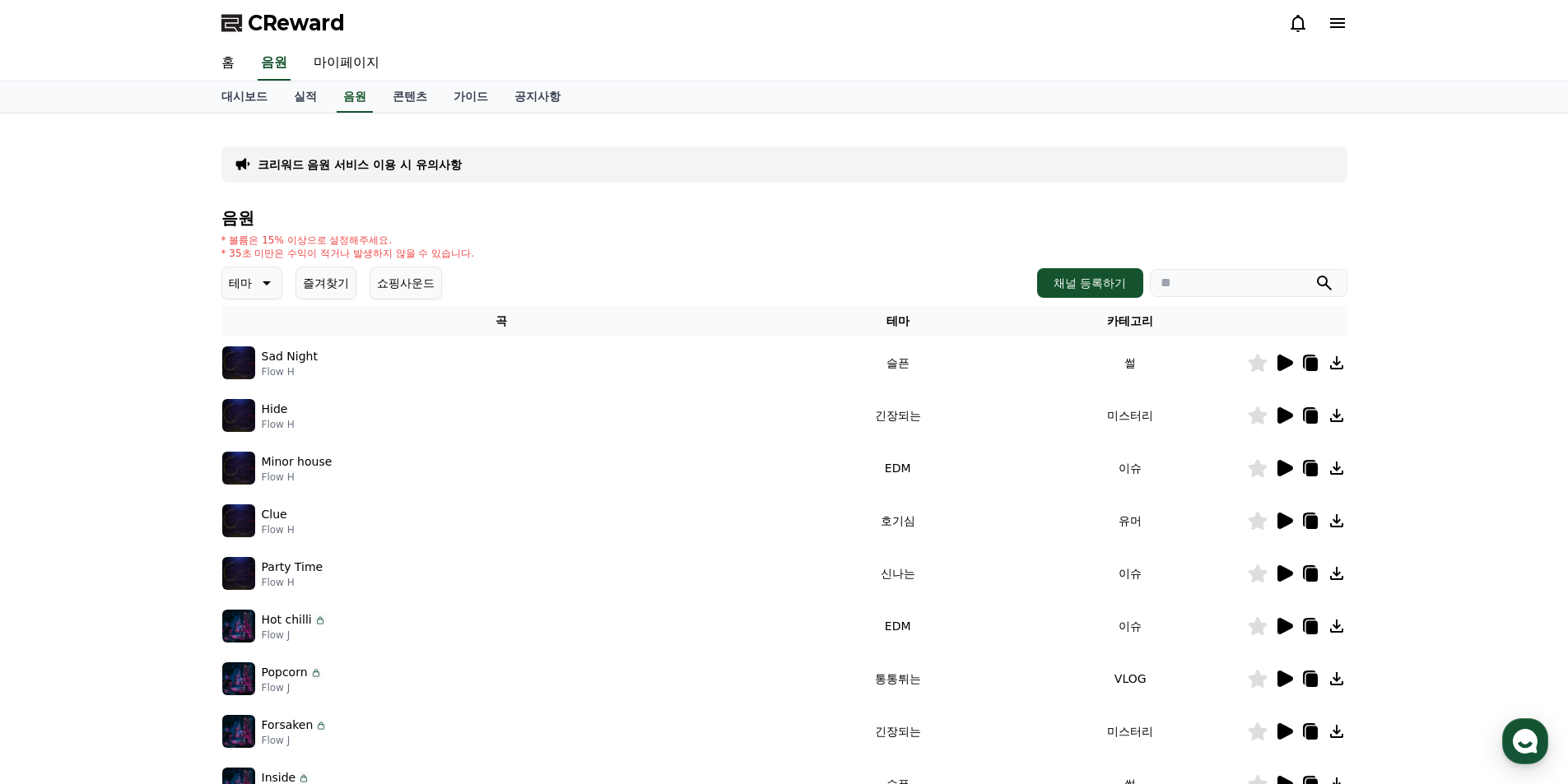
click at [1316, 360] on icon at bounding box center [1311, 365] width 11 height 13
click at [1531, 51] on div at bounding box center [1529, 43] width 27 height 15
click at [275, 359] on p "Sad Night" at bounding box center [290, 356] width 56 height 17
click at [813, 338] on td "슬픈" at bounding box center [897, 362] width 233 height 52
click at [893, 351] on td "슬픈" at bounding box center [897, 362] width 233 height 52
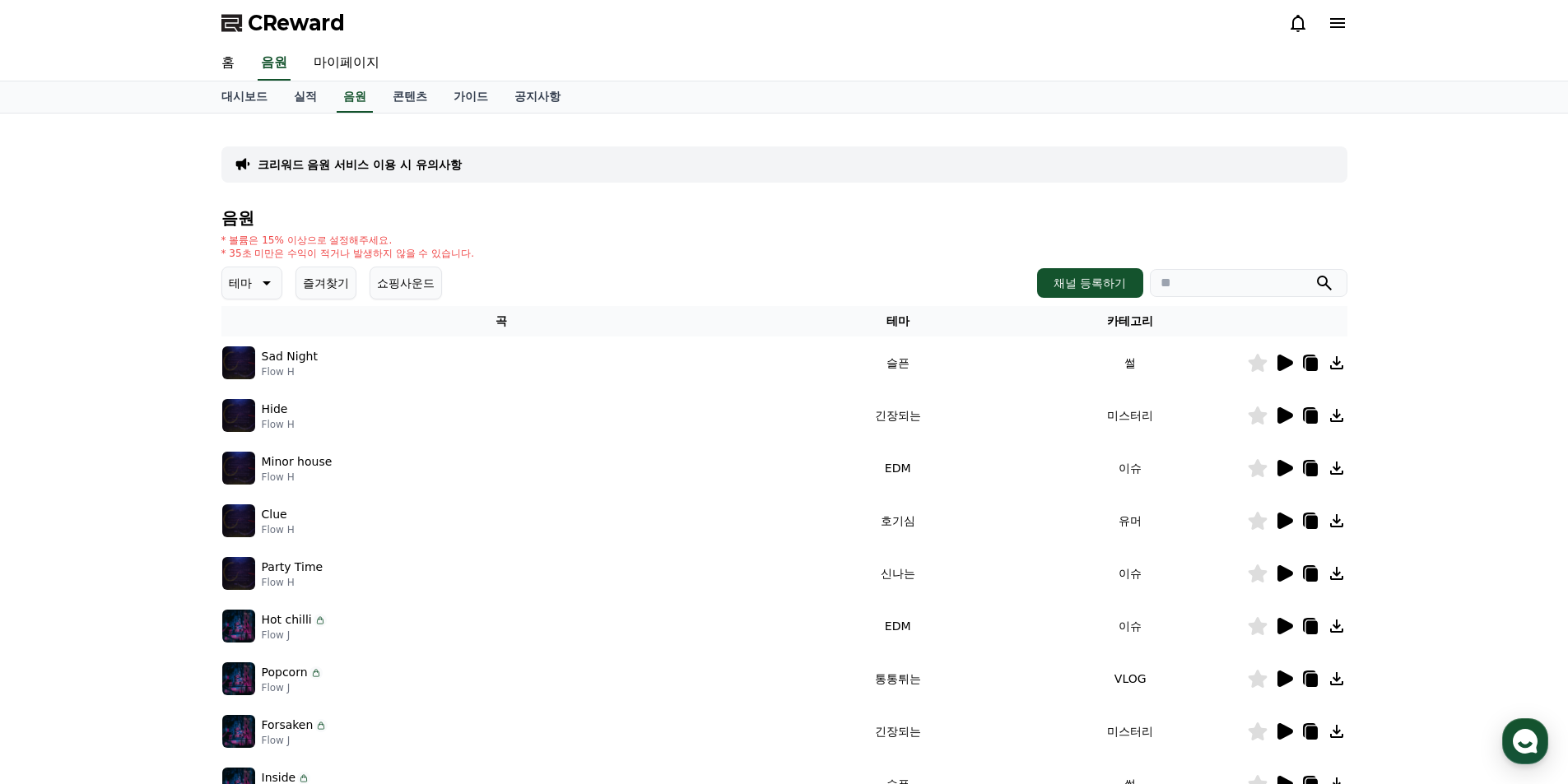
click at [893, 361] on td "슬픈" at bounding box center [897, 362] width 233 height 52
click at [1135, 365] on td "썰" at bounding box center [1130, 362] width 233 height 52
click at [1110, 290] on button "채널 등록하기" at bounding box center [1090, 283] width 106 height 30
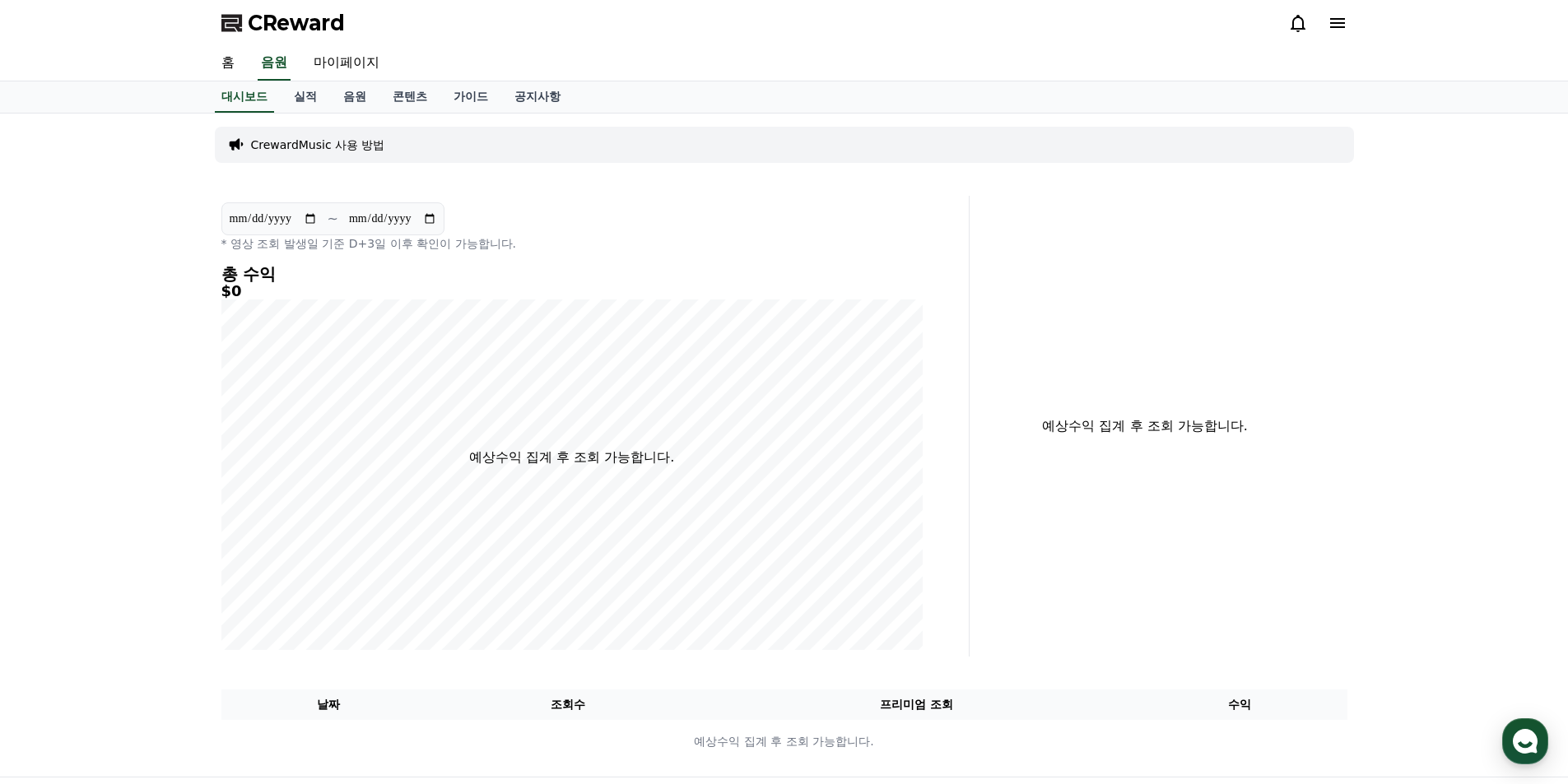
click at [271, 132] on div "CrewardMusic 사용 방법" at bounding box center [784, 145] width 1139 height 36
click at [277, 143] on p "CrewardMusic 사용 방법" at bounding box center [318, 144] width 134 height 16
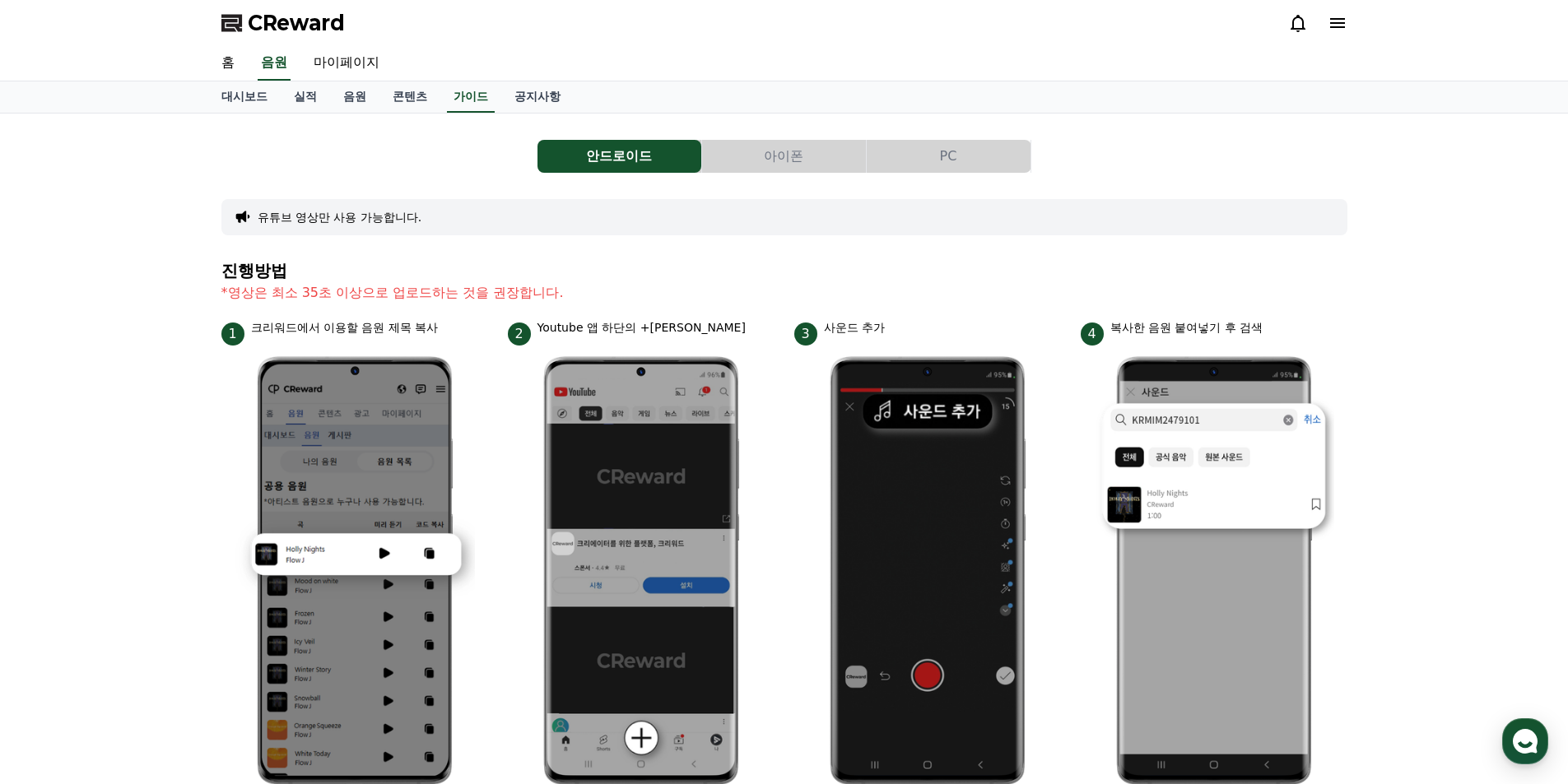
click at [987, 139] on div "안드로이드 아이폰 PC 유튜브 영상만 사용 가능합니다. 진행방법 *영상은 최소 35초 이상으로 업로드하는 것을 권장합니다. 1 크리워드에서 이…" at bounding box center [784, 714] width 1126 height 1176
click at [978, 153] on button "PC" at bounding box center [949, 156] width 164 height 33
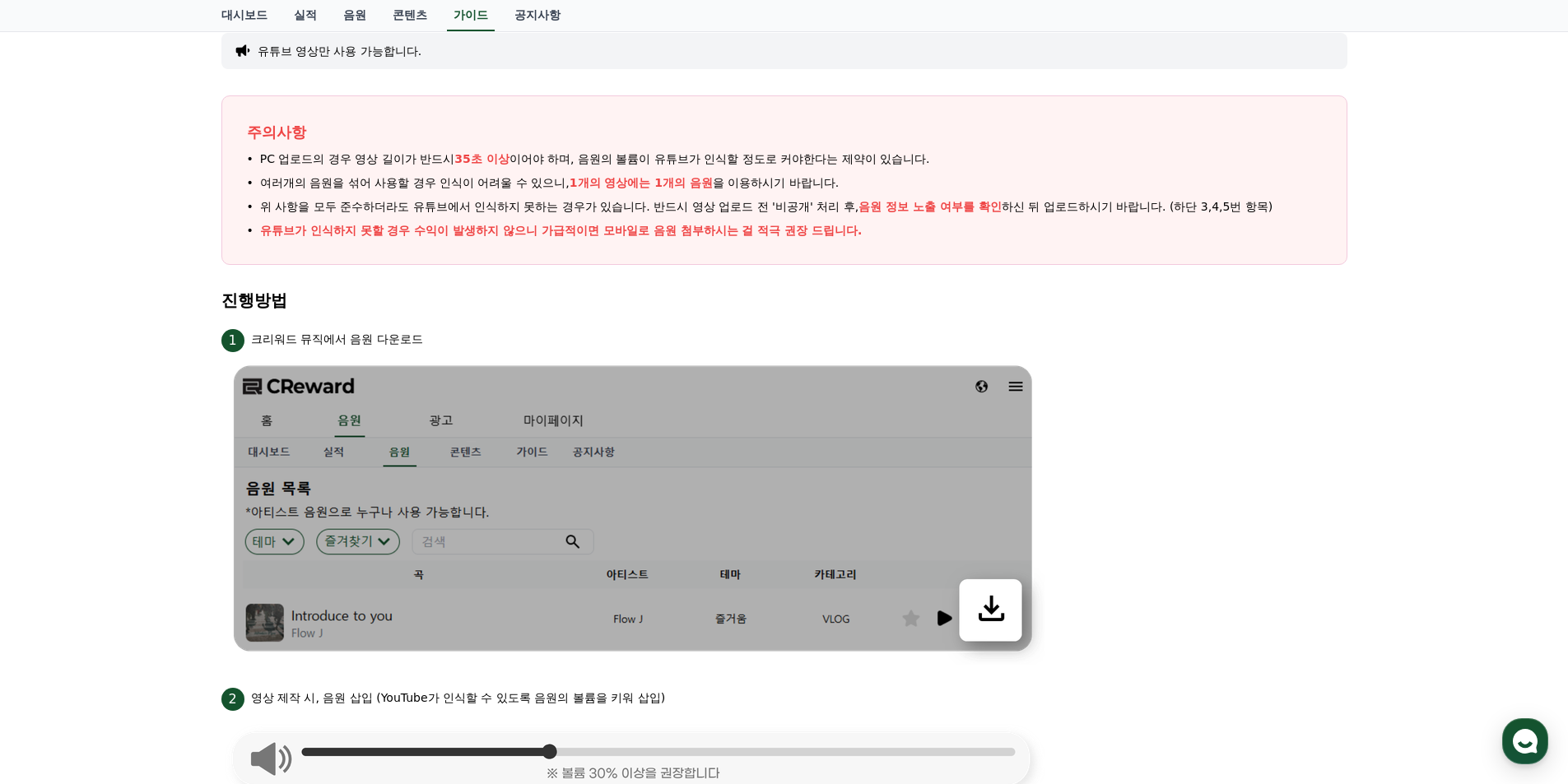
scroll to position [330, 0]
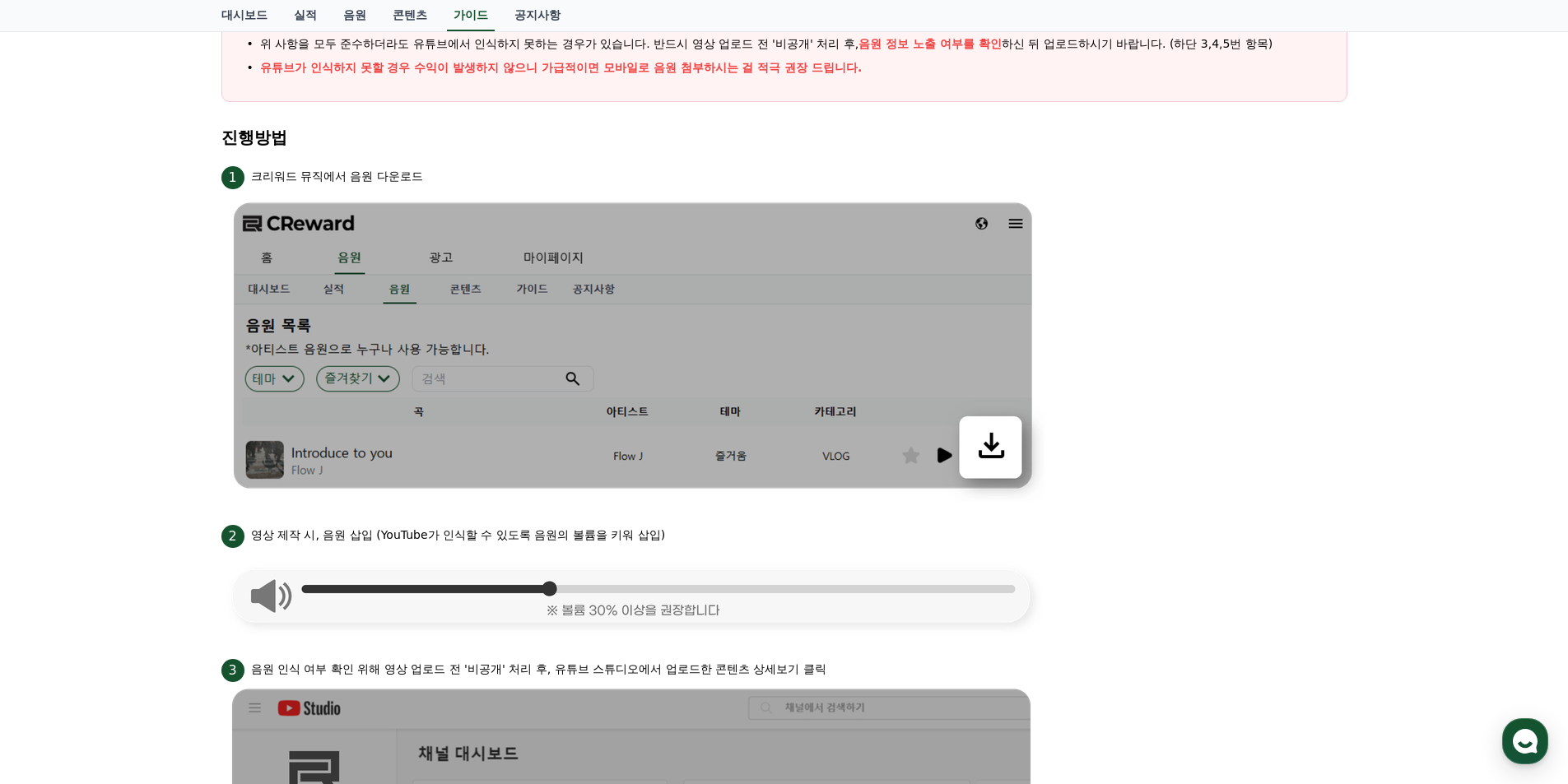
drag, startPoint x: 281, startPoint y: 543, endPoint x: 796, endPoint y: 548, distance: 515.0
click at [796, 548] on div "2 영상 제작 시, 음원 삽입 (YouTube가 인식할 수 있도록 음원의 볼륨을 키워 삽입)" at bounding box center [784, 535] width 1126 height 27
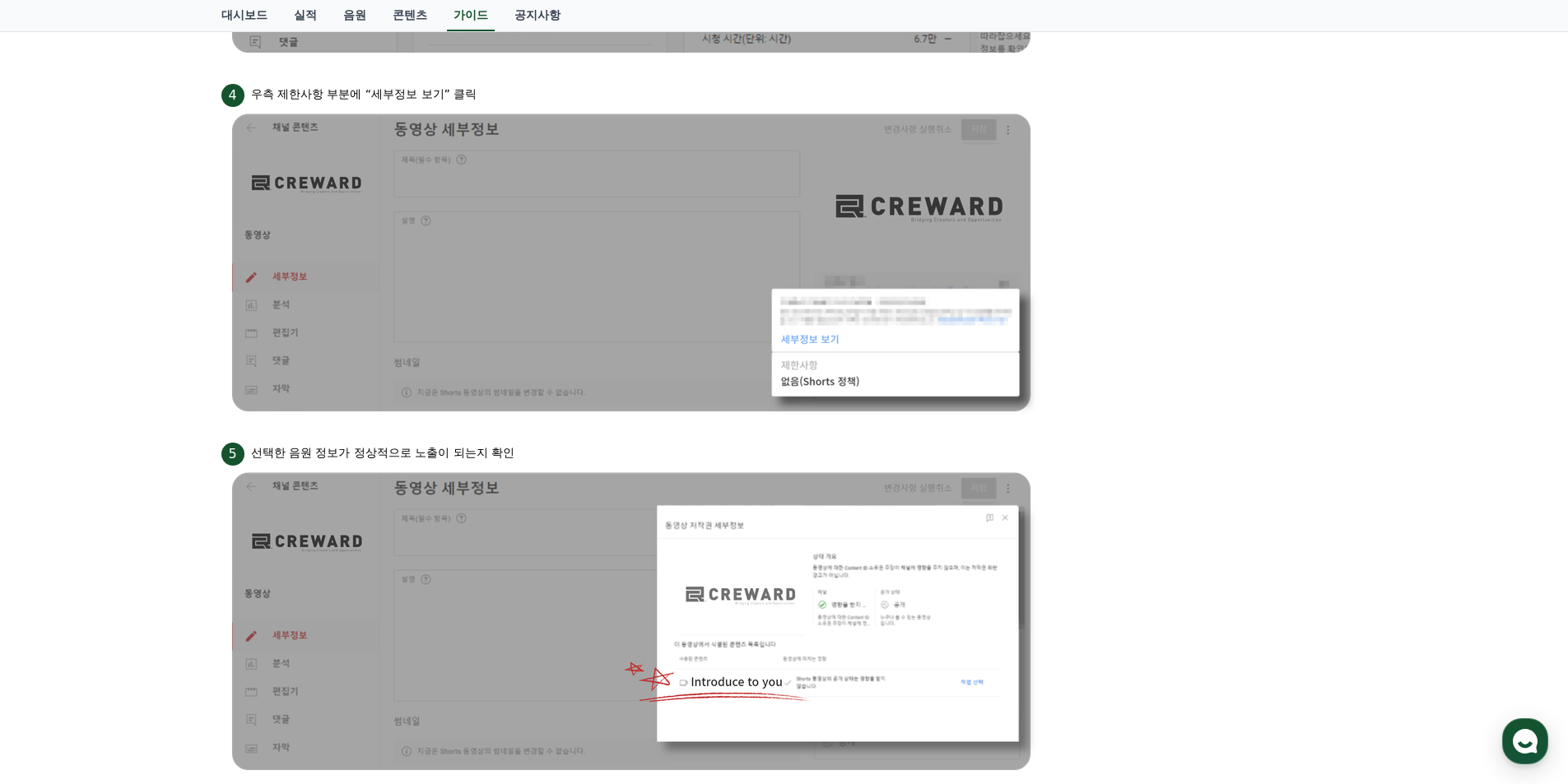
scroll to position [1235, 0]
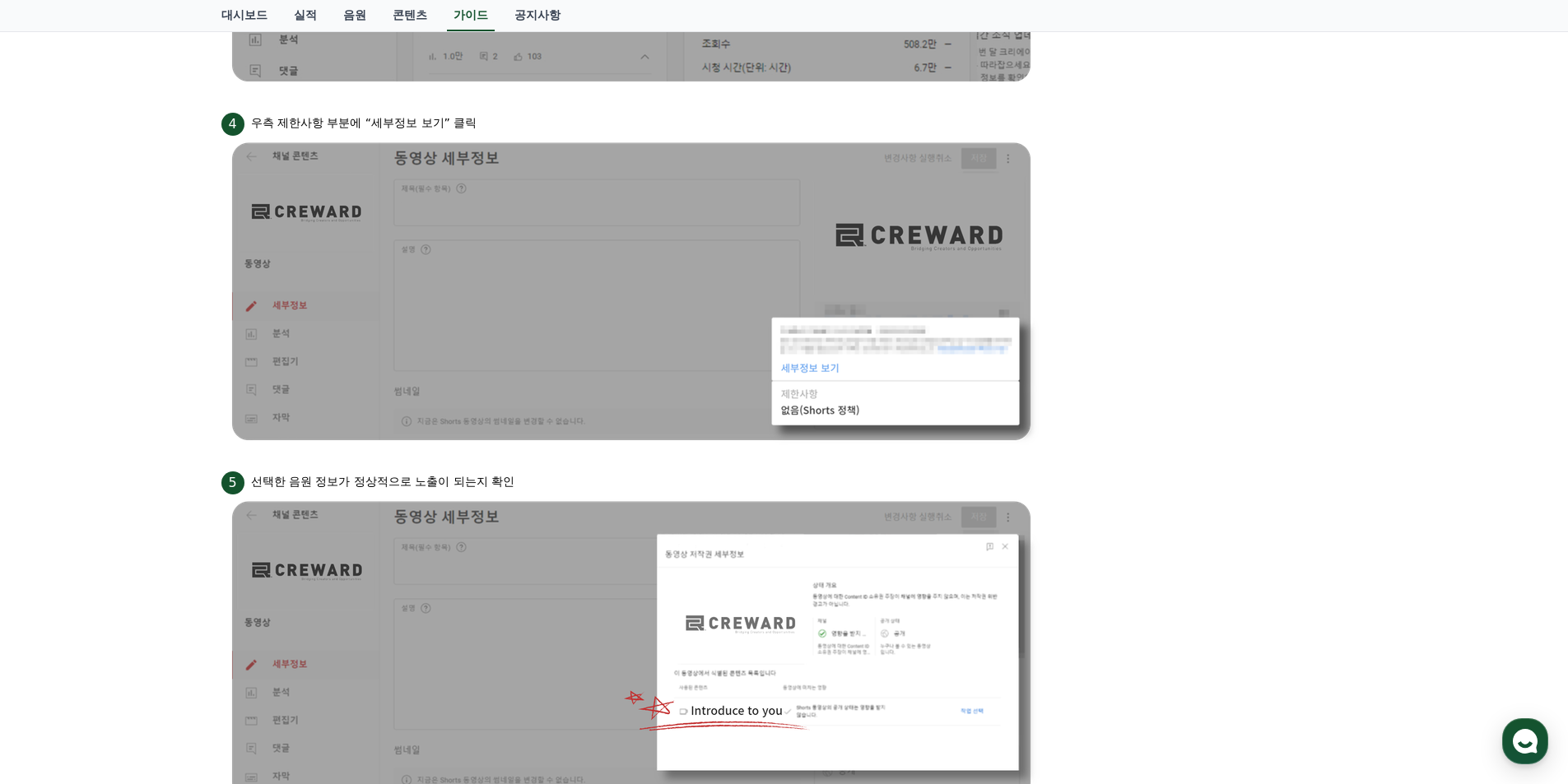
drag, startPoint x: 281, startPoint y: 493, endPoint x: 498, endPoint y: 492, distance: 217.0
click at [485, 493] on div "5 선택한 음원 정보가 정상적으로 노출이 되는지 확인" at bounding box center [784, 482] width 1126 height 27
click at [513, 487] on p "선택한 음원 정보가 정상적으로 노출이 되는지 확인" at bounding box center [383, 482] width 264 height 17
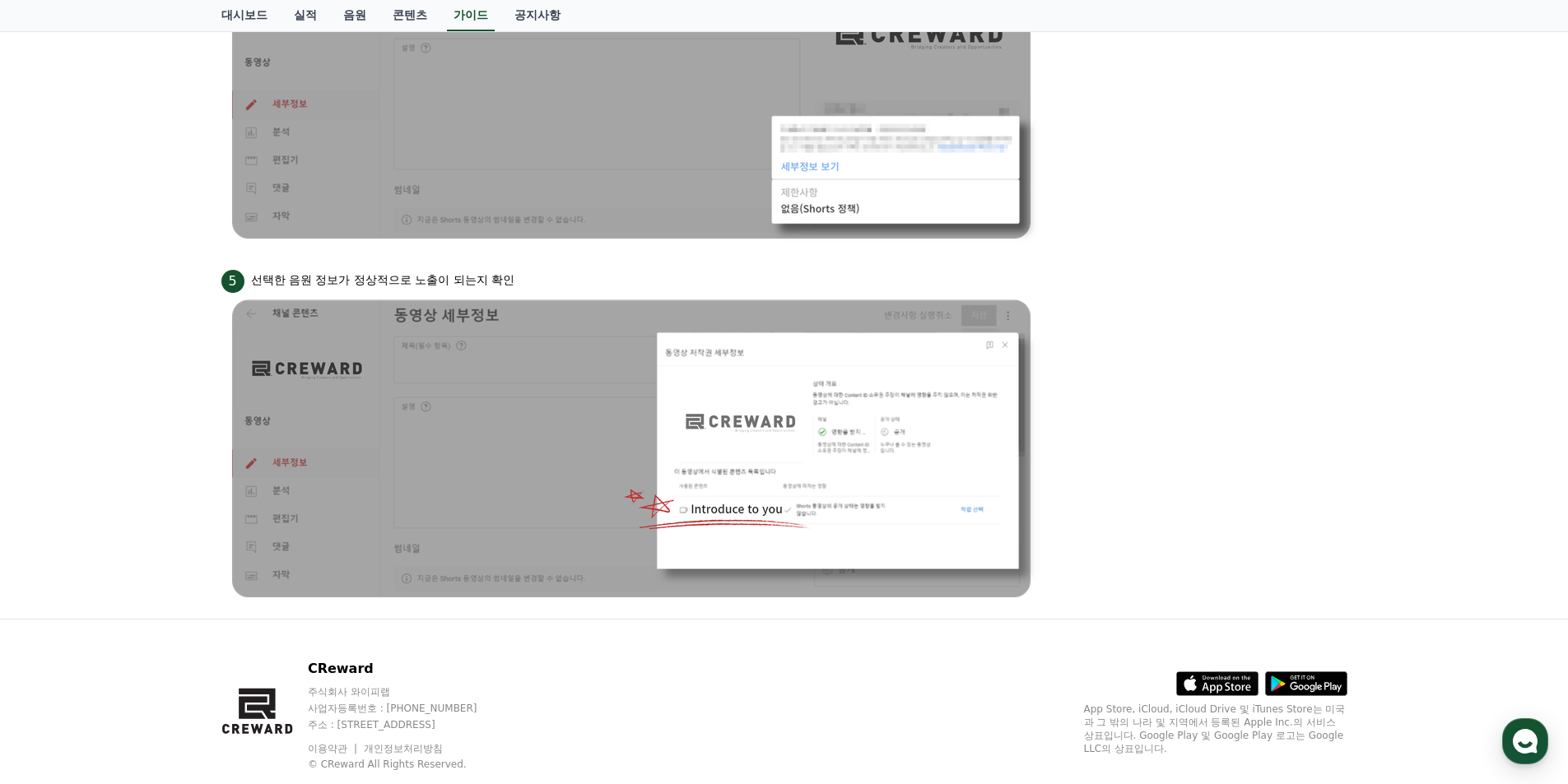
scroll to position [1476, 0]
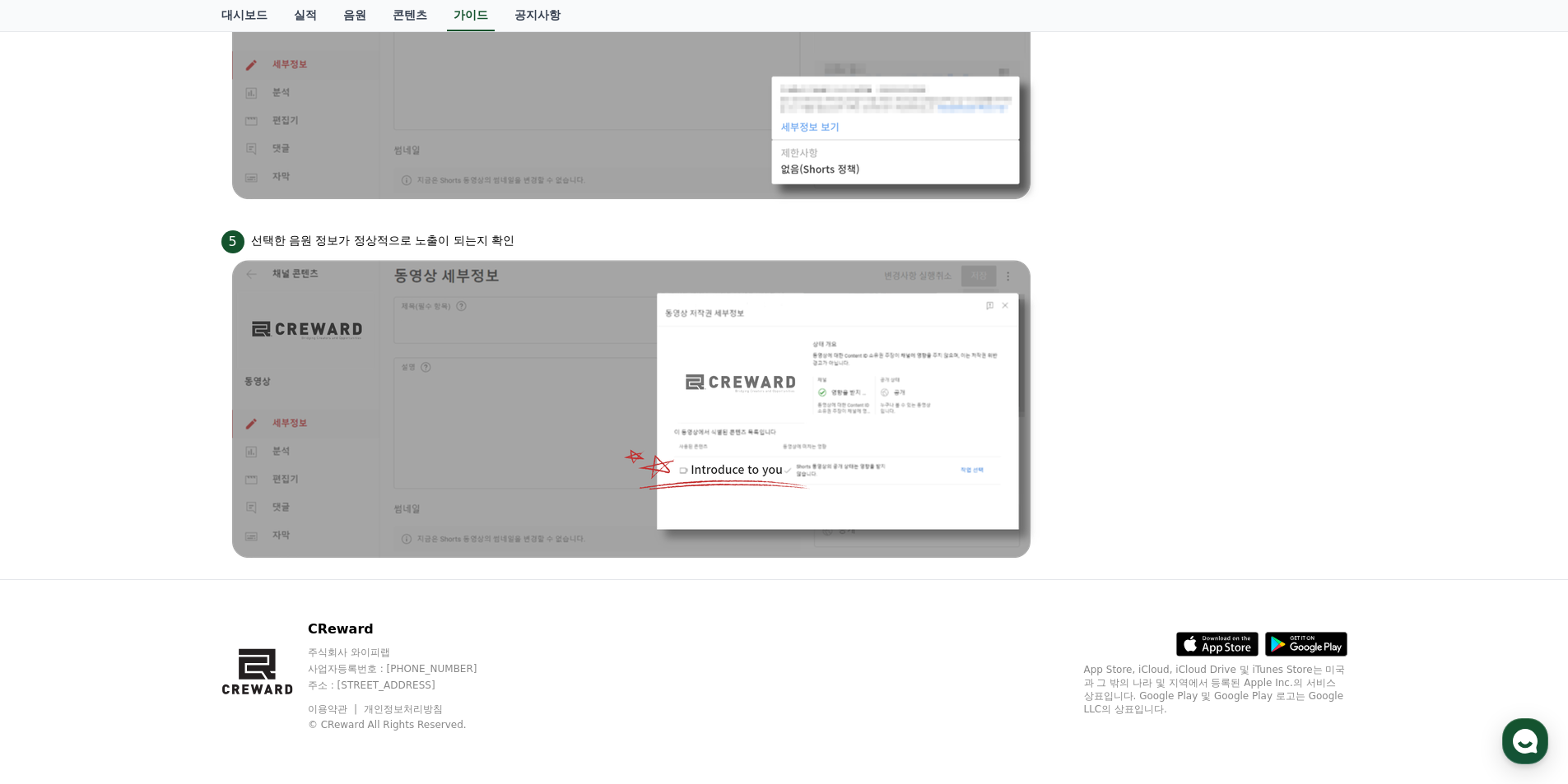
drag, startPoint x: 277, startPoint y: 236, endPoint x: 602, endPoint y: 238, distance: 325.0
click at [602, 238] on div "5 선택한 음원 정보가 정상적으로 노출이 되는지 확인" at bounding box center [784, 240] width 1126 height 27
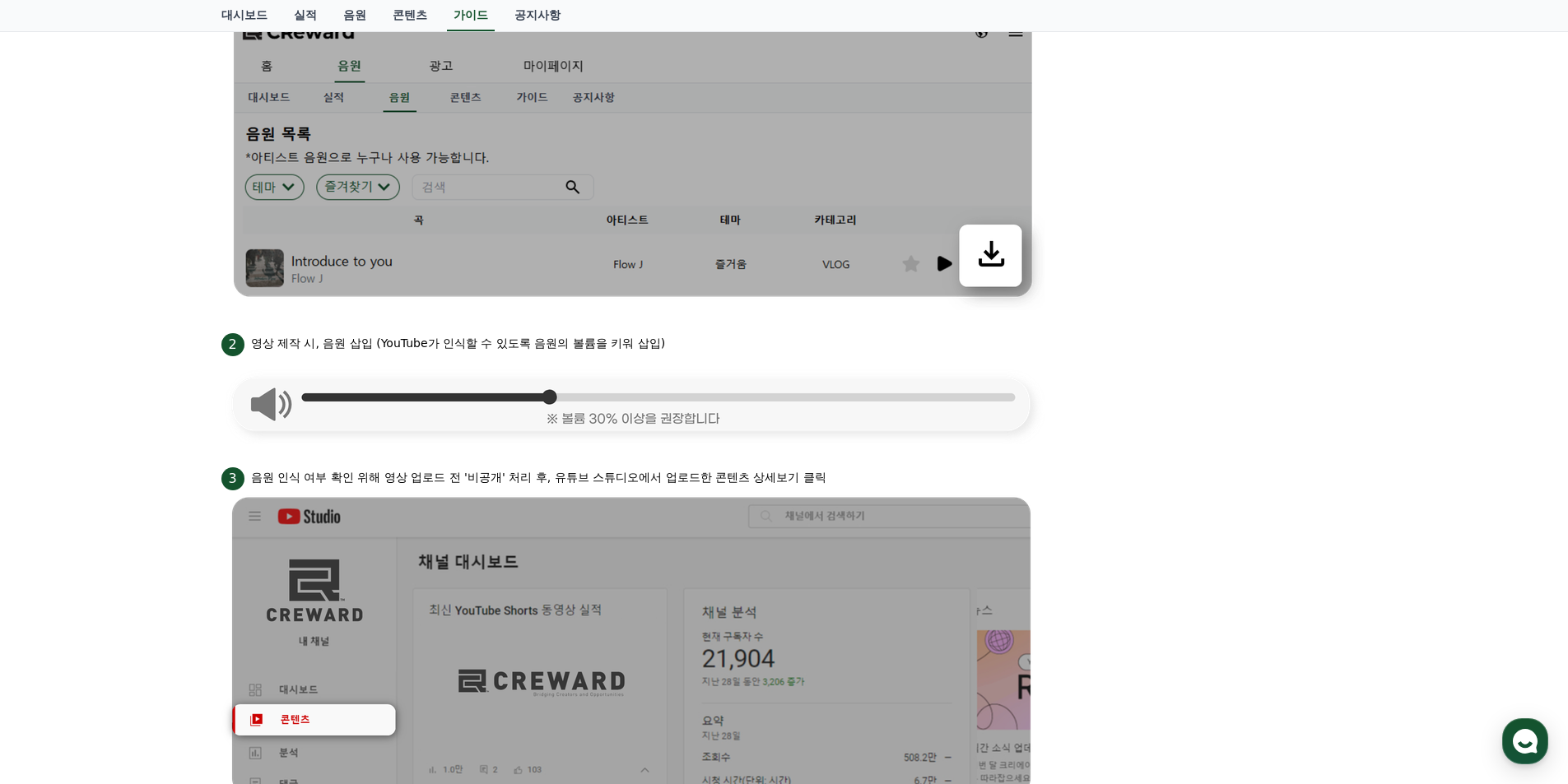
scroll to position [653, 0]
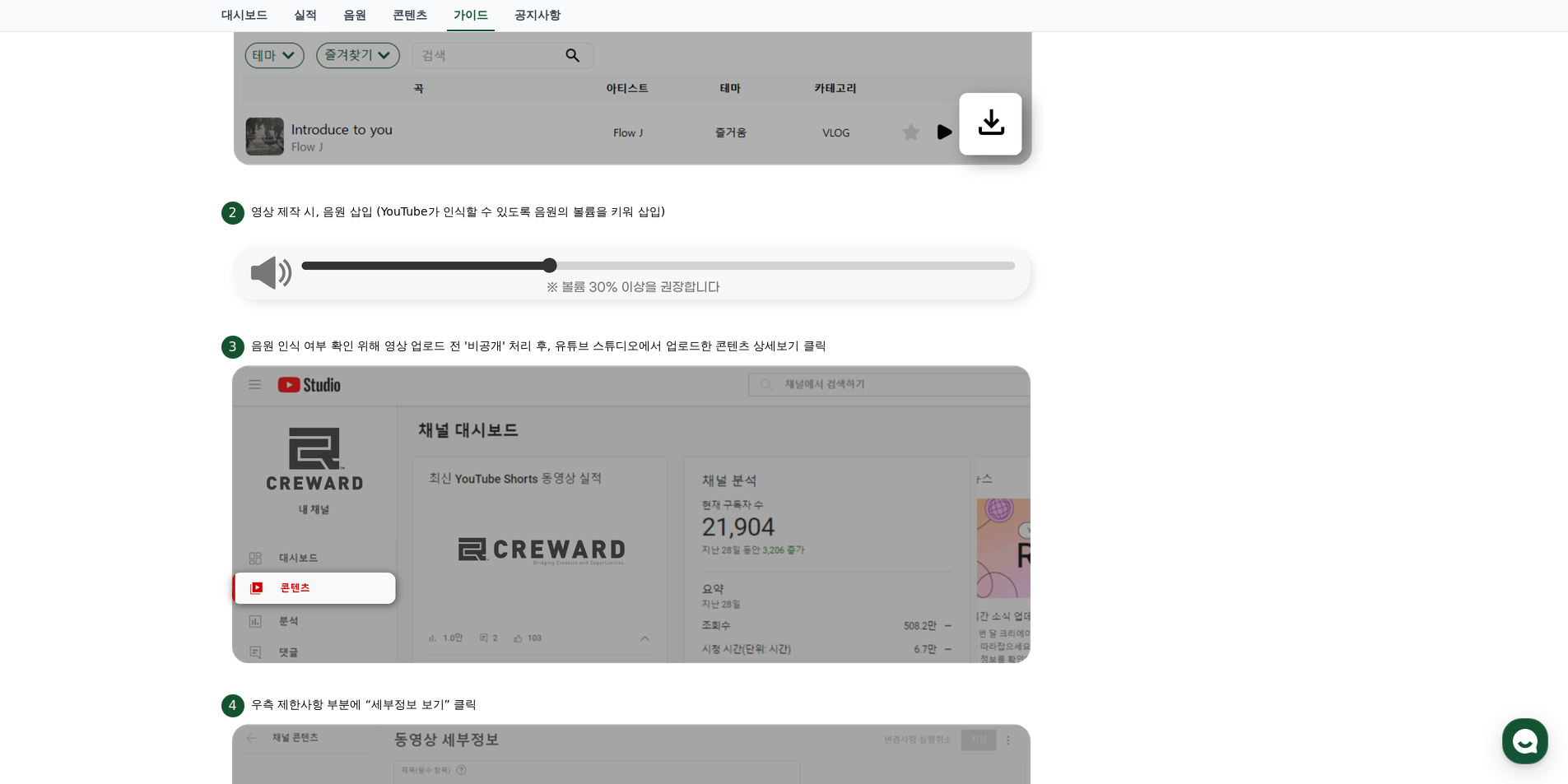
drag, startPoint x: 580, startPoint y: 348, endPoint x: 862, endPoint y: 344, distance: 282.0
click at [862, 344] on div "3 음원 인식 여부 확인 위해 영상 업로드 전 '비공개' 처리 후, 유튜브 스튜디오에서 업로드한 콘텐츠 상세보기 클릭" at bounding box center [784, 346] width 1126 height 27
drag, startPoint x: 867, startPoint y: 336, endPoint x: 370, endPoint y: 343, distance: 497.0
click at [370, 343] on div "3 음원 인식 여부 확인 위해 영상 업로드 전 '비공개' 처리 후, 유튜브 스튜디오에서 업로드한 콘텐츠 상세보기 클릭" at bounding box center [784, 346] width 1126 height 27
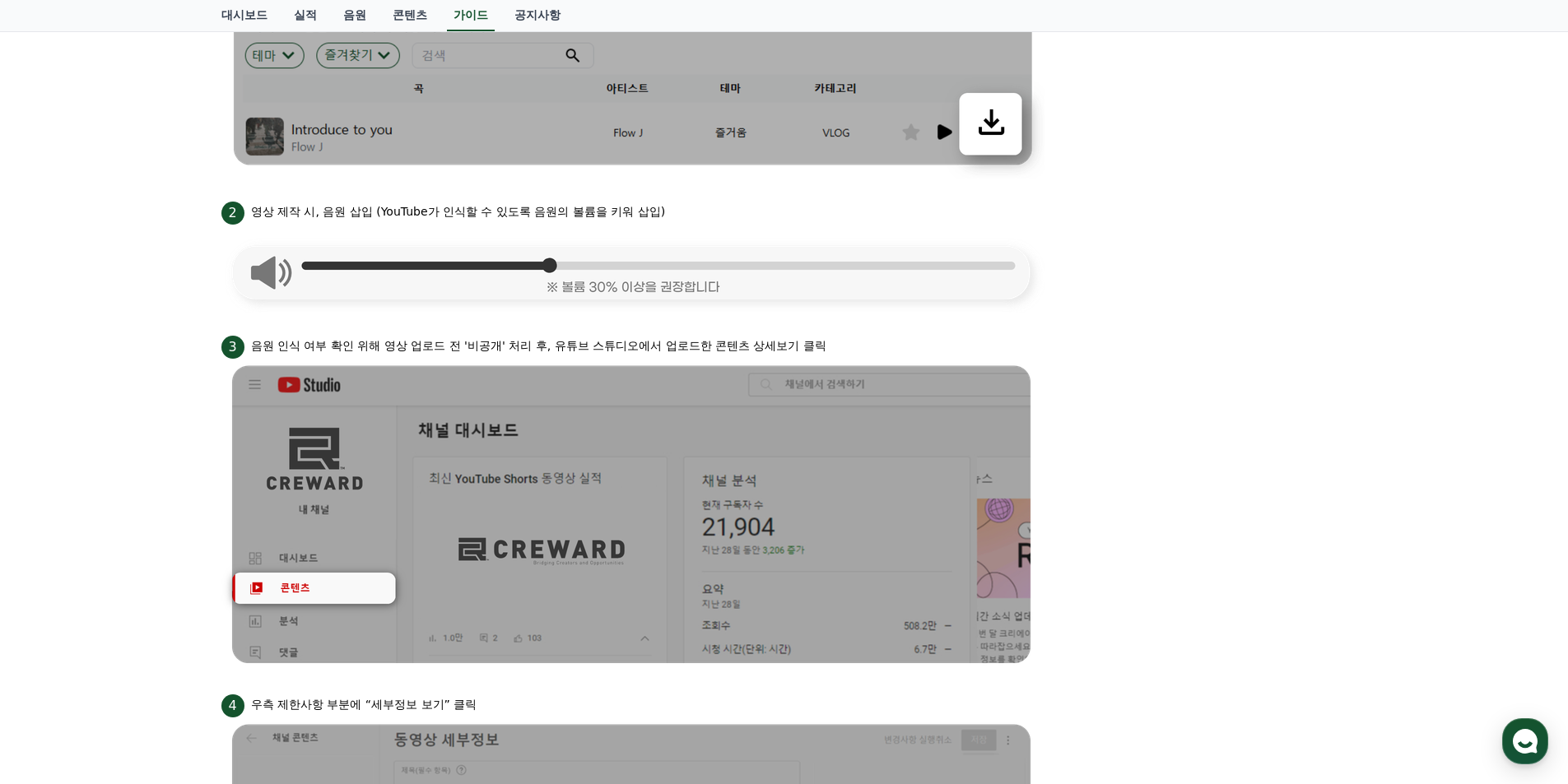
click at [371, 341] on p "음원 인식 여부 확인 위해 영상 업로드 전 '비공개' 처리 후, 유튜브 스튜디오에서 업로드한 콘텐츠 상세보기 클릭" at bounding box center [539, 346] width 575 height 17
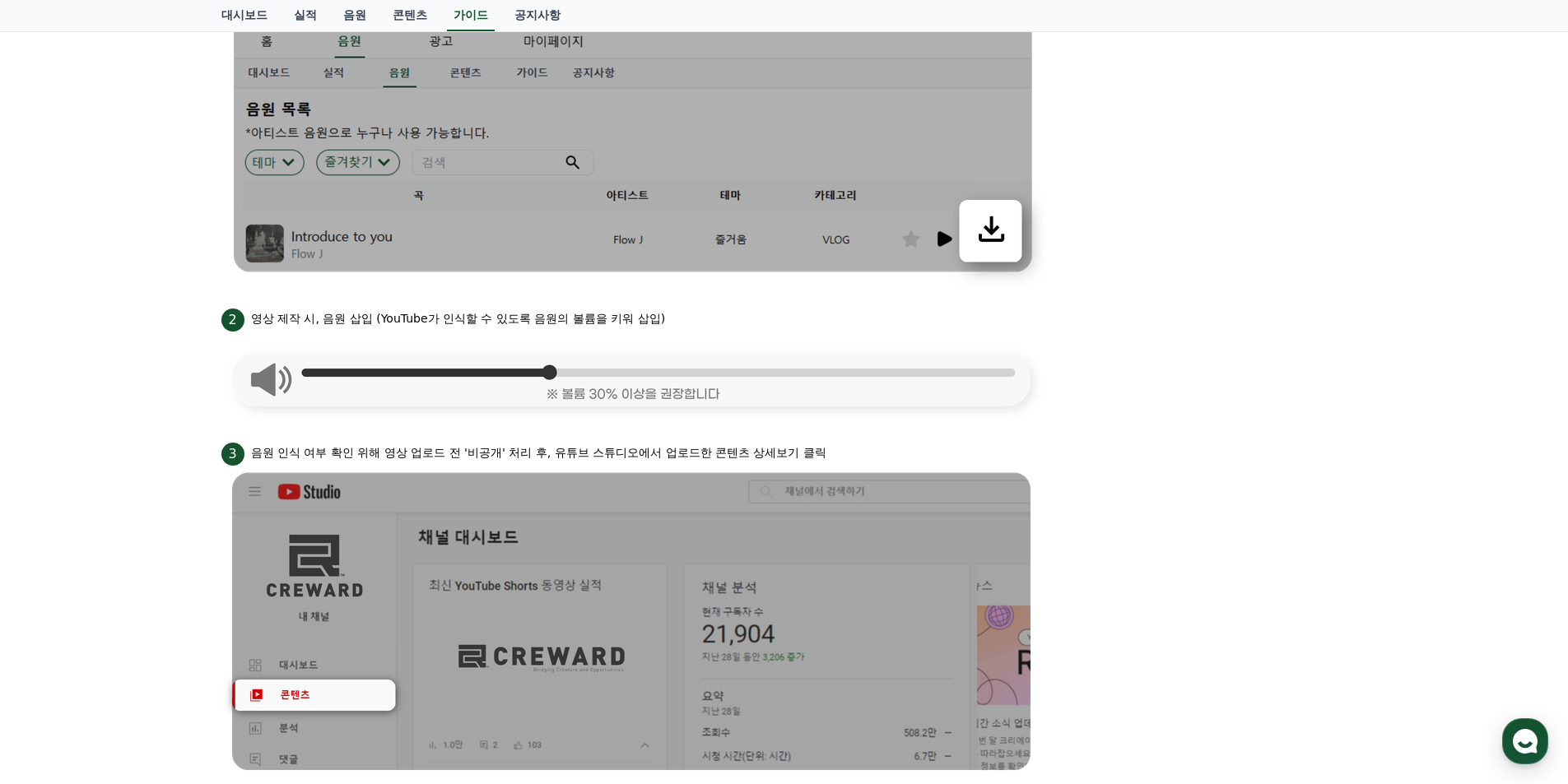
scroll to position [406, 0]
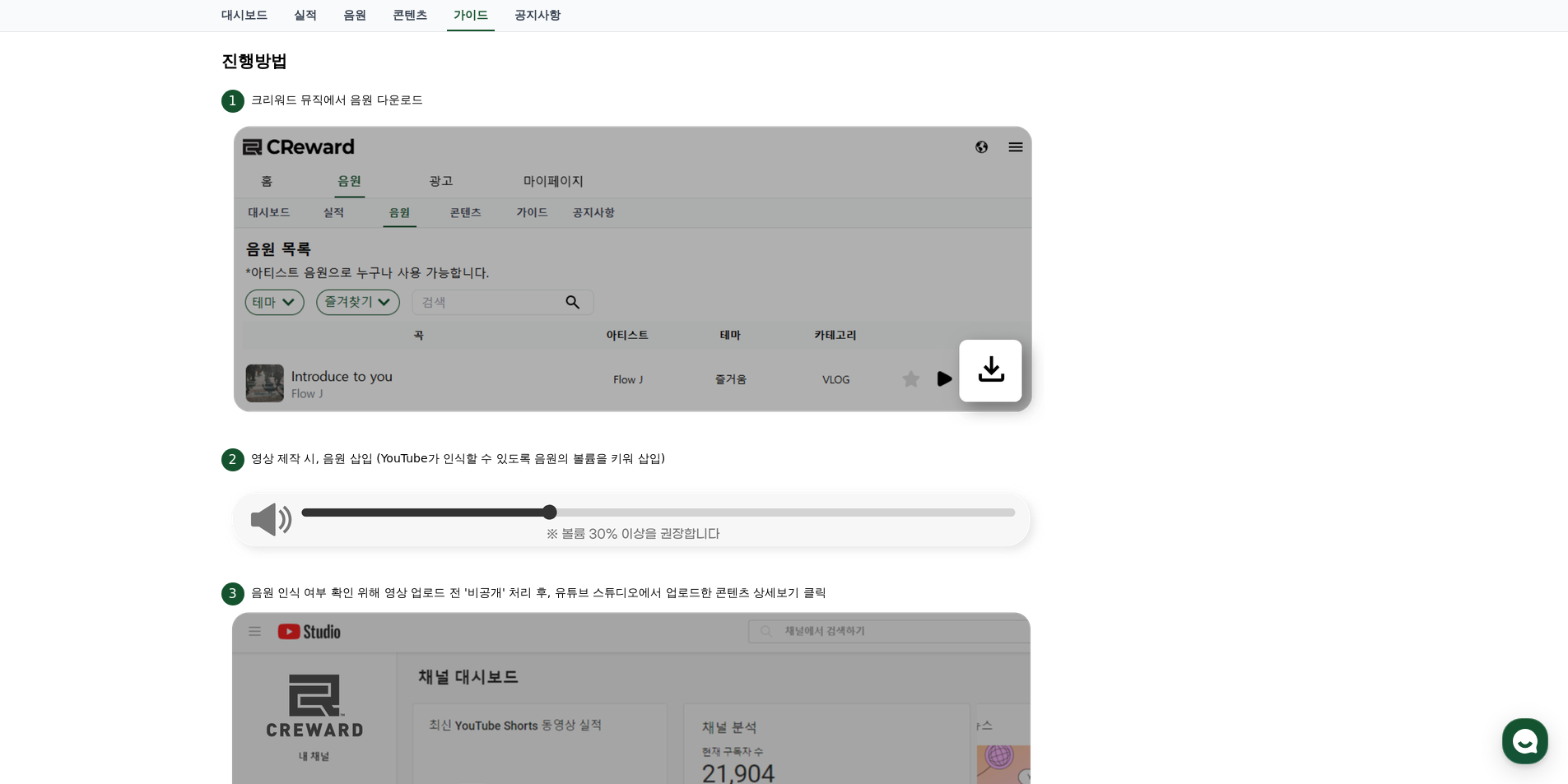
drag, startPoint x: 795, startPoint y: 459, endPoint x: 509, endPoint y: 457, distance: 286.0
click at [509, 457] on div "2 영상 제작 시, 음원 삽입 (YouTube가 인식할 수 있도록 음원의 볼륨을 키워 삽입)" at bounding box center [784, 458] width 1126 height 27
click at [509, 457] on p "영상 제작 시, 음원 삽입 (YouTube가 인식할 수 있도록 음원의 볼륨을 키워 삽입)" at bounding box center [458, 459] width 414 height 17
drag, startPoint x: 351, startPoint y: 464, endPoint x: 697, endPoint y: 464, distance: 346.0
click at [697, 464] on div "2 영상 제작 시, 음원 삽입 (YouTube가 인식할 수 있도록 음원의 볼륨을 키워 삽입)" at bounding box center [784, 458] width 1126 height 27
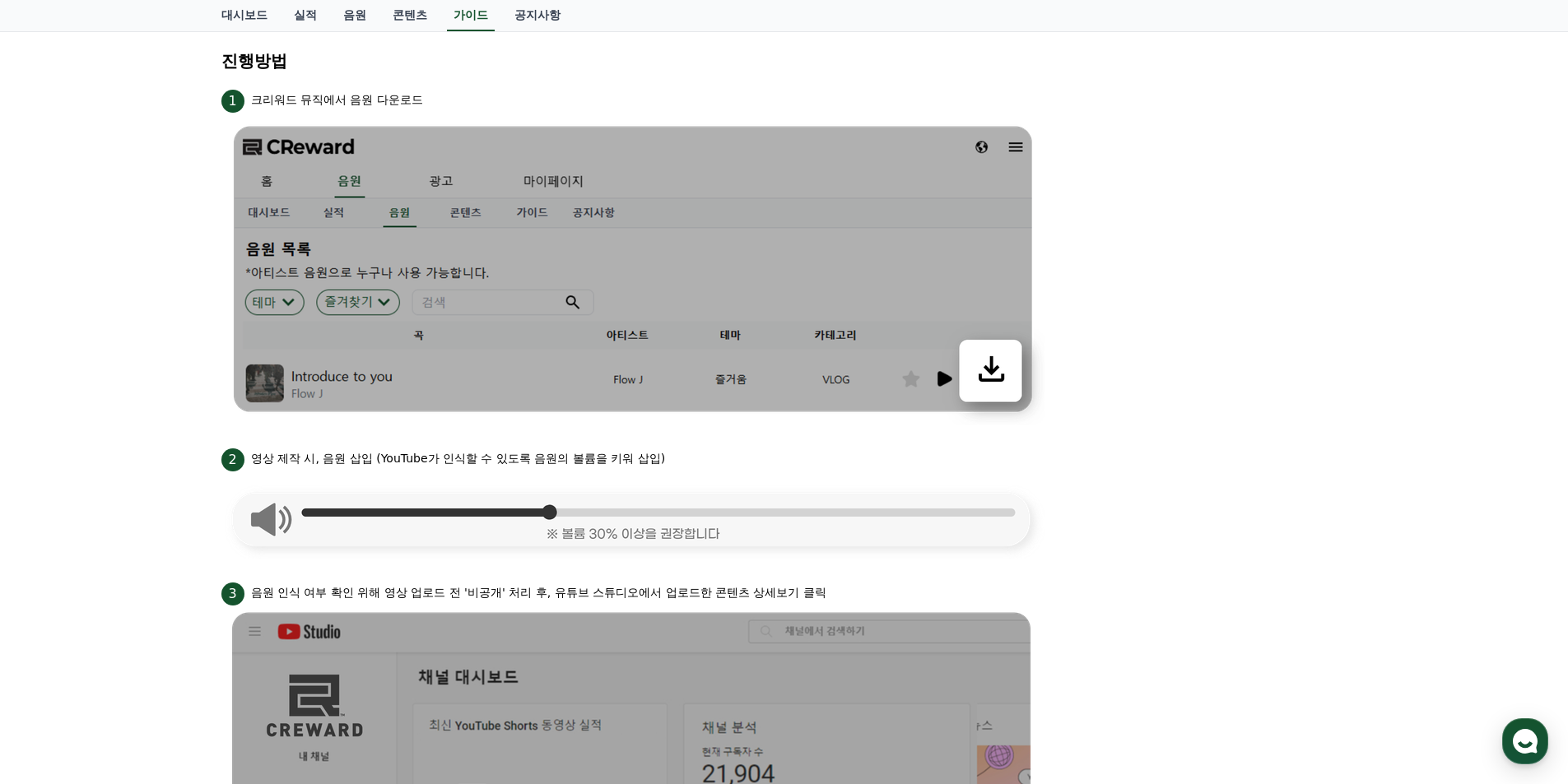
click at [697, 464] on div "2 영상 제작 시, 음원 삽입 (YouTube가 인식할 수 있도록 음원의 볼륨을 키워 삽입)" at bounding box center [784, 458] width 1126 height 27
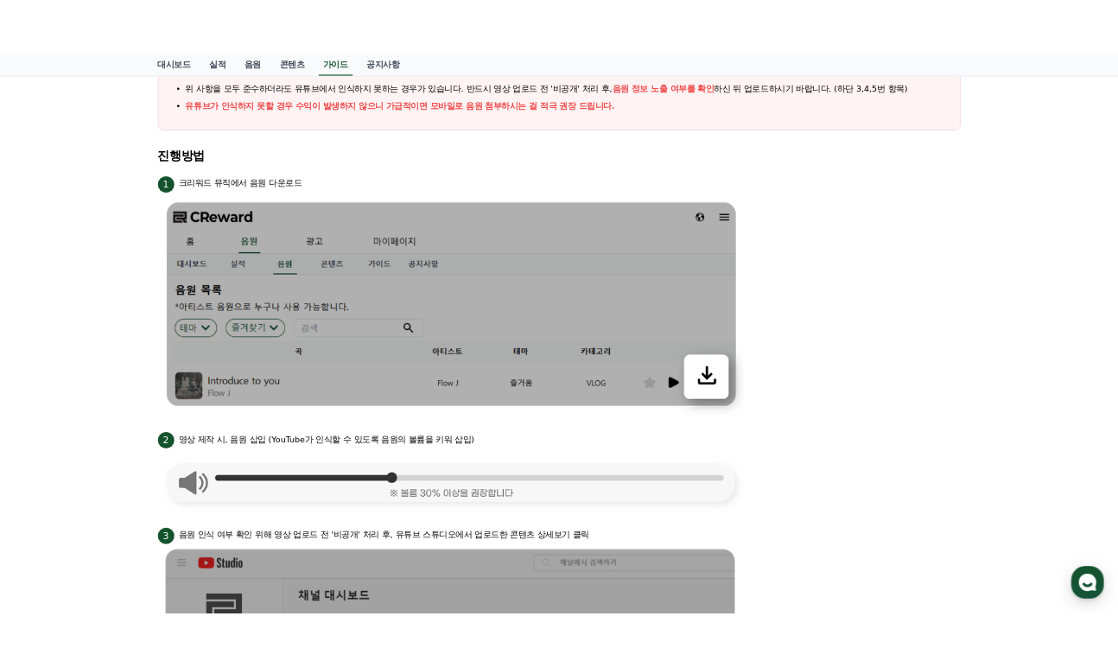
scroll to position [0, 0]
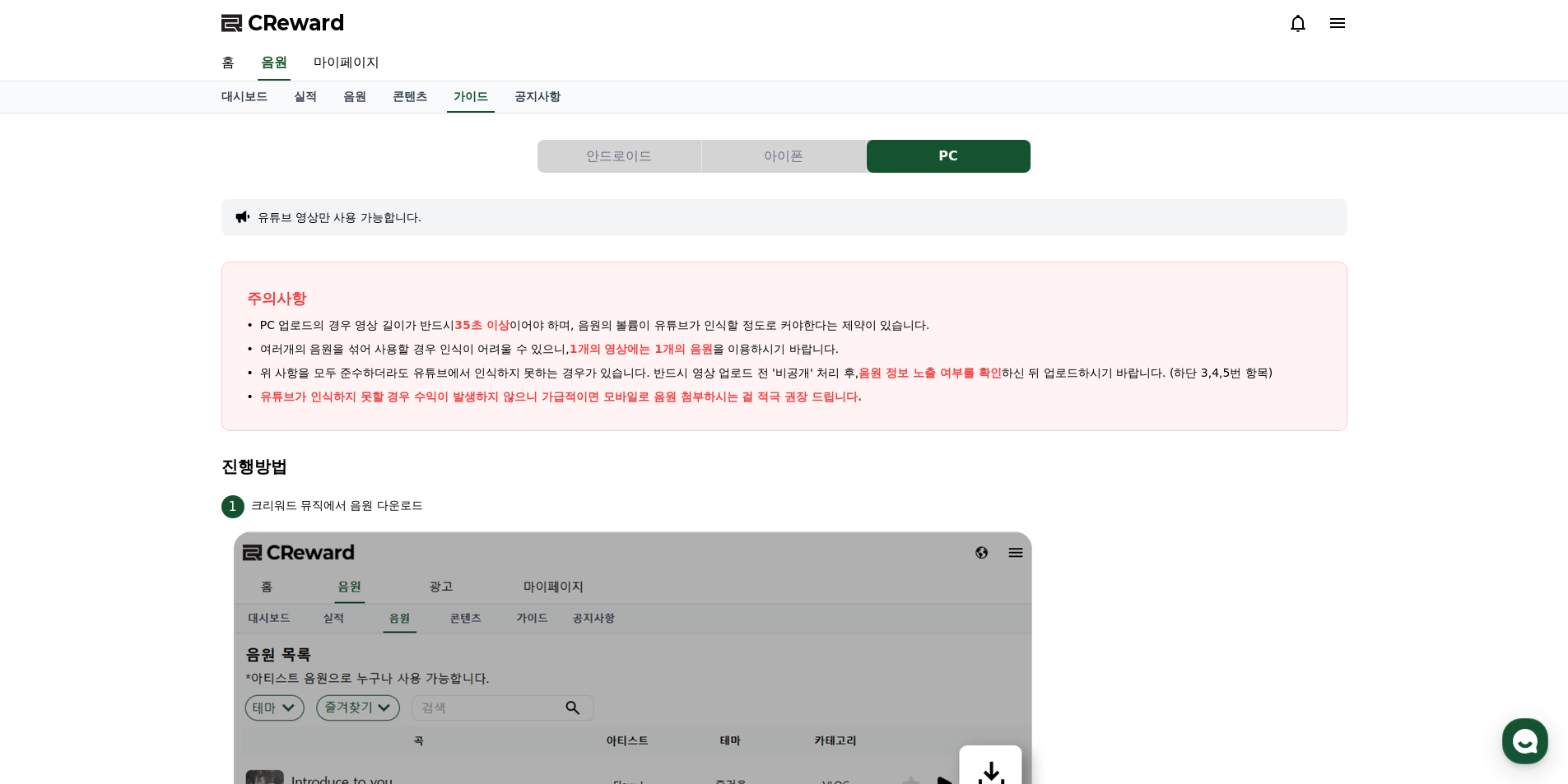
click at [287, 34] on span "CReward" at bounding box center [296, 23] width 97 height 27
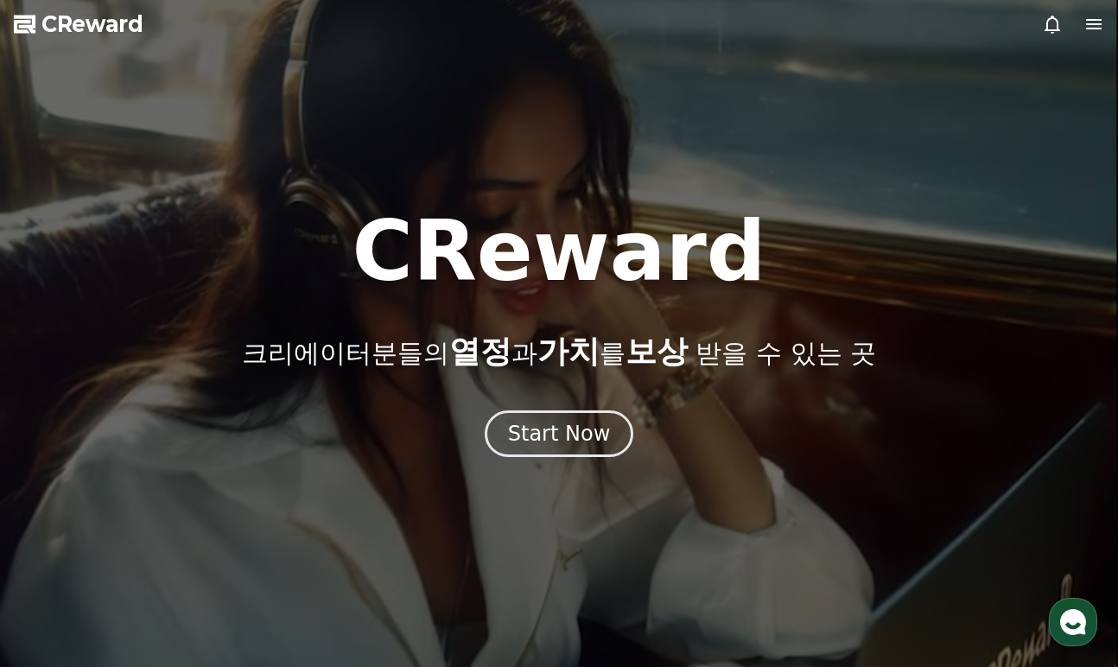
click at [1089, 19] on icon at bounding box center [1094, 24] width 16 height 10
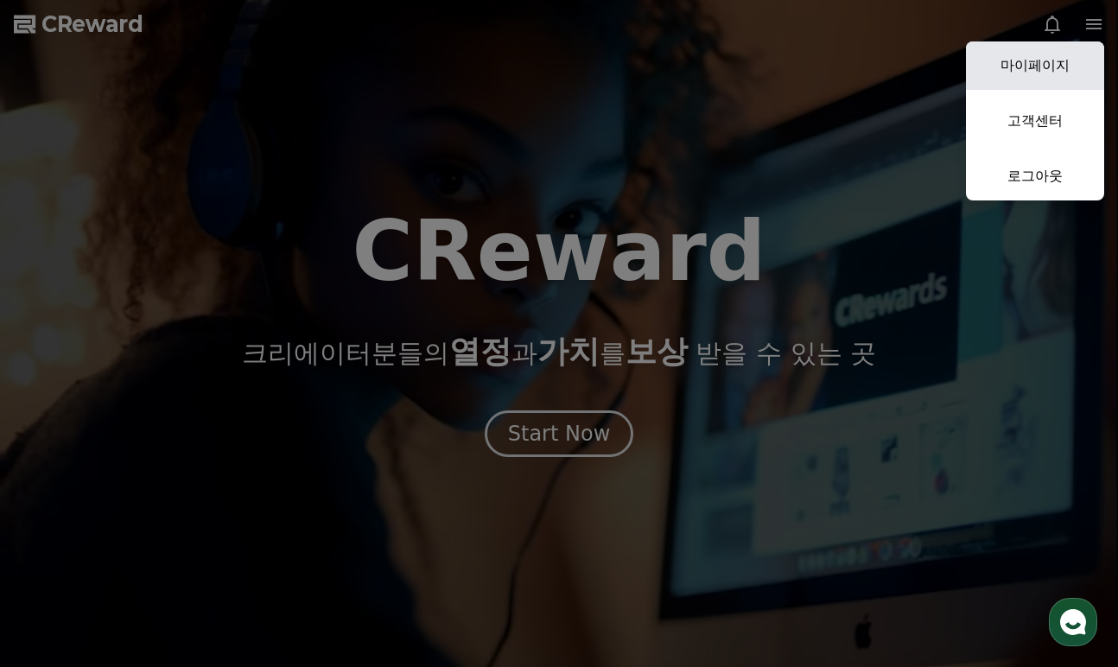
click at [1036, 60] on link "마이페이지" at bounding box center [1035, 65] width 138 height 48
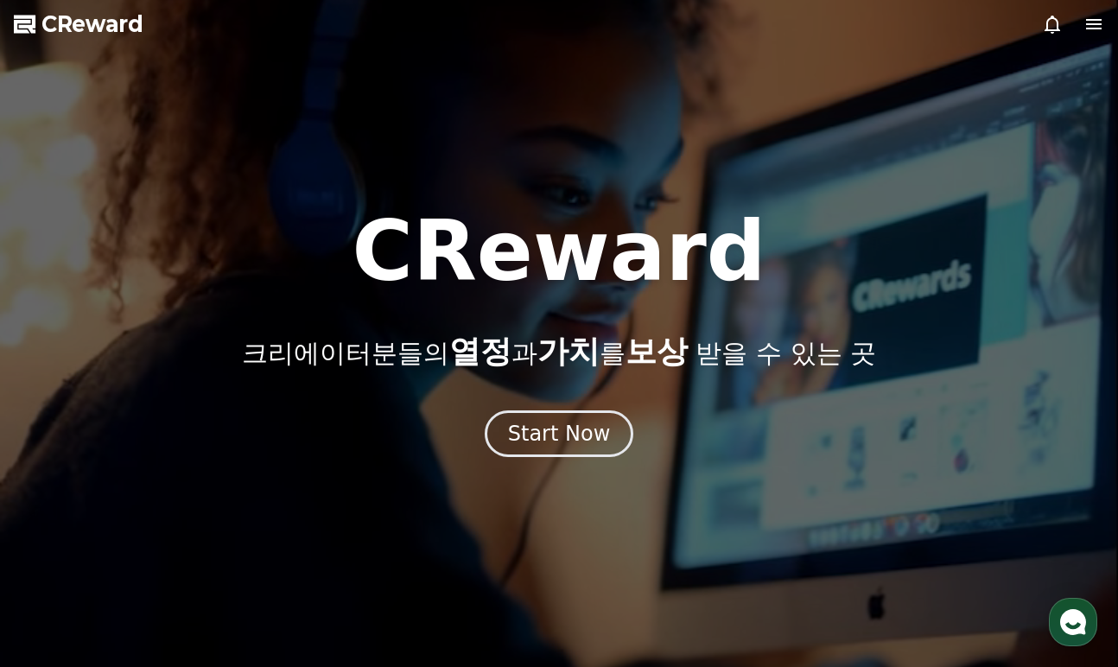
select select "**********"
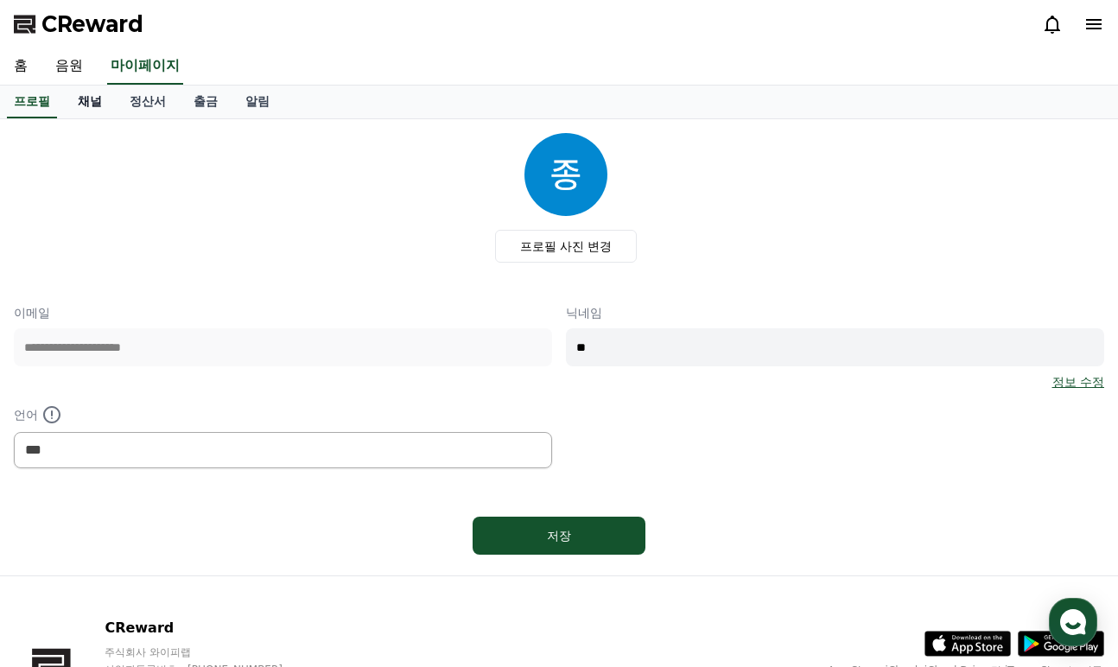
click at [85, 105] on link "채널" at bounding box center [90, 102] width 52 height 33
